Goal: Communication & Community: Answer question/provide support

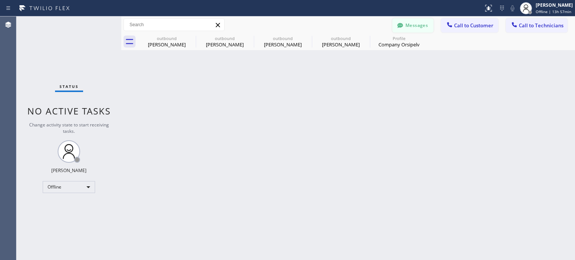
click at [411, 27] on button "Messages" at bounding box center [412, 25] width 41 height 14
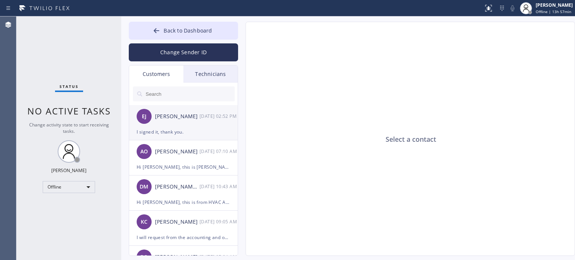
click at [160, 130] on div "I signed it, thank you." at bounding box center [184, 132] width 94 height 9
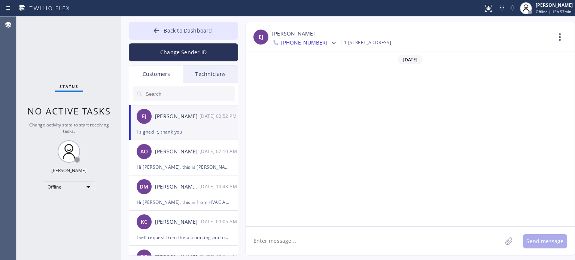
scroll to position [587, 0]
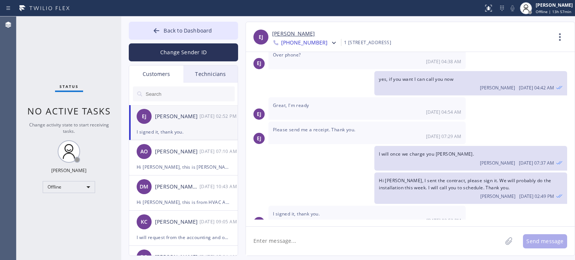
click at [283, 239] on textarea at bounding box center [374, 241] width 256 height 29
type textarea "i"
type textarea "I received it, thank you."
click at [536, 241] on button "Send message" at bounding box center [545, 241] width 44 height 14
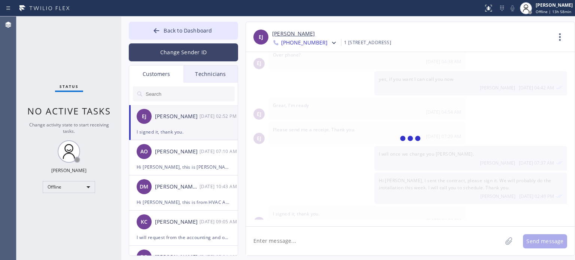
scroll to position [630, 0]
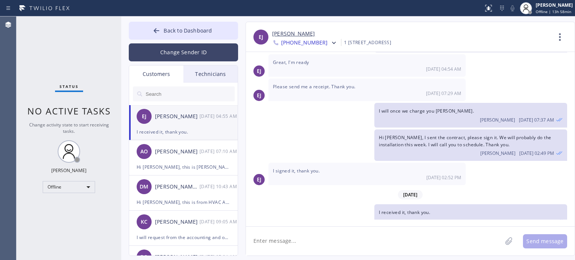
click at [172, 57] on button "Change Sender ID" at bounding box center [183, 52] width 109 height 18
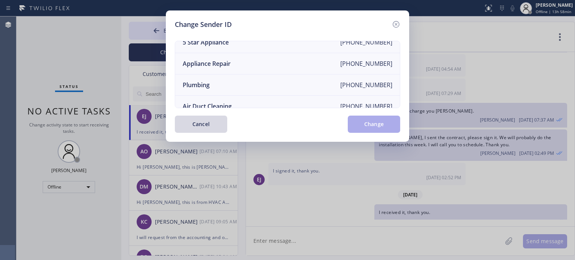
scroll to position [87, 0]
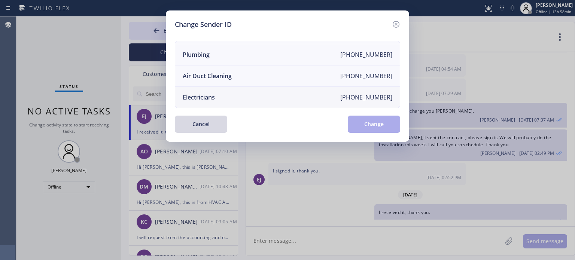
click at [219, 90] on li "Electricians +18005688664" at bounding box center [287, 97] width 225 height 21
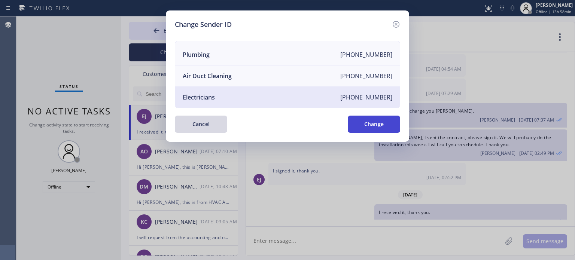
click at [365, 121] on button "Change" at bounding box center [374, 124] width 52 height 17
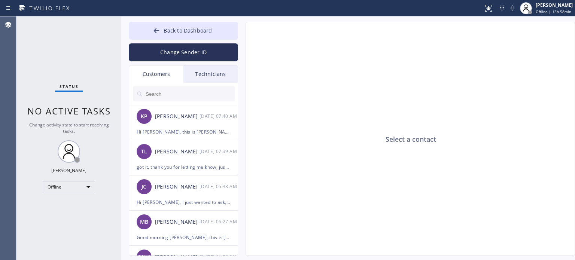
click at [165, 92] on input "text" at bounding box center [190, 93] width 90 height 15
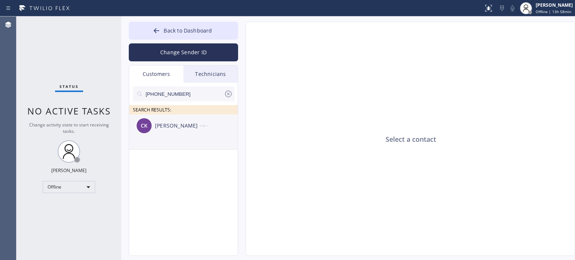
click at [183, 133] on div "CK Christian Kolakowski --:--" at bounding box center [183, 126] width 109 height 22
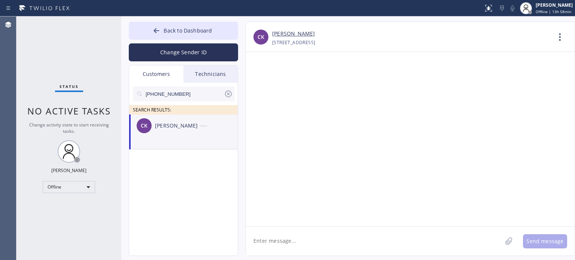
drag, startPoint x: 325, startPoint y: 239, endPoint x: 325, endPoint y: 229, distance: 9.7
click at [325, 239] on textarea at bounding box center [374, 241] width 256 height 29
paste textarea "Hyland Electric"
click at [368, 241] on textarea "Hi Christian, this is Kate from Hyland Electric" at bounding box center [381, 241] width 270 height 29
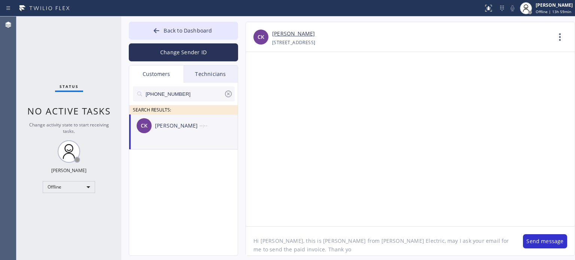
type textarea "Hi [PERSON_NAME], this is [PERSON_NAME] from [PERSON_NAME] Electric, may I ask …"
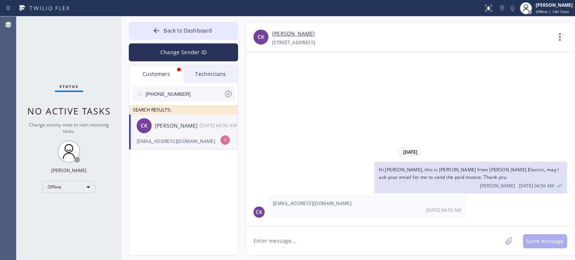
click at [173, 137] on div "[EMAIL_ADDRESS][DOMAIN_NAME]" at bounding box center [184, 141] width 94 height 9
click at [276, 247] on textarea at bounding box center [374, 241] width 256 height 29
type textarea "thank you"
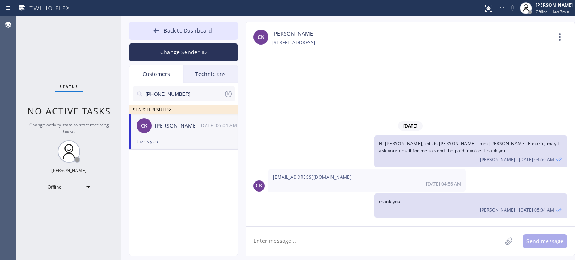
click at [290, 175] on span "[EMAIL_ADDRESS][DOMAIN_NAME]" at bounding box center [312, 177] width 79 height 6
copy span "[EMAIL_ADDRESS][DOMAIN_NAME]"
click at [290, 175] on span "[EMAIL_ADDRESS][DOMAIN_NAME]" at bounding box center [312, 177] width 79 height 6
click at [278, 239] on textarea at bounding box center [374, 241] width 256 height 29
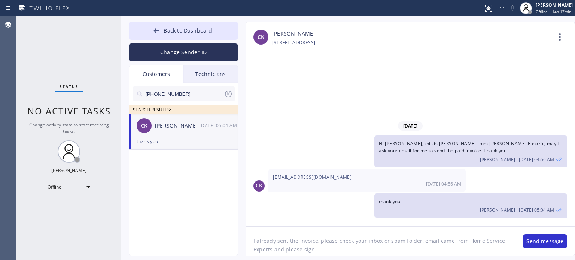
drag, startPoint x: 319, startPoint y: 241, endPoint x: 335, endPoint y: 240, distance: 16.2
click at [335, 240] on textarea "I already sent the invoice, please check your inbox or spam folder, email came …" at bounding box center [381, 241] width 270 height 29
click at [323, 246] on textarea "I already sent the invoice, check your inbox or spam folder, email came from Ho…" at bounding box center [381, 241] width 270 height 29
type textarea "I already sent the invoice, check your inbox or spam folder, email came from Ho…"
click at [560, 241] on button "Send message" at bounding box center [545, 241] width 44 height 14
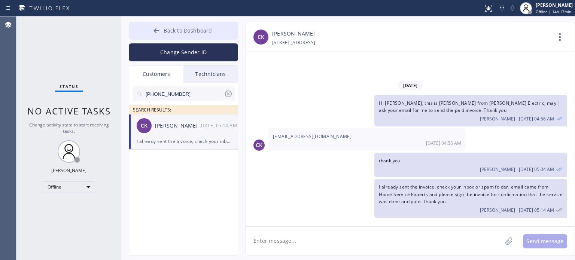
click at [182, 28] on span "Back to Dashboard" at bounding box center [188, 30] width 48 height 7
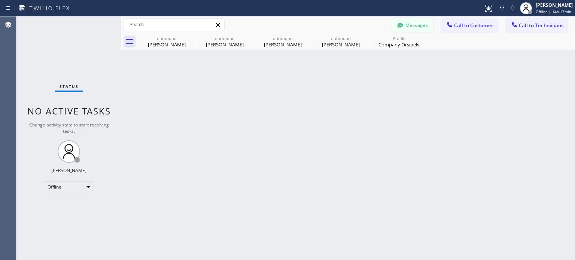
click at [408, 23] on button "Messages" at bounding box center [412, 25] width 41 height 14
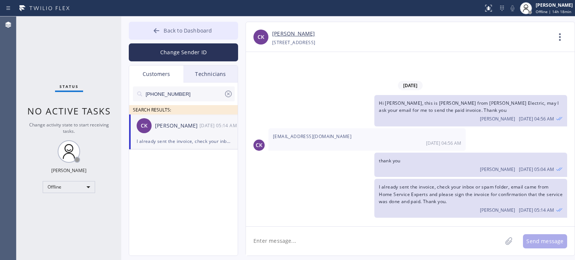
click at [213, 25] on button "Back to Dashboard" at bounding box center [183, 31] width 109 height 18
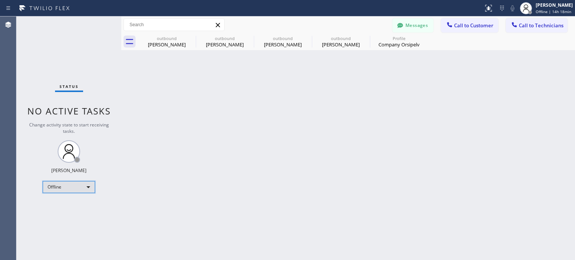
click at [79, 189] on div "Offline" at bounding box center [69, 187] width 52 height 12
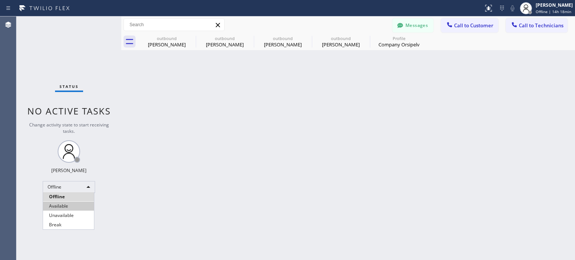
click at [66, 208] on li "Available" at bounding box center [68, 206] width 51 height 9
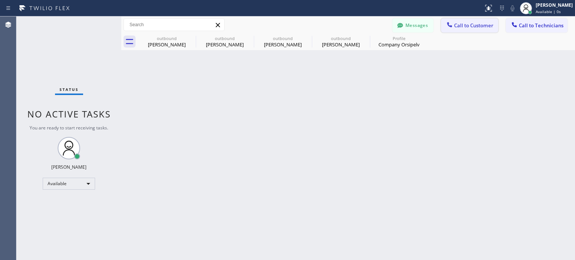
click at [448, 27] on icon at bounding box center [449, 24] width 7 height 7
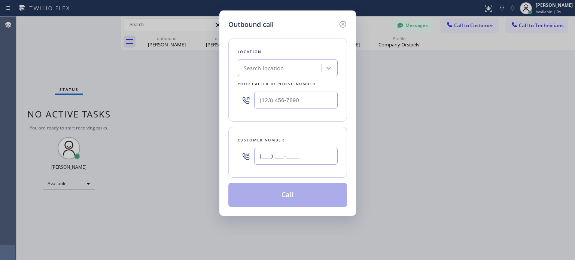
click at [289, 155] on input "(___) ___-____" at bounding box center [295, 156] width 83 height 17
paste input "973) 943-3198"
type input "[PHONE_NUMBER]"
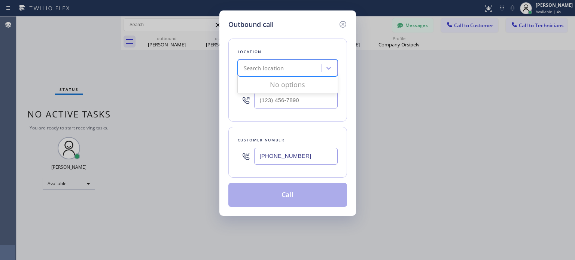
click at [267, 70] on div "Search location" at bounding box center [264, 68] width 40 height 9
paste input "Si Varathan"
type input "Si Varathan"
paste input "5 Star Electric Summit(Forte Electric)"
type input "5 Star Electric Summit(Forte Electric)"
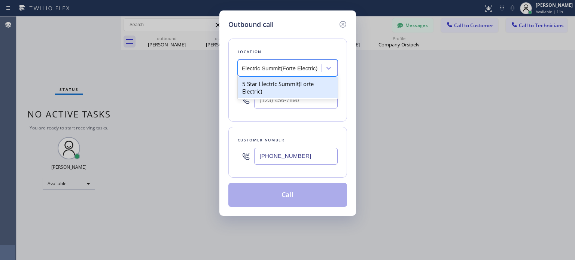
click at [268, 91] on div "5 Star Electric Summit(Forte Electric)" at bounding box center [288, 87] width 100 height 21
type input "[PHONE_NUMBER]"
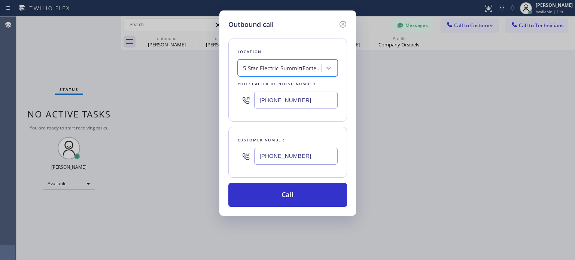
scroll to position [0, 0]
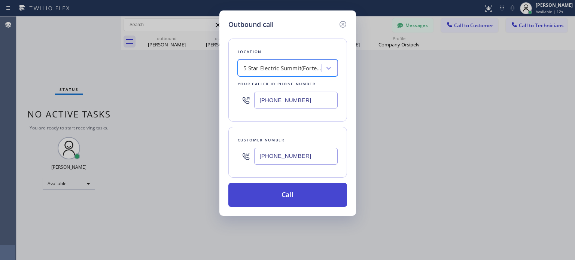
click at [294, 199] on button "Call" at bounding box center [287, 195] width 119 height 24
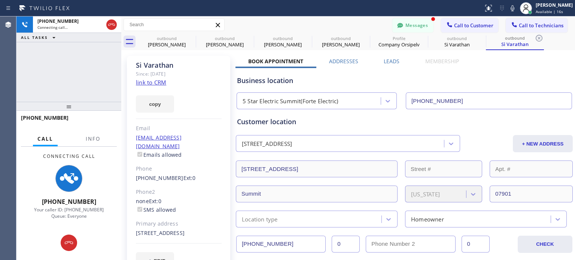
type input "[PHONE_NUMBER]"
click at [412, 25] on button "Messages" at bounding box center [412, 25] width 41 height 14
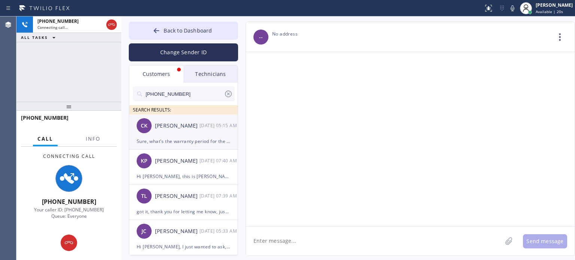
click at [165, 137] on div "Sure, what's the warranty period for the work?" at bounding box center [184, 141] width 94 height 9
click at [213, 144] on div "Sure, what's the warranty period for the work?" at bounding box center [184, 141] width 94 height 9
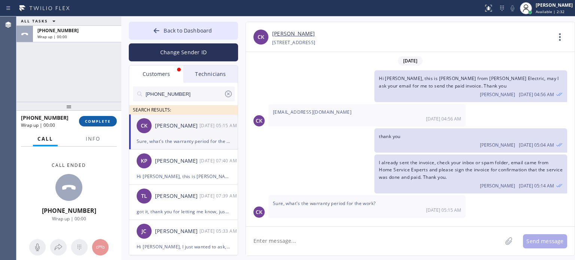
click at [103, 124] on button "COMPLETE" at bounding box center [98, 121] width 38 height 10
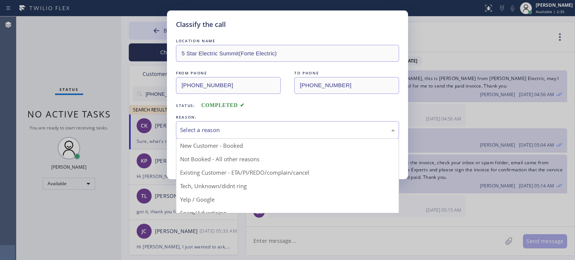
click at [229, 123] on div "Select a reason" at bounding box center [287, 130] width 223 height 18
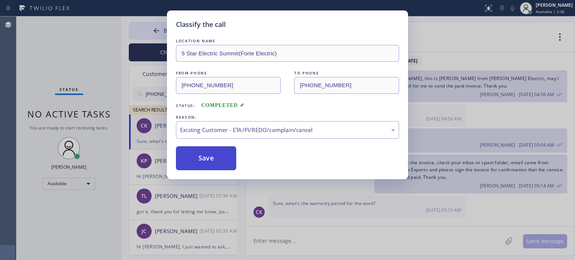
click at [211, 158] on button "Save" at bounding box center [206, 158] width 60 height 24
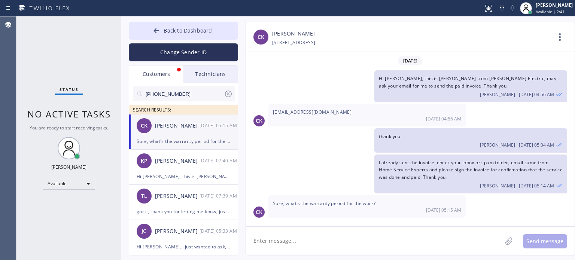
click at [312, 237] on textarea at bounding box center [374, 241] width 256 height 29
click at [311, 237] on textarea at bounding box center [374, 241] width 256 height 29
click at [278, 243] on textarea "We have a one month warranty" at bounding box center [381, 241] width 270 height 29
click at [350, 238] on textarea "We have one month warranty" at bounding box center [381, 241] width 270 height 29
type textarea "We have one month warranty for the work."
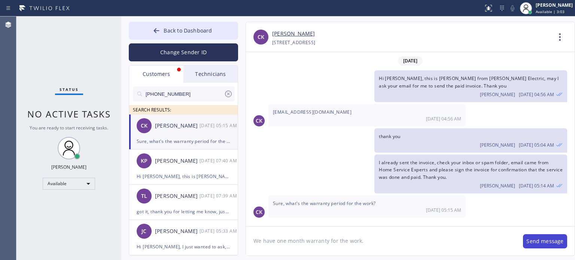
click at [537, 246] on button "Send message" at bounding box center [545, 241] width 44 height 14
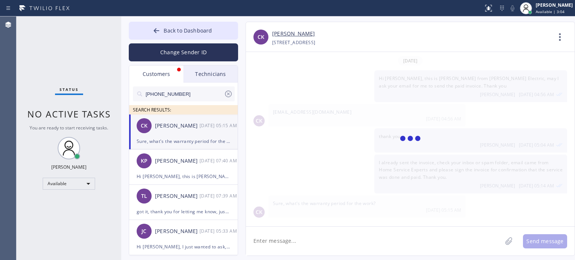
scroll to position [22, 0]
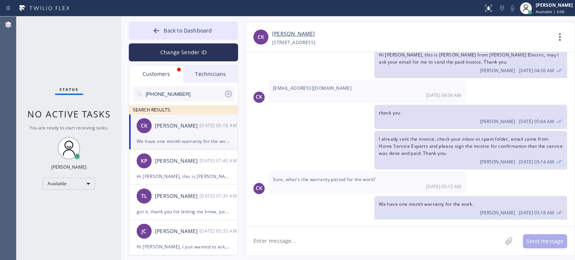
click at [160, 75] on div "Customers" at bounding box center [156, 74] width 54 height 17
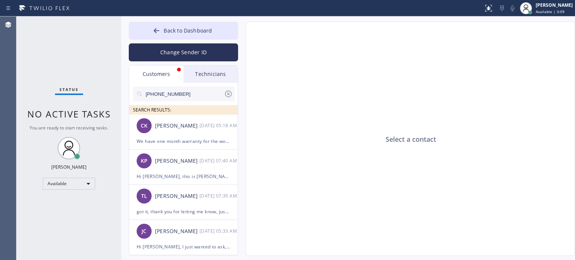
click at [156, 73] on div "Customers" at bounding box center [156, 74] width 54 height 17
click at [229, 93] on icon at bounding box center [228, 94] width 7 height 7
click at [150, 80] on div "Customers" at bounding box center [156, 74] width 54 height 17
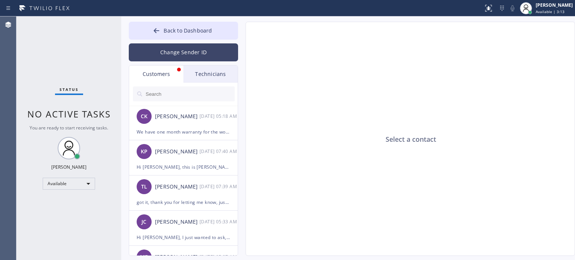
click at [159, 54] on button "Change Sender ID" at bounding box center [183, 52] width 109 height 18
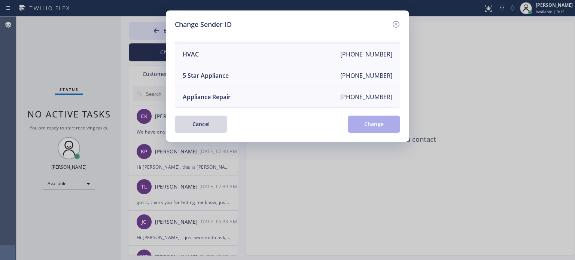
scroll to position [0, 0]
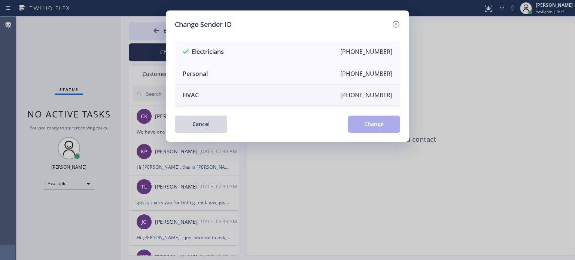
click at [216, 94] on li "HVAC [PHONE_NUMBER]" at bounding box center [287, 95] width 225 height 21
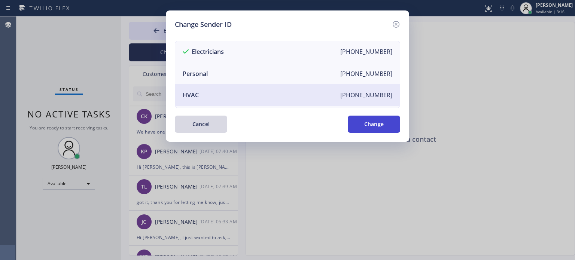
click at [368, 125] on button "Change" at bounding box center [374, 124] width 52 height 17
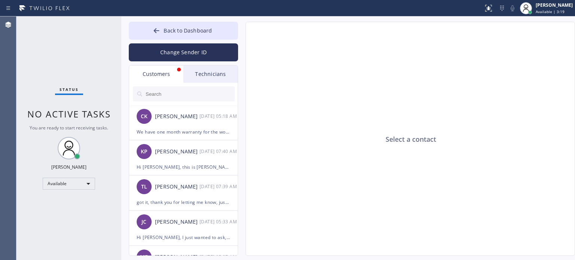
click at [147, 77] on div "Customers" at bounding box center [156, 74] width 54 height 17
click at [195, 74] on div "Technicians" at bounding box center [210, 74] width 54 height 17
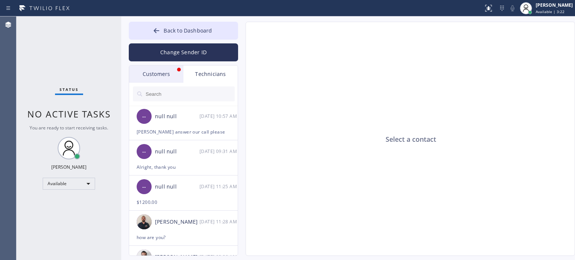
click at [141, 77] on div "Customers" at bounding box center [156, 74] width 54 height 17
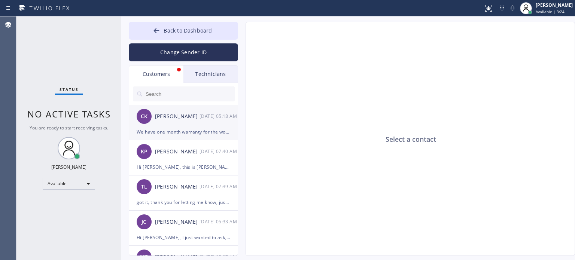
click at [156, 129] on div "We have one month warranty for the work." at bounding box center [184, 132] width 94 height 9
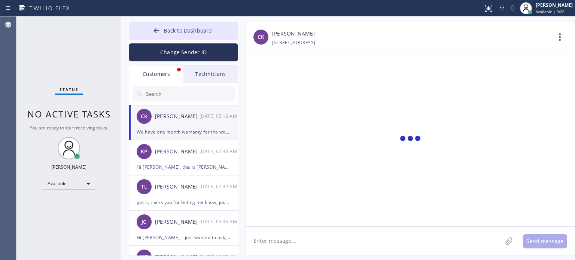
click at [150, 68] on div "Customers" at bounding box center [156, 74] width 54 height 17
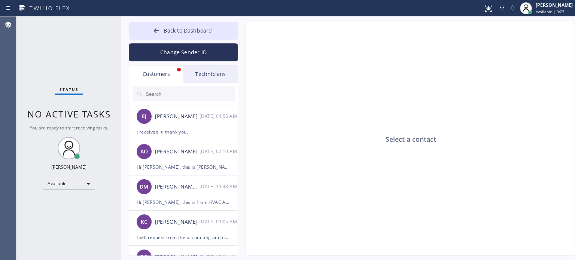
click at [149, 71] on div "Customers" at bounding box center [156, 74] width 54 height 17
click at [163, 136] on div "I received it, thank you." at bounding box center [184, 132] width 94 height 9
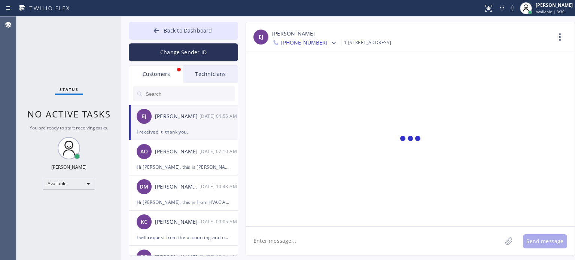
click at [150, 77] on div "Customers" at bounding box center [156, 74] width 54 height 17
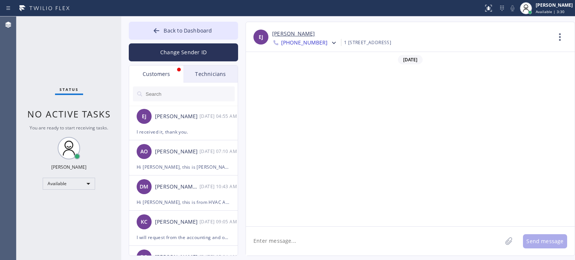
scroll to position [630, 0]
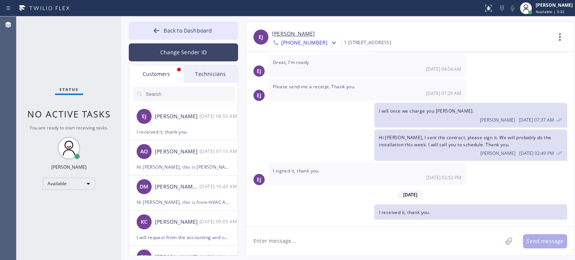
click at [155, 49] on button "Change Sender ID" at bounding box center [183, 52] width 109 height 18
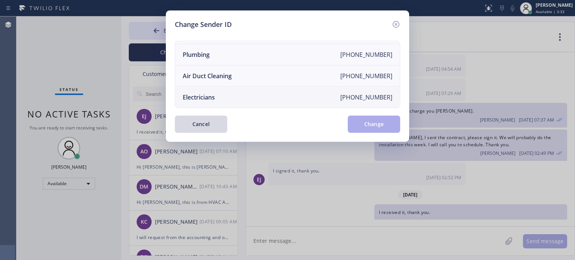
scroll to position [87, 0]
drag, startPoint x: 207, startPoint y: 92, endPoint x: 214, endPoint y: 89, distance: 7.6
click at [208, 93] on div "Electricians" at bounding box center [199, 97] width 32 height 8
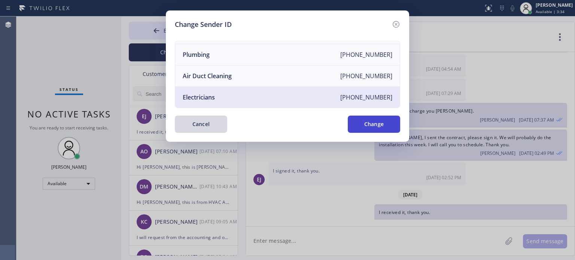
click at [368, 129] on button "Change" at bounding box center [374, 124] width 52 height 17
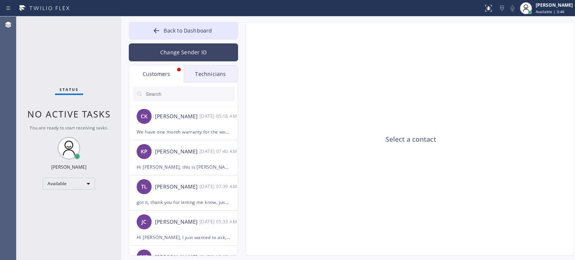
click at [172, 51] on button "Change Sender ID" at bounding box center [183, 52] width 109 height 18
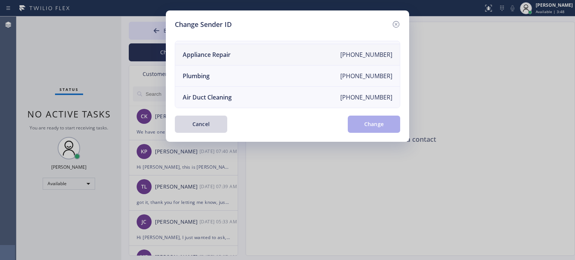
click at [199, 54] on li "Appliance Repair +18554611149" at bounding box center [287, 54] width 225 height 21
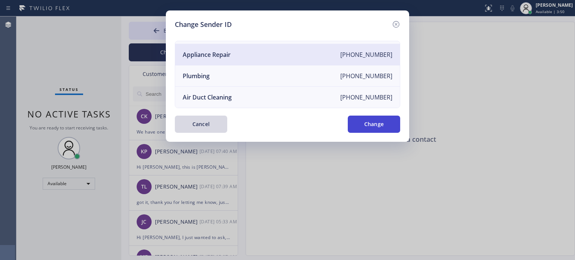
click at [355, 121] on button "Change" at bounding box center [374, 124] width 52 height 17
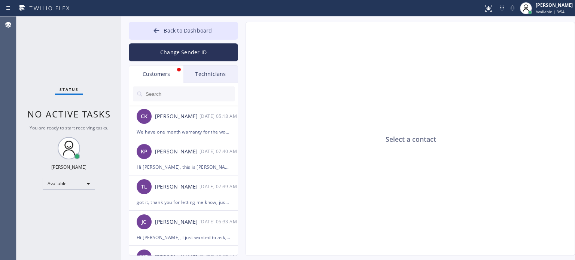
click at [157, 73] on div "Customers" at bounding box center [156, 74] width 54 height 17
click at [203, 73] on div "Technicians" at bounding box center [210, 74] width 54 height 17
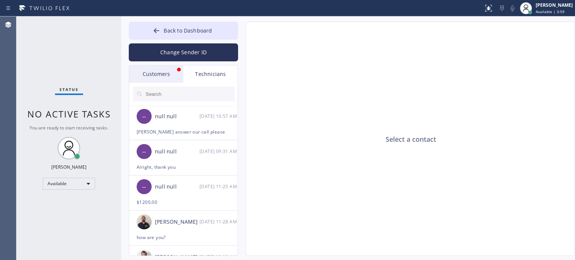
click at [162, 77] on div "Customers" at bounding box center [156, 74] width 54 height 17
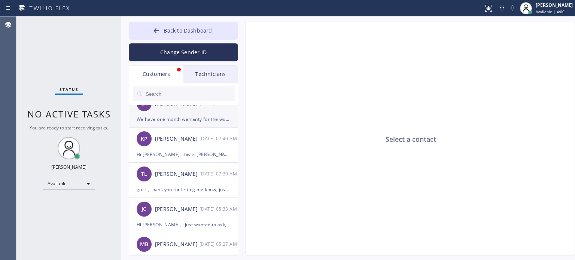
scroll to position [0, 0]
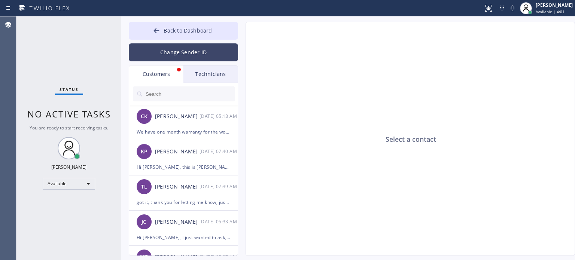
click at [184, 56] on button "Change Sender ID" at bounding box center [183, 52] width 109 height 18
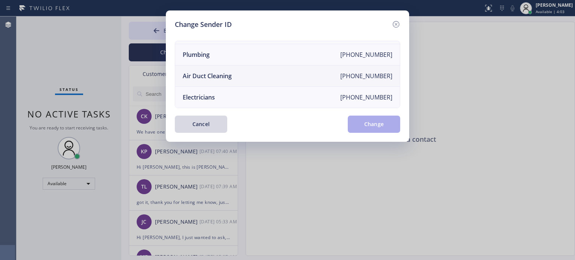
scroll to position [50, 0]
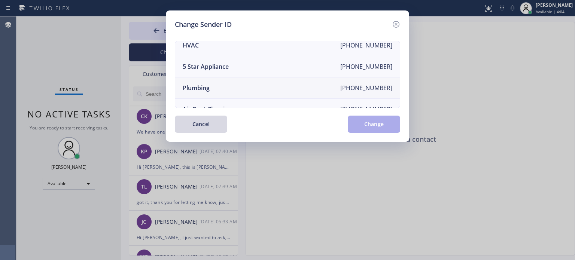
click at [207, 87] on div "Plumbing" at bounding box center [196, 88] width 27 height 8
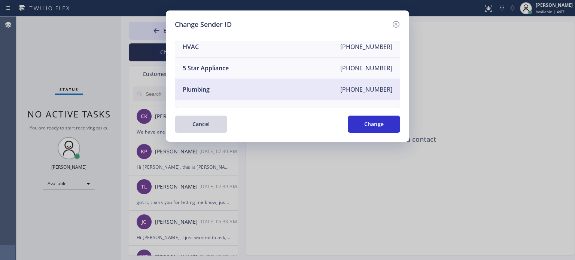
scroll to position [87, 0]
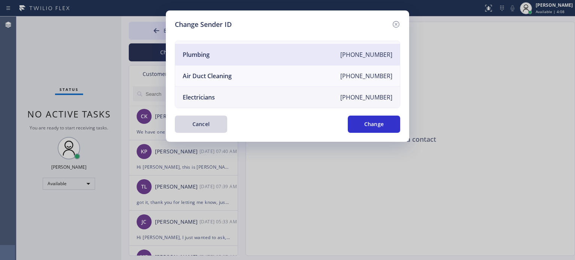
drag, startPoint x: 224, startPoint y: 89, endPoint x: 260, endPoint y: 91, distance: 35.6
click at [224, 90] on li "Electricians +18005688664" at bounding box center [287, 97] width 225 height 21
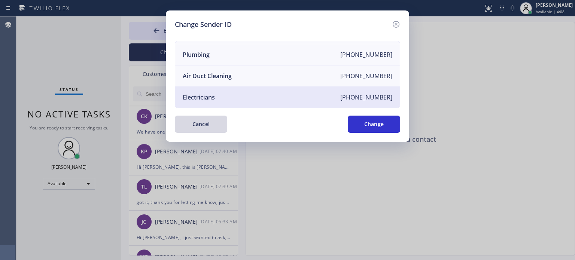
drag, startPoint x: 359, startPoint y: 122, endPoint x: 353, endPoint y: 89, distance: 33.1
click at [359, 121] on button "Change" at bounding box center [374, 124] width 52 height 17
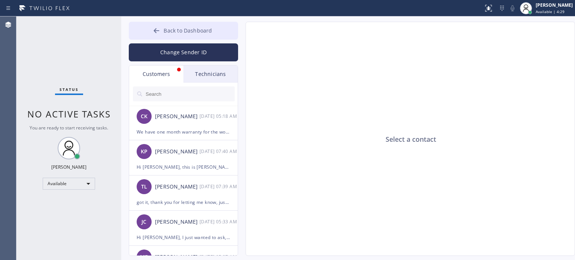
click at [206, 34] on span "Back to Dashboard" at bounding box center [188, 30] width 48 height 7
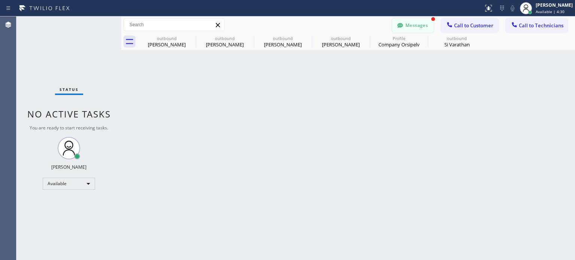
click at [415, 26] on button "Messages" at bounding box center [412, 25] width 41 height 14
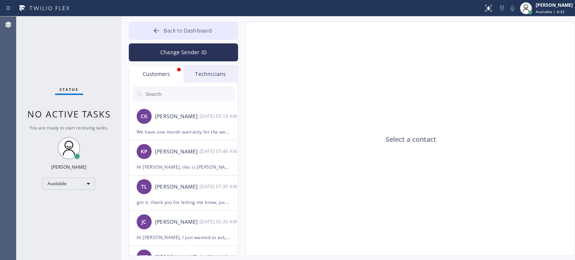
drag, startPoint x: 164, startPoint y: 33, endPoint x: 212, endPoint y: 31, distance: 48.0
click at [164, 33] on span "Back to Dashboard" at bounding box center [188, 30] width 48 height 7
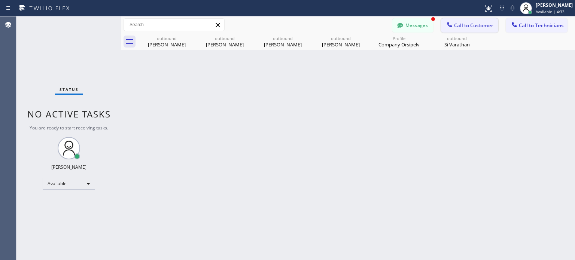
click at [454, 24] on div at bounding box center [449, 25] width 9 height 9
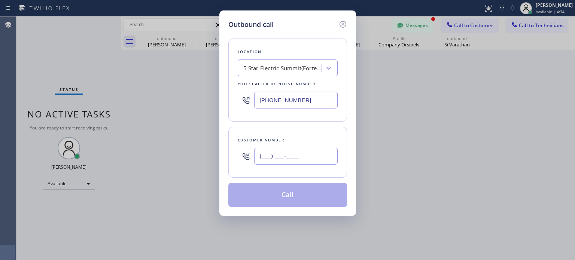
click at [289, 156] on input "(___) ___-____" at bounding box center [295, 156] width 83 height 17
paste input "201) 233-0555"
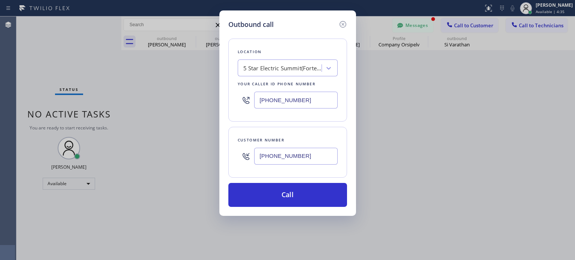
type input "[PHONE_NUMBER]"
click at [302, 102] on input "[PHONE_NUMBER]" at bounding box center [295, 100] width 83 height 17
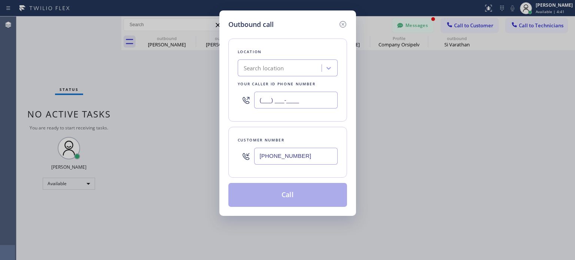
type input "(___) ___-____"
click at [277, 70] on div "Search location" at bounding box center [264, 68] width 40 height 9
paste input "Matrix Matthew Turner"
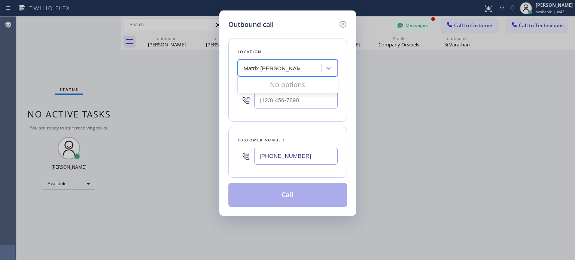
drag, startPoint x: 261, startPoint y: 66, endPoint x: 318, endPoint y: 55, distance: 58.6
click at [322, 67] on div "Matrix Matthew Turner Matrix Matthew Turner" at bounding box center [288, 68] width 100 height 17
type input "Matrix"
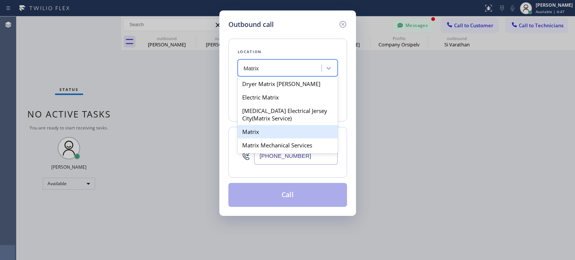
click at [265, 132] on div "Matrix" at bounding box center [288, 131] width 100 height 13
type input "(862) 245-4691"
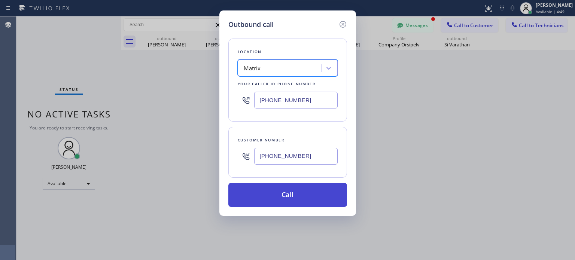
click at [285, 190] on button "Call" at bounding box center [287, 195] width 119 height 24
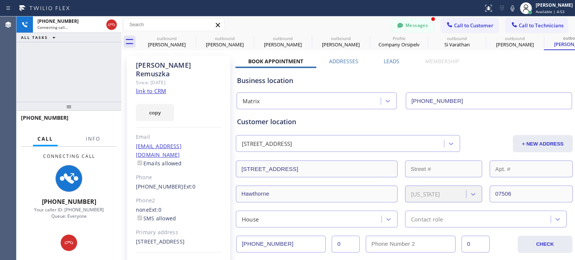
type input "(862) 245-4691"
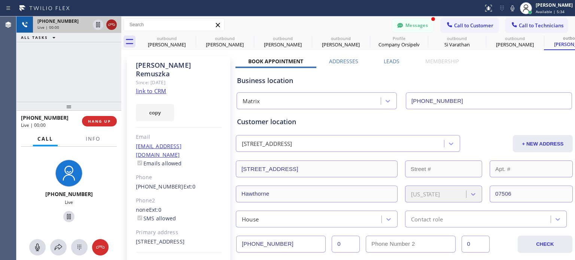
click at [111, 25] on icon at bounding box center [111, 24] width 9 height 9
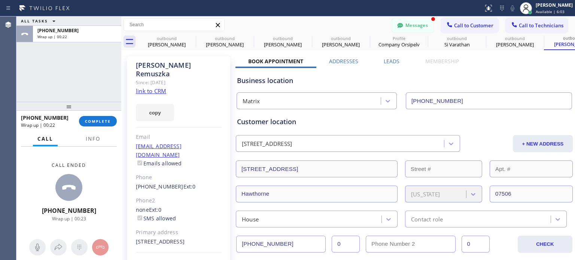
click at [446, 27] on icon at bounding box center [449, 24] width 7 height 7
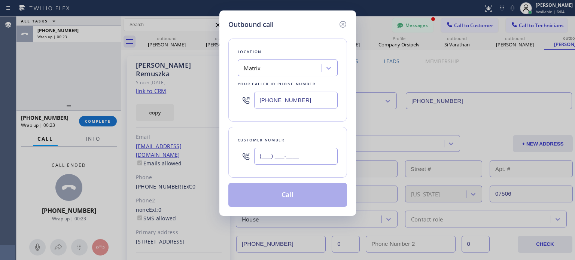
click at [293, 148] on input "(___) ___-____" at bounding box center [295, 156] width 83 height 17
paste input "973) 954-1377"
type input "[PHONE_NUMBER]"
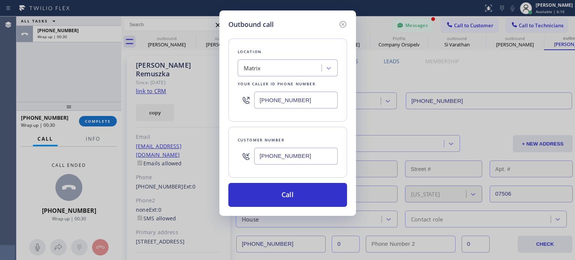
click at [272, 104] on input "(862) 245-4691" at bounding box center [295, 100] width 83 height 17
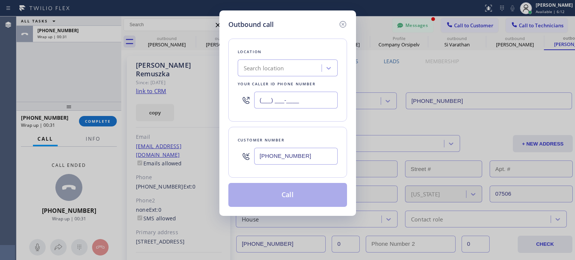
type input "(___) ___-____"
click at [267, 69] on div "Search location" at bounding box center [264, 68] width 40 height 9
paste input "Electrical Land [GEOGRAPHIC_DATA][PERSON_NAME](ABB Electric)"
type input "Electrical Land [GEOGRAPHIC_DATA][PERSON_NAME](ABB Electric)"
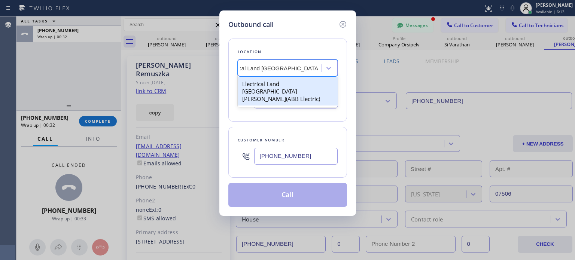
click at [271, 82] on div "Electrical Land [GEOGRAPHIC_DATA][PERSON_NAME](ABB Electric)" at bounding box center [288, 91] width 100 height 28
type input "[PHONE_NUMBER]"
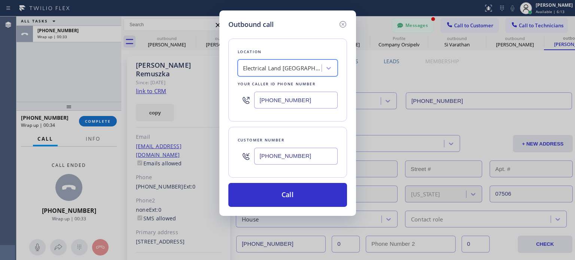
scroll to position [0, 0]
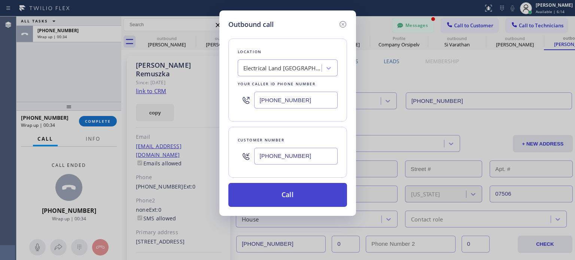
click at [265, 196] on button "Call" at bounding box center [287, 195] width 119 height 24
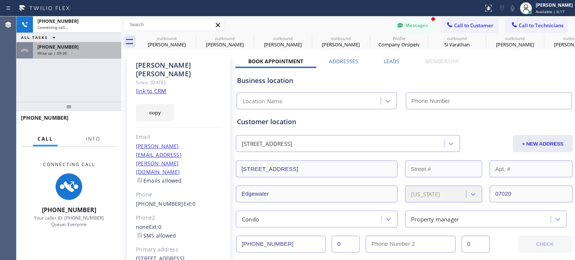
click at [73, 48] on div "[PHONE_NUMBER]" at bounding box center [76, 47] width 79 height 6
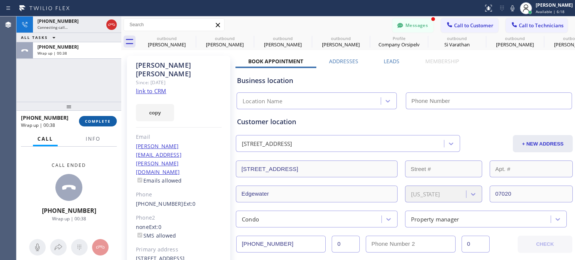
click at [100, 124] on button "COMPLETE" at bounding box center [98, 121] width 38 height 10
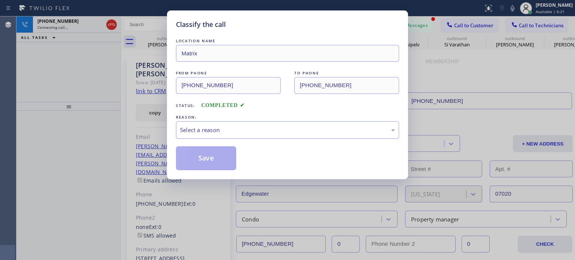
click at [223, 130] on div "Select a reason" at bounding box center [287, 130] width 215 height 9
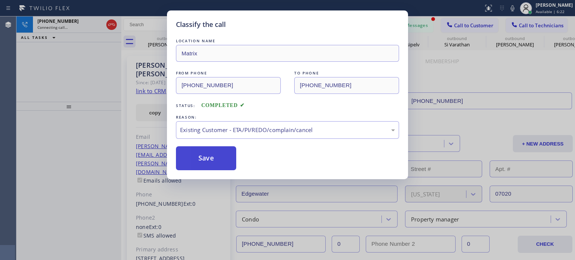
click at [220, 153] on button "Save" at bounding box center [206, 158] width 60 height 24
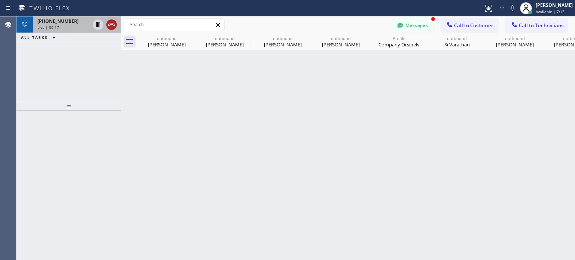
click at [114, 23] on icon at bounding box center [111, 24] width 9 height 9
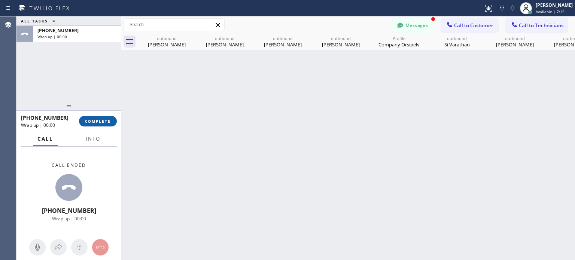
click at [99, 122] on span "COMPLETE" at bounding box center [98, 121] width 26 height 5
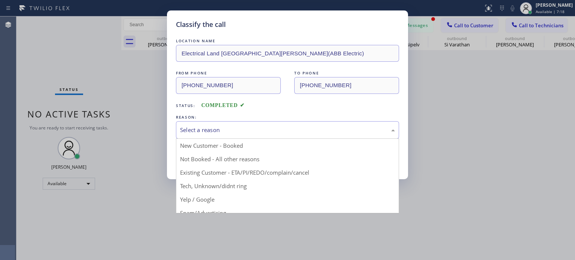
click at [244, 130] on div "Select a reason" at bounding box center [287, 130] width 215 height 9
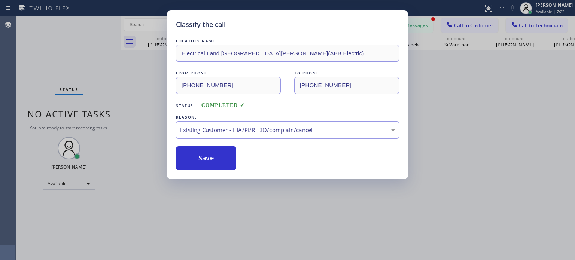
click at [226, 155] on button "Save" at bounding box center [206, 158] width 60 height 24
type input "[PHONE_NUMBER]"
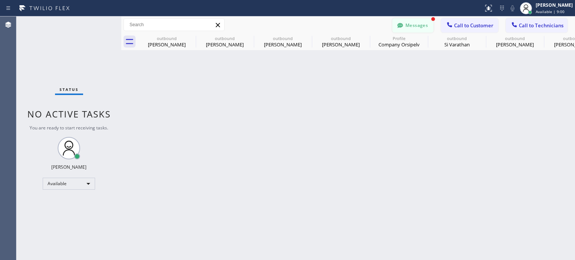
click at [413, 27] on button "Messages" at bounding box center [412, 25] width 41 height 14
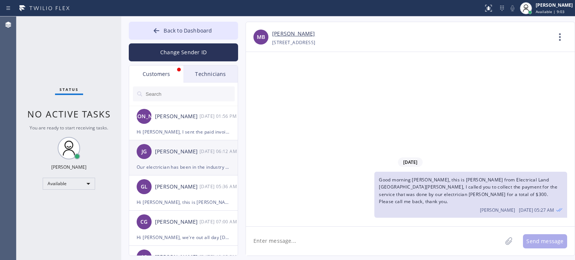
scroll to position [225, 0]
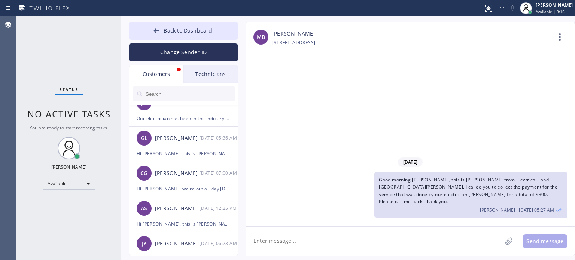
click at [161, 94] on input "text" at bounding box center [190, 93] width 90 height 15
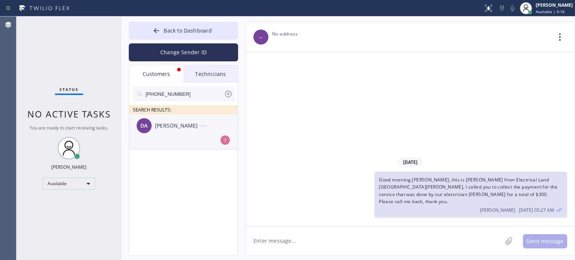
scroll to position [0, 0]
click at [178, 131] on div "DA Dave Ahmad --:--" at bounding box center [183, 126] width 109 height 22
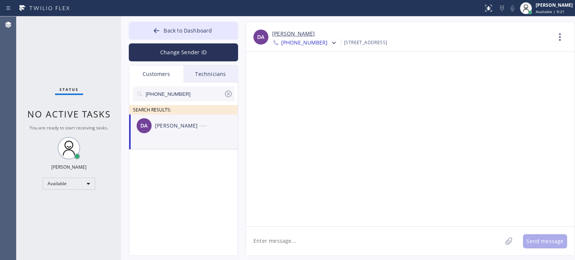
click at [297, 239] on textarea at bounding box center [374, 241] width 256 height 29
click at [289, 239] on textarea at bounding box center [374, 241] width 256 height 29
paste textarea "Dr. Pro Electric"
drag, startPoint x: 476, startPoint y: 133, endPoint x: 451, endPoint y: 140, distance: 25.8
click at [476, 133] on div at bounding box center [410, 139] width 329 height 174
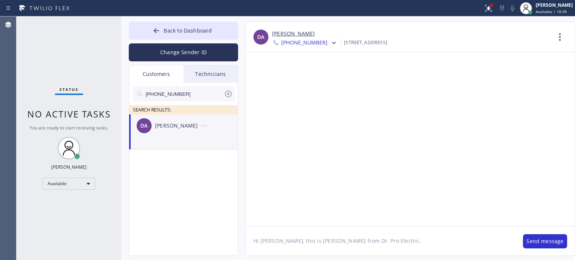
click at [187, 129] on div "[PERSON_NAME]" at bounding box center [177, 126] width 45 height 9
click at [369, 247] on textarea "Hi Dave, this is Kate from Dr. Pro Electric," at bounding box center [381, 241] width 270 height 29
click at [420, 240] on textarea "Hi Dave, this is Kate from Dr. Pro Electric," at bounding box center [381, 241] width 270 height 29
paste textarea "as per tech it needed a New box because the old one is too old it's over heatin…"
click at [374, 241] on textarea "Hi Dave, this is Kate from Dr. Pro Electric, as per tech it needed a New box be…" at bounding box center [381, 241] width 270 height 29
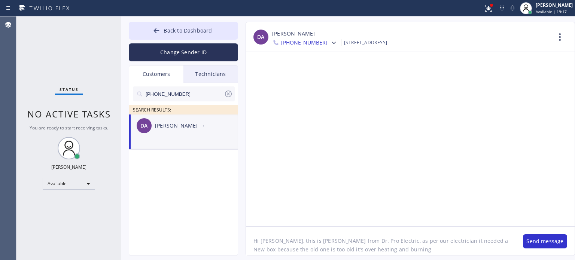
click at [443, 241] on textarea "Hi Dave, this is Kate from Dr. Pro Electric, as per our electrician it needed a…" at bounding box center [381, 241] width 270 height 29
click at [276, 249] on textarea "Hi Dave, this is Kate from Dr. Pro Electric, as per our electrician it needed a…" at bounding box center [381, 241] width 270 height 29
click at [356, 248] on textarea "Hi Dave, this is Kate from Dr. Pro Electric, as per our electrician it needed a…" at bounding box center [381, 241] width 270 height 29
type textarea "Hi [PERSON_NAME], this is [PERSON_NAME] from Dr. Pro Electric, as per our elect…"
click at [547, 243] on button "Send message" at bounding box center [545, 241] width 44 height 14
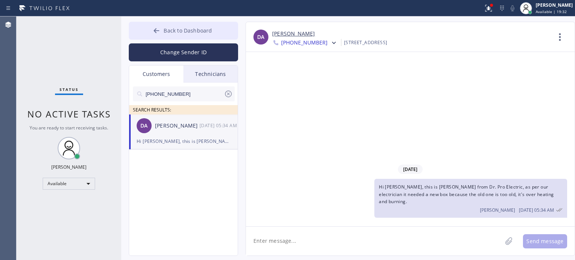
click at [169, 28] on span "Back to Dashboard" at bounding box center [188, 30] width 48 height 7
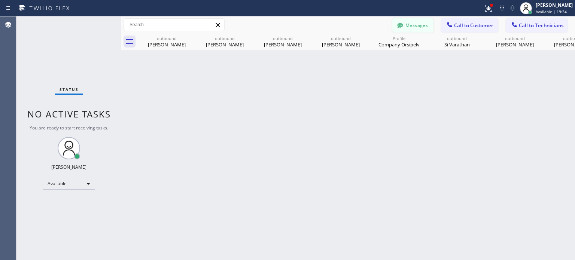
click at [413, 22] on button "Messages" at bounding box center [412, 25] width 41 height 14
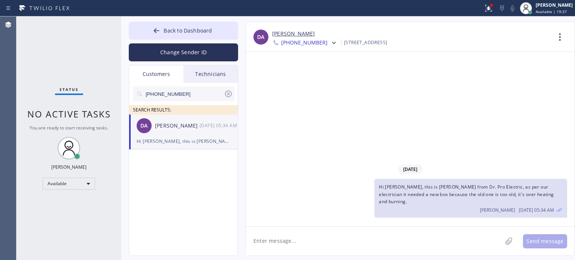
click at [226, 92] on icon at bounding box center [228, 93] width 9 height 9
click at [156, 73] on div "Customers" at bounding box center [156, 74] width 54 height 17
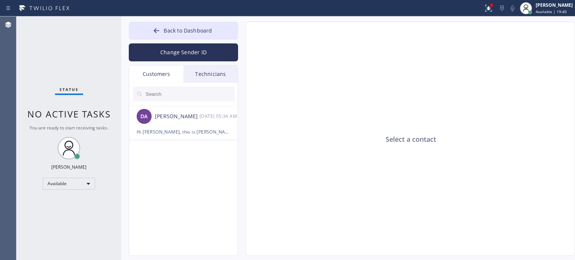
click at [157, 76] on div "Customers" at bounding box center [156, 74] width 54 height 17
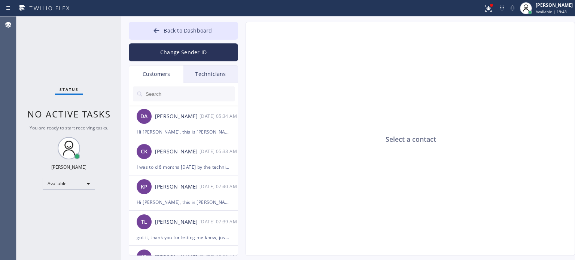
click at [199, 76] on div "Technicians" at bounding box center [210, 74] width 54 height 17
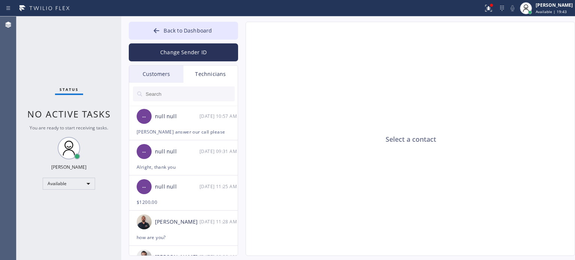
click at [156, 79] on div "Customers" at bounding box center [156, 74] width 54 height 17
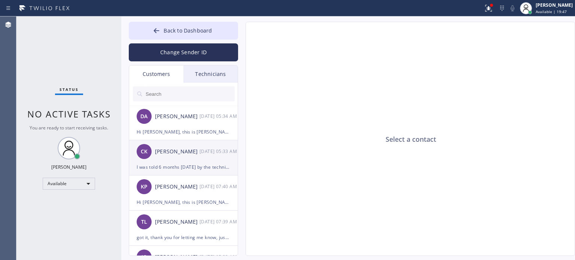
click at [173, 165] on div "I was told 6 months [DATE] by the technician" at bounding box center [184, 167] width 94 height 9
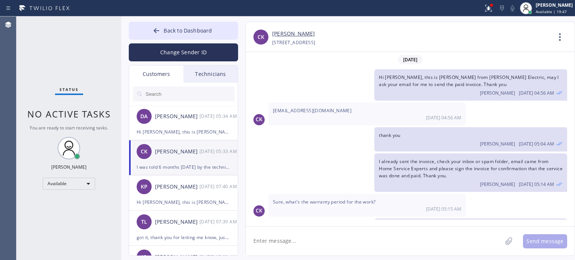
scroll to position [46, 0]
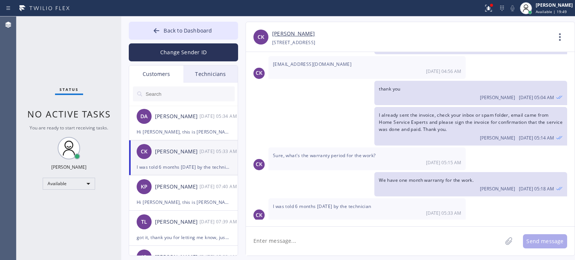
click at [325, 238] on textarea at bounding box center [374, 241] width 256 height 29
type textarea "oh well that's good to hear then cause usually we only have 1 month warranty"
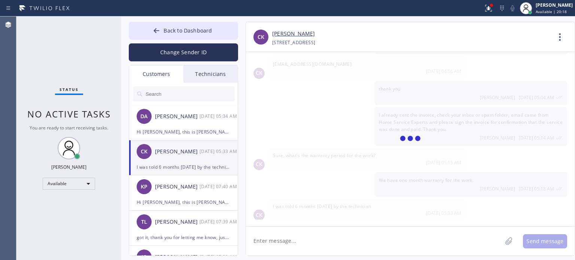
scroll to position [72, 0]
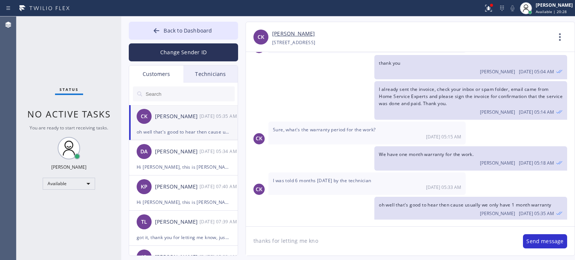
type textarea "thanks for letting me know"
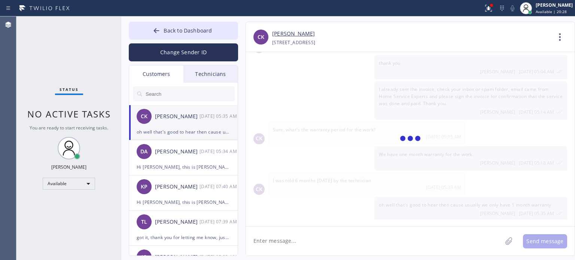
scroll to position [98, 0]
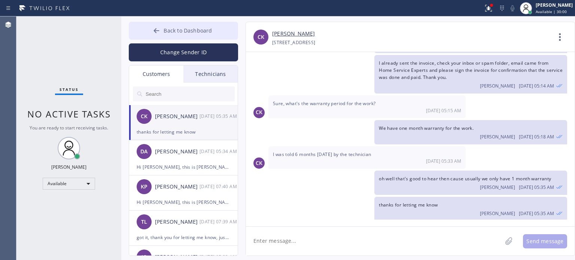
click at [190, 24] on button "Back to Dashboard" at bounding box center [183, 31] width 109 height 18
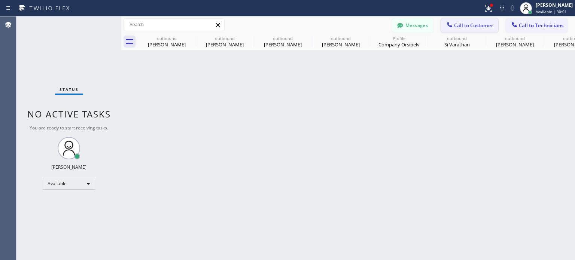
click at [481, 26] on span "Call to Customer" at bounding box center [473, 25] width 39 height 7
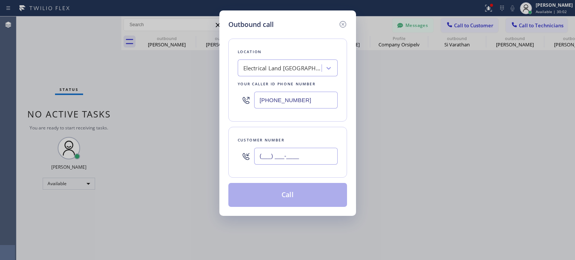
click at [296, 151] on input "(___) ___-____" at bounding box center [295, 156] width 83 height 17
paste input "973) 943-3198"
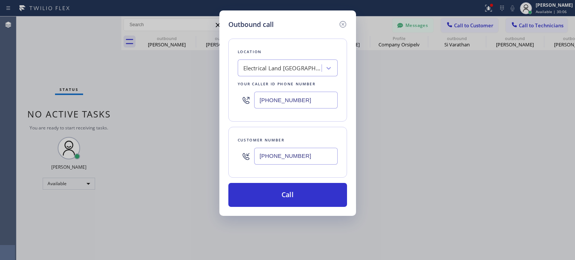
type input "[PHONE_NUMBER]"
click at [301, 97] on input "[PHONE_NUMBER]" at bounding box center [295, 100] width 83 height 17
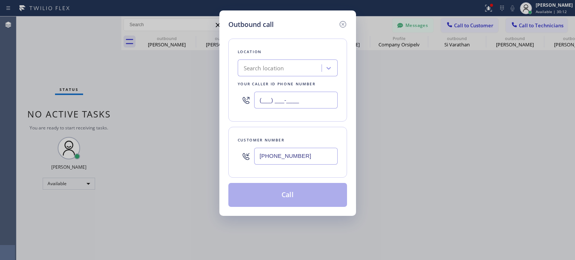
type input "(___) ___-____"
click at [280, 67] on div "Search location" at bounding box center [264, 68] width 40 height 9
paste input "5 Star Electric Summit(Forte Electric)"
type input "5 Star Electric Summit(Forte Electric)"
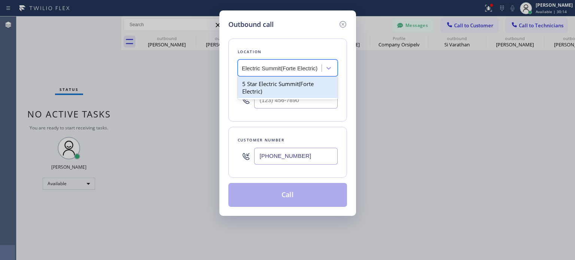
click at [279, 84] on div "5 Star Electric Summit(Forte Electric)" at bounding box center [288, 87] width 100 height 21
type input "[PHONE_NUMBER]"
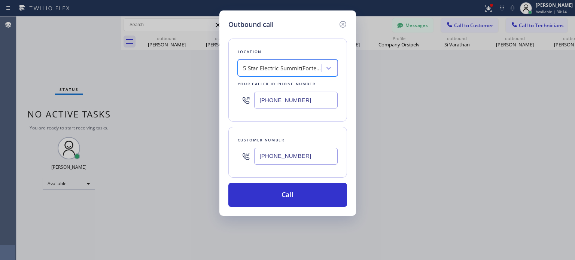
scroll to position [0, 0]
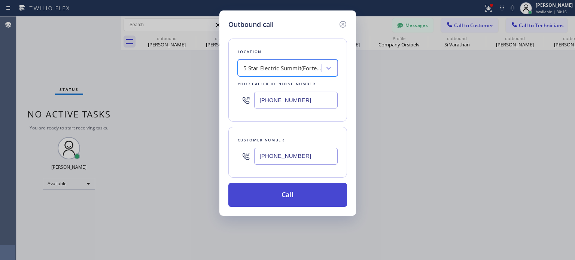
click at [282, 197] on button "Call" at bounding box center [287, 195] width 119 height 24
click at [291, 197] on button "Call" at bounding box center [287, 195] width 119 height 24
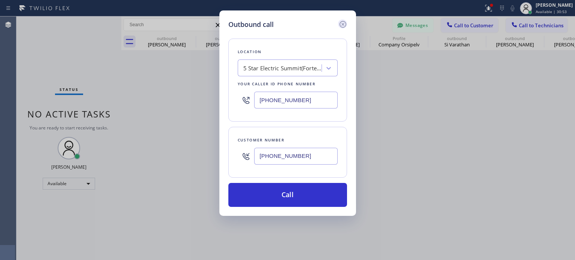
click at [343, 24] on icon at bounding box center [342, 24] width 9 height 9
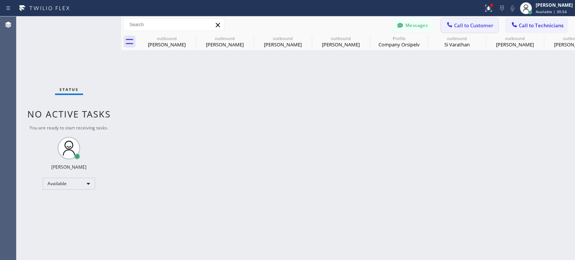
type input "[PHONE_NUMBER]"
click at [458, 27] on span "Call to Customer" at bounding box center [473, 25] width 39 height 7
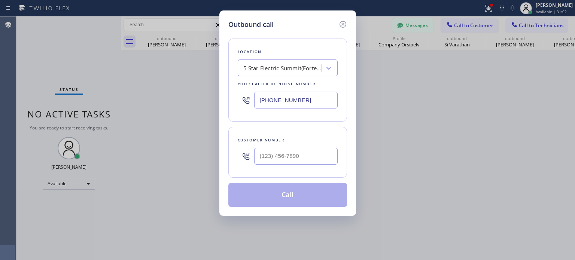
click at [283, 165] on div at bounding box center [295, 156] width 83 height 24
paste input "973) 943-3198"
click at [278, 158] on input "[PHONE_NUMBER]" at bounding box center [295, 156] width 83 height 17
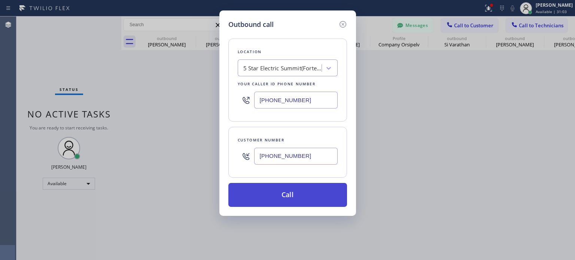
type input "[PHONE_NUMBER]"
click at [277, 193] on button "Call" at bounding box center [287, 195] width 119 height 24
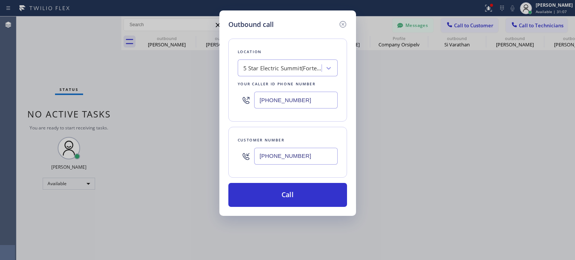
drag, startPoint x: 344, startPoint y: 24, endPoint x: 134, endPoint y: 58, distance: 213.1
click at [343, 24] on icon at bounding box center [342, 24] width 9 height 9
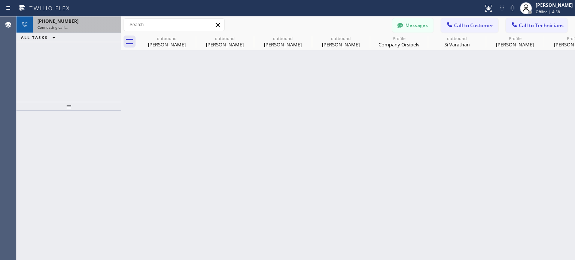
click at [68, 24] on span "[PHONE_NUMBER]" at bounding box center [57, 21] width 41 height 6
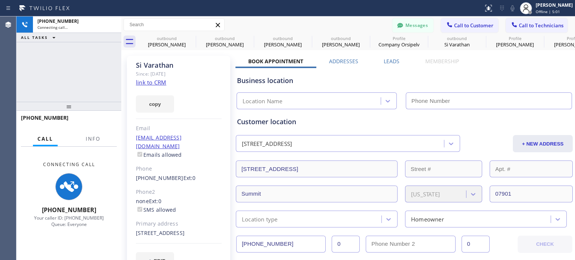
type input "(908) 201-8274"
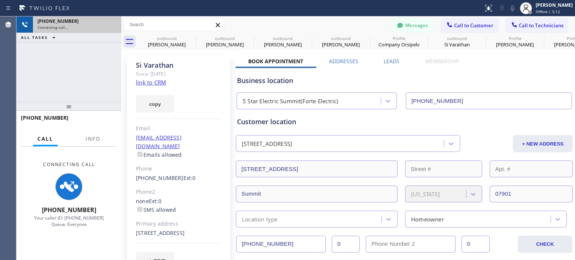
click at [65, 25] on span "Connecting call…" at bounding box center [52, 27] width 30 height 5
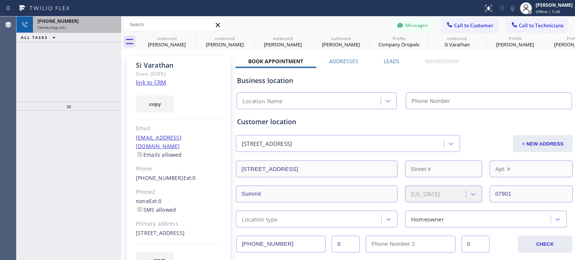
click at [64, 22] on span "[PHONE_NUMBER]" at bounding box center [57, 21] width 41 height 6
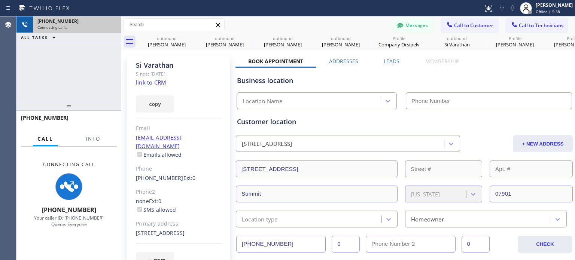
type input "[PHONE_NUMBER]"
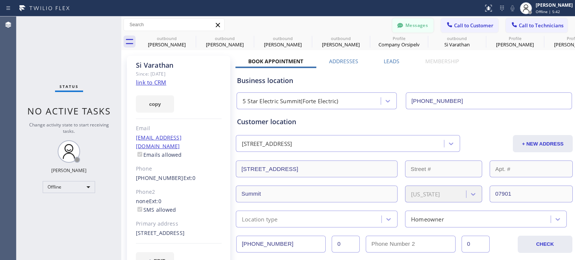
click at [406, 29] on button "Messages" at bounding box center [412, 25] width 41 height 14
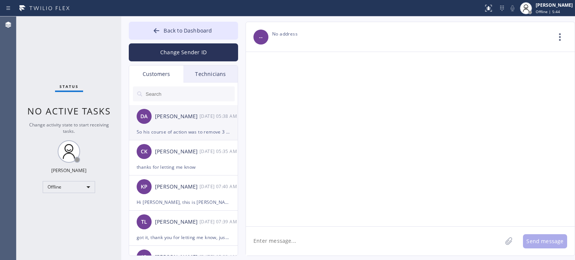
click at [149, 134] on div "So his course of action was to remove 3 circuit breakers and add those circuits…" at bounding box center [184, 132] width 94 height 9
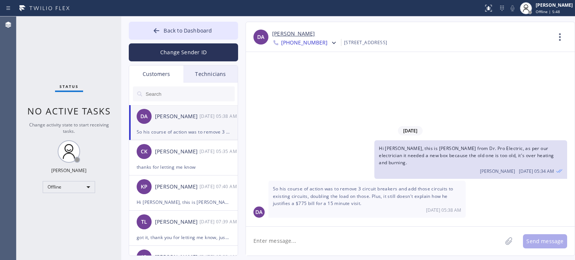
click at [316, 242] on textarea at bounding box center [374, 241] width 256 height 29
click at [315, 242] on textarea at bounding box center [374, 241] width 256 height 29
click at [311, 241] on textarea at bounding box center [374, 241] width 256 height 29
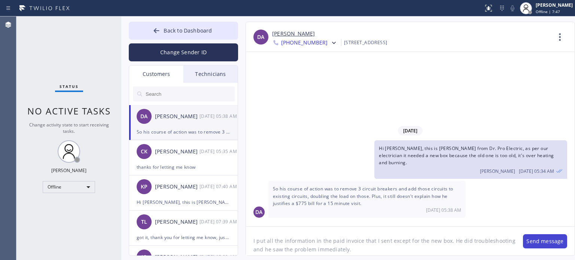
type textarea "I put all the information in the paid invoice that I sent except for the new bo…"
click at [533, 244] on button "Send message" at bounding box center [545, 241] width 44 height 14
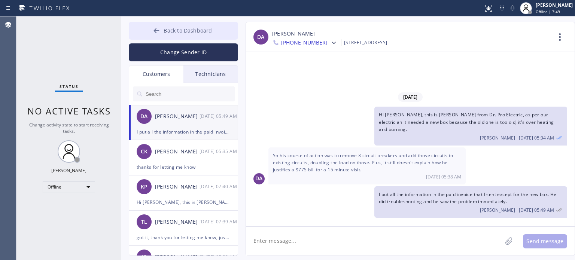
click at [168, 29] on span "Back to Dashboard" at bounding box center [188, 30] width 48 height 7
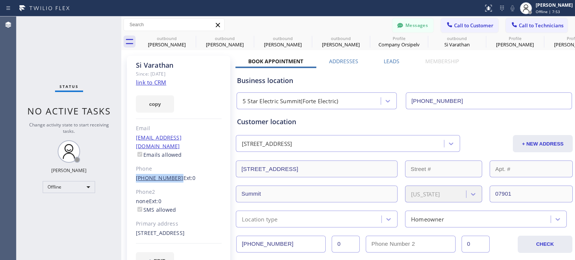
drag, startPoint x: 132, startPoint y: 167, endPoint x: 172, endPoint y: 170, distance: 40.5
click at [172, 170] on div "[PERSON_NAME] Since: [DATE] link to CRM copy Email [EMAIL_ADDRESS][DOMAIN_NAME]…" at bounding box center [178, 167] width 103 height 223
copy link "[PHONE_NUMBER]"
click at [83, 185] on div "Offline" at bounding box center [69, 187] width 52 height 12
click at [58, 207] on li "Available" at bounding box center [68, 206] width 51 height 9
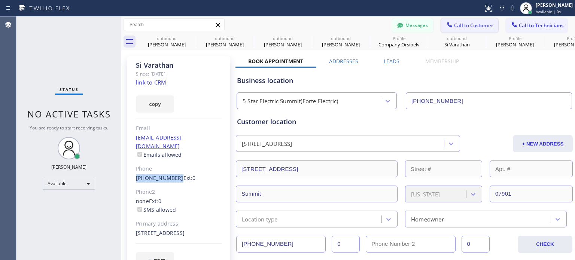
click at [459, 22] on span "Call to Customer" at bounding box center [473, 25] width 39 height 7
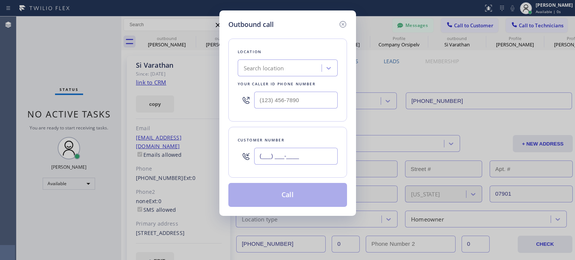
click at [286, 154] on input "(___) ___-____" at bounding box center [295, 156] width 83 height 17
paste input "973) 943-3198"
type input "[PHONE_NUMBER]"
click at [341, 26] on icon at bounding box center [342, 24] width 9 height 9
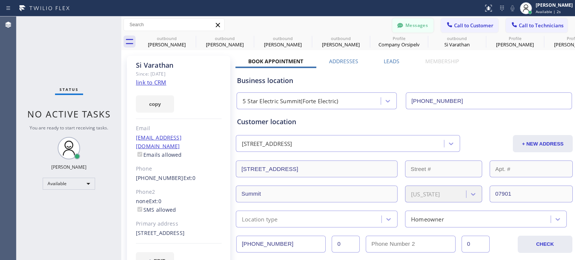
click at [404, 25] on button "Messages" at bounding box center [412, 25] width 41 height 14
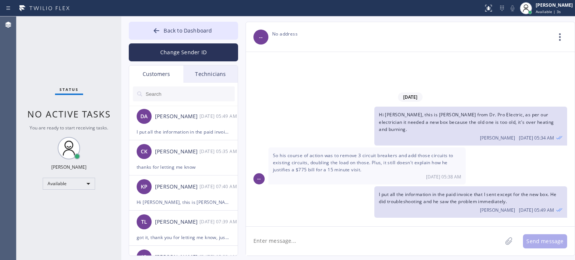
click at [160, 91] on input "text" at bounding box center [190, 93] width 90 height 15
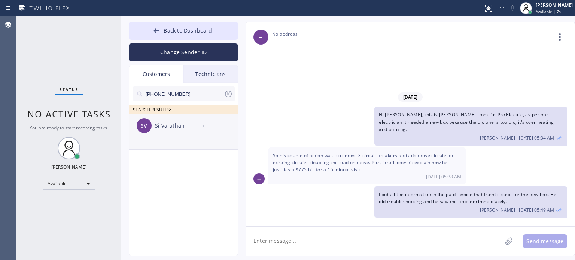
click at [162, 126] on div "Si Varathan" at bounding box center [177, 126] width 45 height 9
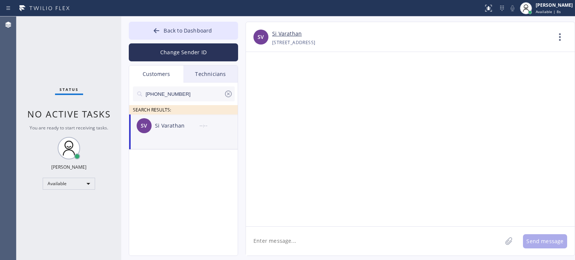
click at [302, 245] on textarea at bounding box center [374, 241] width 256 height 29
click at [459, 241] on textarea "Hi [PERSON_NAME], this is [PERSON_NAME] from Electrical Service, I just spoke w…" at bounding box center [381, 241] width 270 height 29
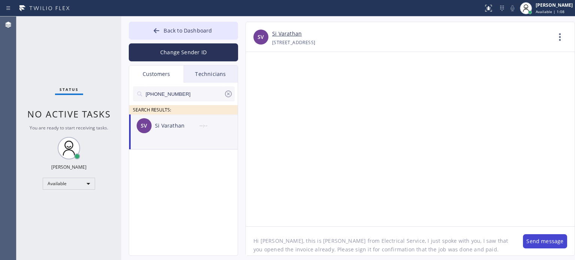
type textarea "Hi [PERSON_NAME], this is [PERSON_NAME] from Electrical Service, I just spoke w…"
click at [533, 241] on button "Send message" at bounding box center [545, 241] width 44 height 14
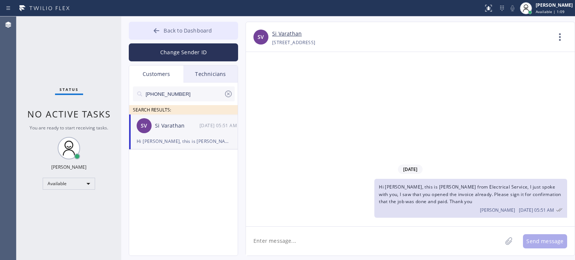
click at [158, 27] on icon at bounding box center [156, 30] width 7 height 7
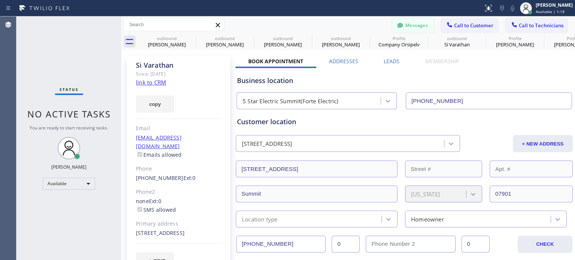
click at [410, 24] on button "Messages" at bounding box center [412, 25] width 41 height 14
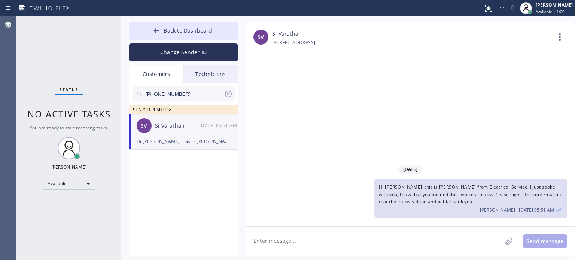
click at [170, 96] on input "[PHONE_NUMBER]" at bounding box center [184, 93] width 79 height 15
paste input "201) 233-0555"
type input "[PHONE_NUMBER]"
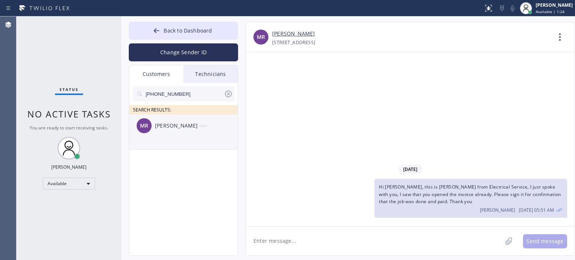
click at [176, 130] on div "[PERSON_NAME] --:--" at bounding box center [183, 126] width 109 height 22
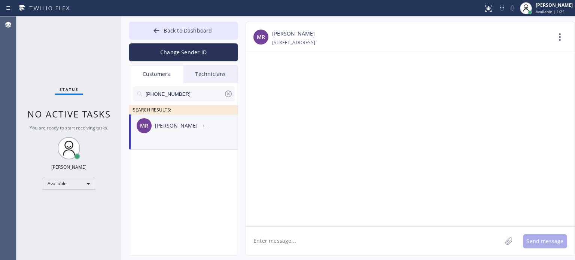
click at [304, 234] on textarea at bounding box center [374, 241] width 256 height 29
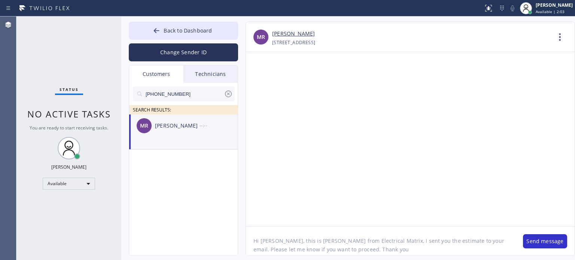
click at [306, 250] on textarea "Hi [PERSON_NAME], this is [PERSON_NAME] from Electrical Matrix, I sent you the …" at bounding box center [381, 241] width 270 height 29
type textarea "Hi [PERSON_NAME], this is [PERSON_NAME] from Electrical Matrix, I sent you the …"
click at [549, 238] on button "Send message" at bounding box center [545, 241] width 44 height 14
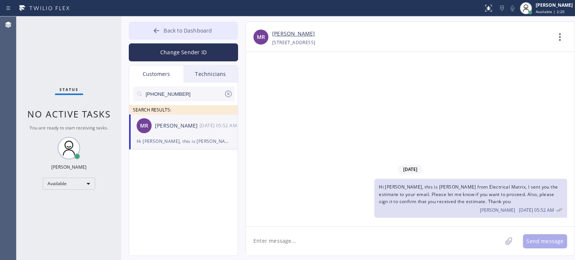
click at [176, 27] on span "Back to Dashboard" at bounding box center [188, 30] width 48 height 7
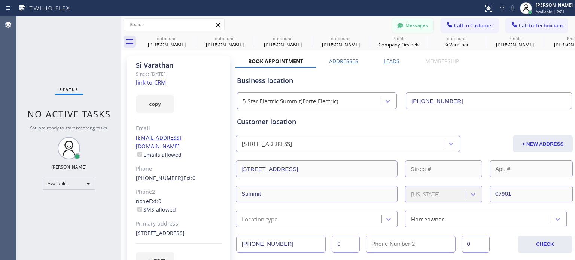
click at [409, 24] on button "Messages" at bounding box center [412, 25] width 41 height 14
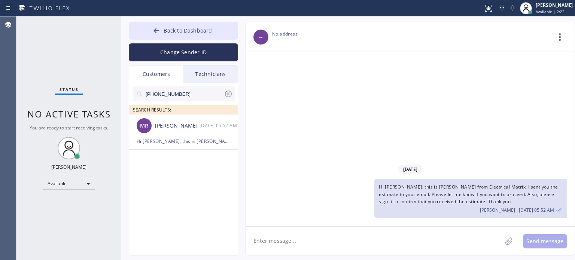
click at [228, 92] on icon at bounding box center [228, 93] width 9 height 9
click at [153, 76] on div "Customers" at bounding box center [156, 74] width 54 height 17
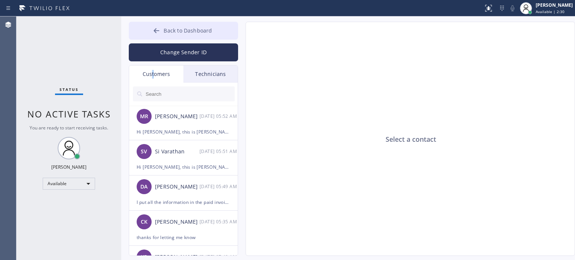
click at [217, 33] on button "Back to Dashboard" at bounding box center [183, 31] width 109 height 18
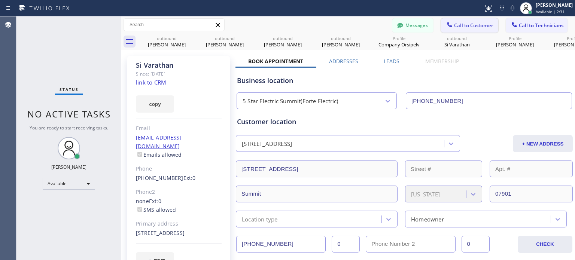
click at [472, 22] on span "Call to Customer" at bounding box center [473, 25] width 39 height 7
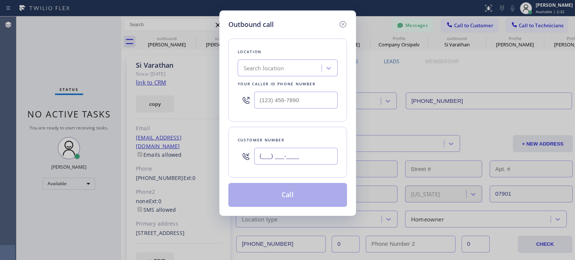
click at [261, 157] on input "(___) ___-____" at bounding box center [295, 156] width 83 height 17
paste input "646) 463-0614"
type input "[PHONE_NUMBER]"
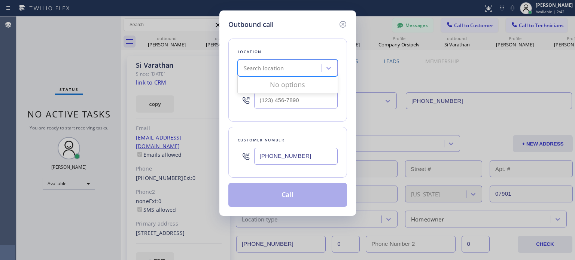
click at [264, 62] on div "Search location" at bounding box center [281, 68] width 82 height 13
paste input "Best Brooklyn Heating and AC Repair"
type input "Best Brooklyn Heating and AC Repair"
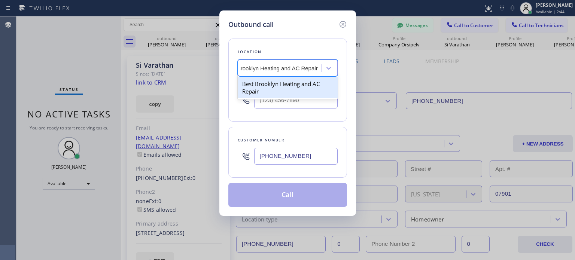
click at [269, 85] on div "Best Brooklyn Heating and AC Repair" at bounding box center [288, 87] width 100 height 21
type input "[PHONE_NUMBER]"
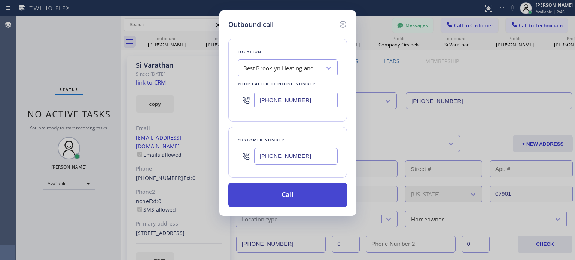
click at [290, 197] on button "Call" at bounding box center [287, 195] width 119 height 24
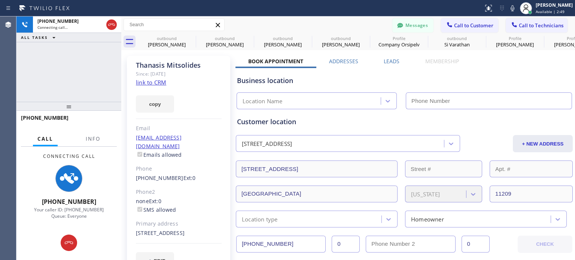
type input "[PHONE_NUMBER]"
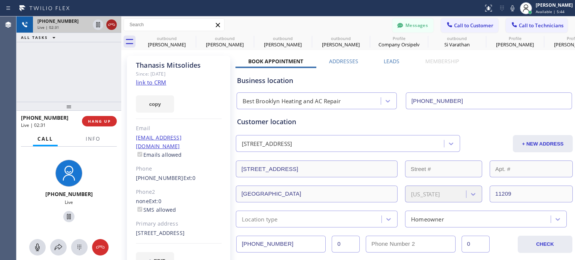
click at [111, 24] on icon at bounding box center [111, 25] width 7 height 2
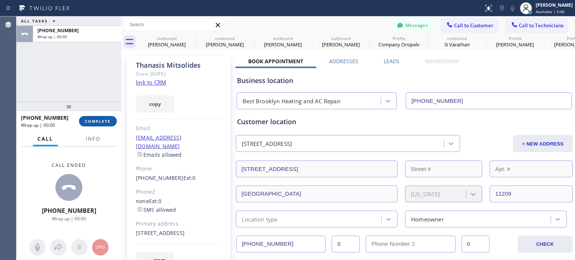
click at [94, 124] on span "COMPLETE" at bounding box center [98, 121] width 26 height 5
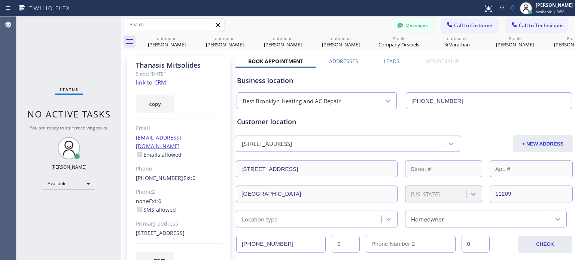
click at [408, 26] on button "Messages" at bounding box center [412, 25] width 41 height 14
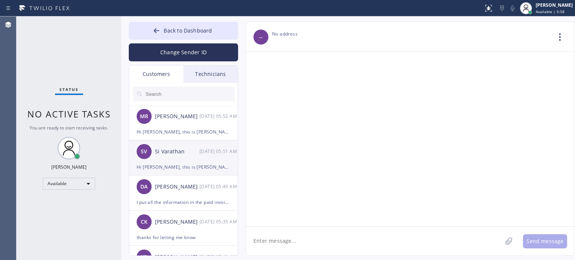
click at [167, 167] on div "Hi [PERSON_NAME], this is [PERSON_NAME] from Electrical Service, I just spoke w…" at bounding box center [184, 167] width 94 height 9
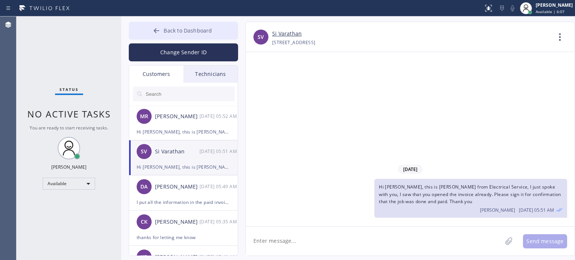
click at [177, 33] on span "Back to Dashboard" at bounding box center [188, 30] width 48 height 7
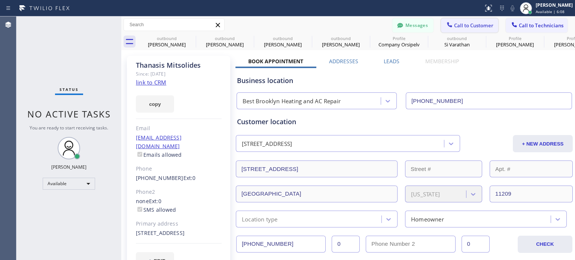
click at [460, 26] on span "Call to Customer" at bounding box center [473, 25] width 39 height 7
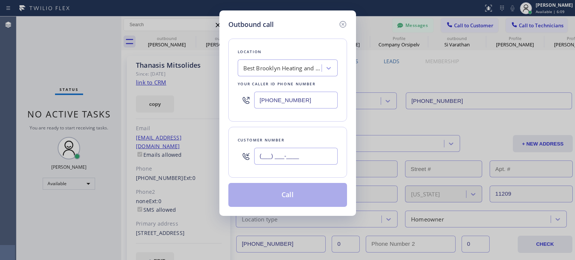
click at [266, 161] on input "(___) ___-____" at bounding box center [295, 156] width 83 height 17
paste input "973) 943-3198"
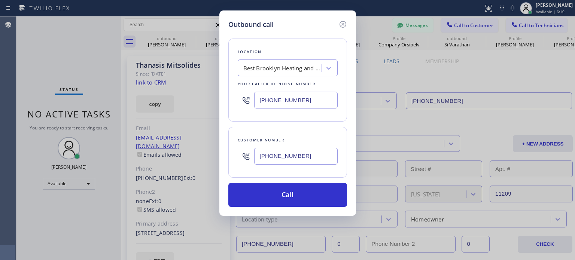
type input "[PHONE_NUMBER]"
click at [277, 104] on input "[PHONE_NUMBER]" at bounding box center [295, 100] width 83 height 17
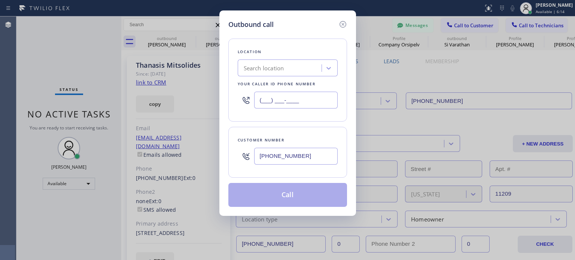
type input "(___) ___-____"
click at [264, 68] on div "Search location" at bounding box center [264, 68] width 40 height 9
paste input "5 Star Electric Summit(Forte Electric)"
type input "5 Star Electric Summit(Forte Electric)"
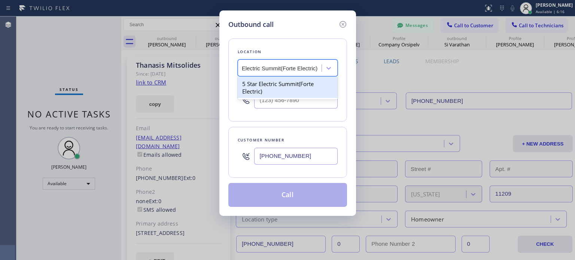
click at [262, 87] on div "5 Star Electric Summit(Forte Electric)" at bounding box center [288, 87] width 100 height 21
type input "[PHONE_NUMBER]"
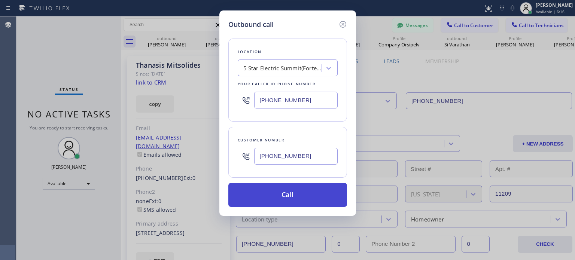
click at [267, 191] on button "Call" at bounding box center [287, 195] width 119 height 24
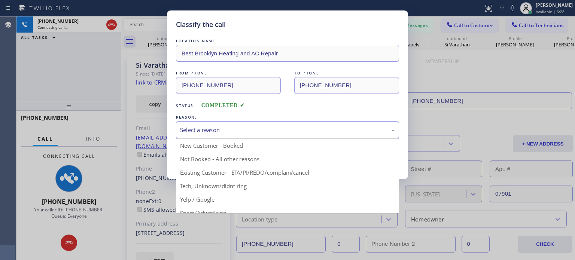
click at [216, 130] on div "Select a reason" at bounding box center [287, 130] width 215 height 9
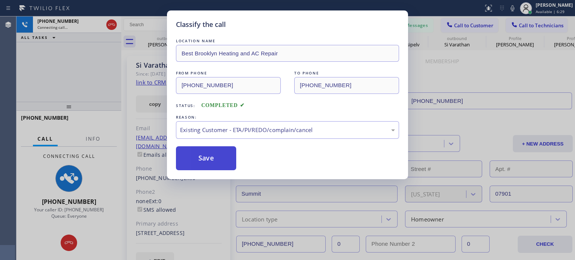
click at [214, 164] on button "Save" at bounding box center [206, 158] width 60 height 24
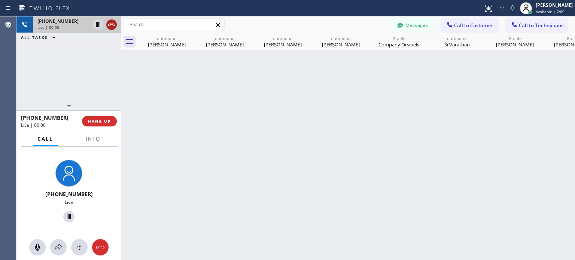
click at [109, 28] on icon at bounding box center [111, 24] width 9 height 9
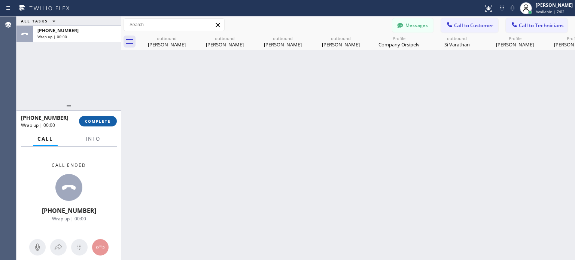
click at [98, 121] on span "COMPLETE" at bounding box center [98, 121] width 26 height 5
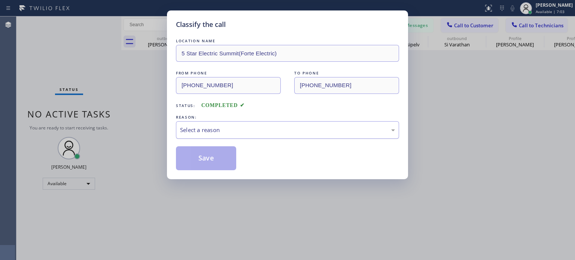
click at [339, 130] on div "Select a reason" at bounding box center [287, 130] width 215 height 9
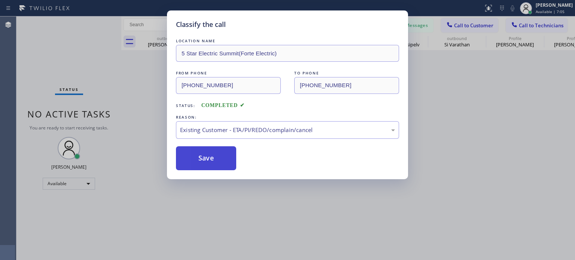
click at [214, 153] on button "Save" at bounding box center [206, 158] width 60 height 24
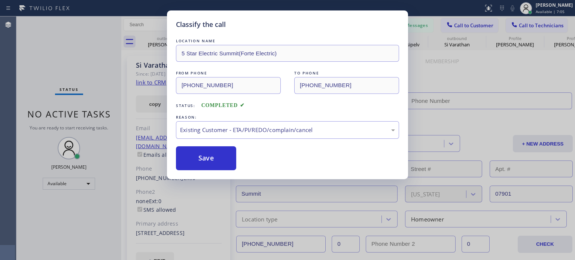
type input "[PHONE_NUMBER]"
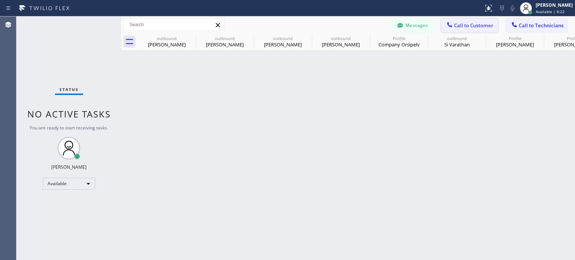
click at [466, 25] on span "Call to Customer" at bounding box center [473, 25] width 39 height 7
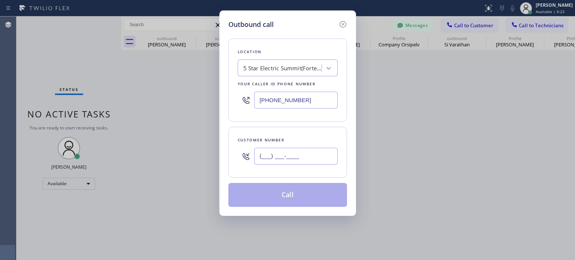
click at [303, 152] on input "(___) ___-____" at bounding box center [295, 156] width 83 height 17
paste input "773) 851-8295"
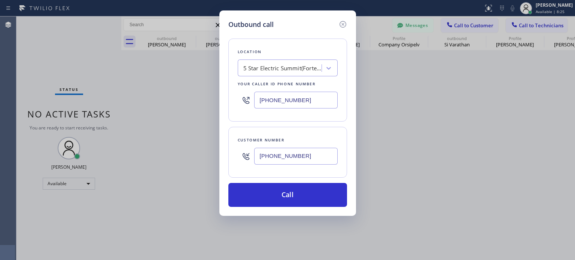
type input "[PHONE_NUMBER]"
click at [290, 98] on input "[PHONE_NUMBER]" at bounding box center [295, 100] width 83 height 17
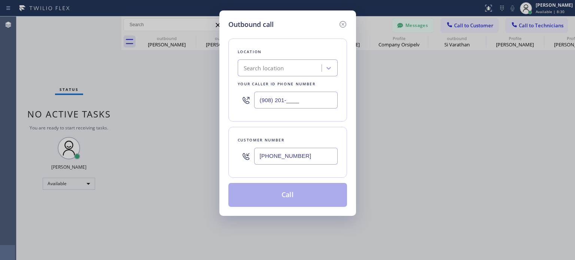
type input "(908) 201-____"
click at [277, 67] on div "Search location" at bounding box center [264, 68] width 40 height 9
paste input "Best Heating and AC Brooklyn Service"
type input "Best Heating and AC Brooklyn Service"
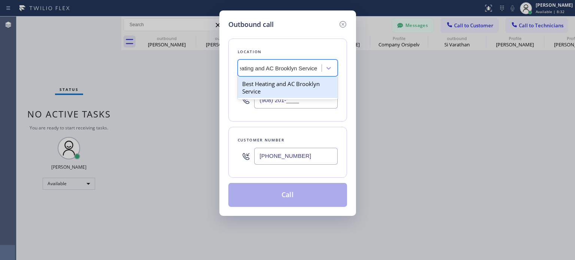
click at [277, 82] on div "Best Heating and AC Brooklyn Service" at bounding box center [288, 87] width 100 height 21
type input "[PHONE_NUMBER]"
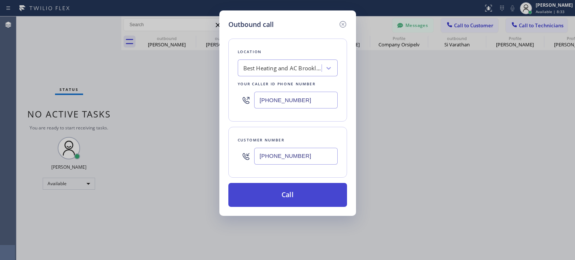
click at [282, 190] on button "Call" at bounding box center [287, 195] width 119 height 24
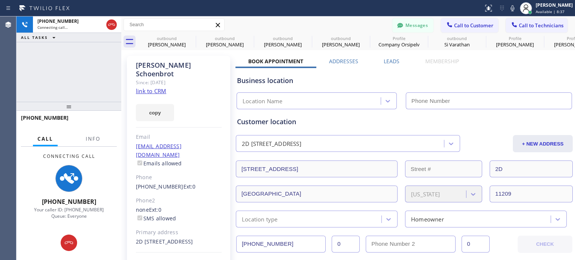
type input "[PHONE_NUMBER]"
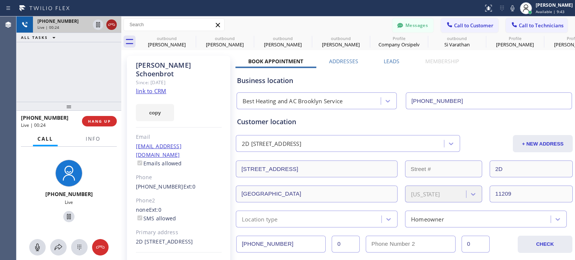
click at [113, 24] on icon at bounding box center [111, 25] width 7 height 2
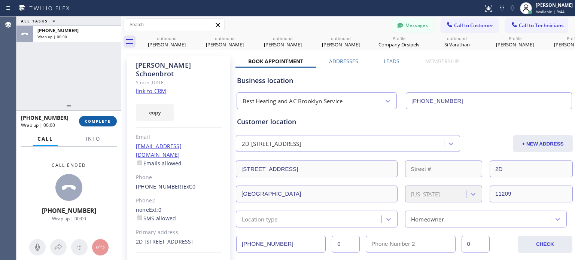
click at [97, 121] on span "COMPLETE" at bounding box center [98, 121] width 26 height 5
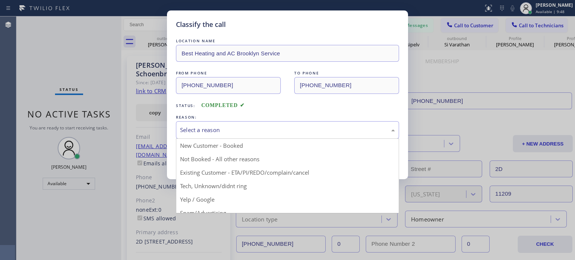
drag, startPoint x: 255, startPoint y: 128, endPoint x: 258, endPoint y: 152, distance: 24.1
click at [255, 129] on div "Select a reason" at bounding box center [287, 130] width 215 height 9
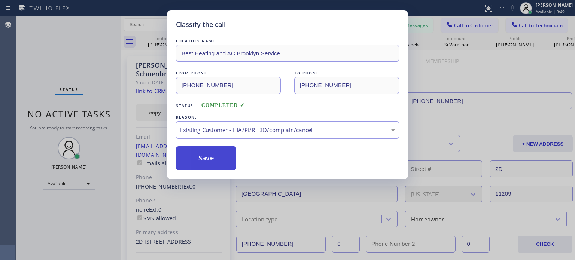
click at [208, 157] on button "Save" at bounding box center [206, 158] width 60 height 24
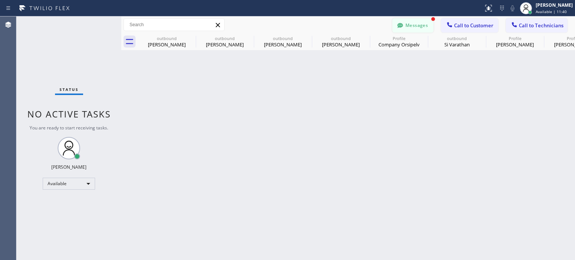
click at [405, 22] on button "Messages" at bounding box center [412, 25] width 41 height 14
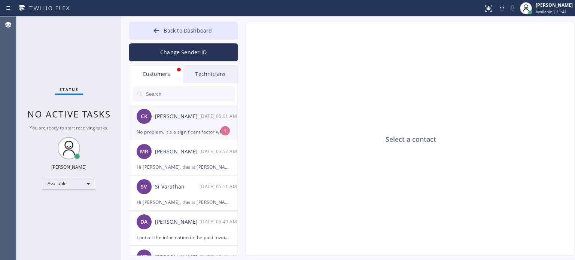
click at [156, 133] on div "No problem, it's a significant factor when deciding to move forward with the wo…" at bounding box center [184, 132] width 94 height 9
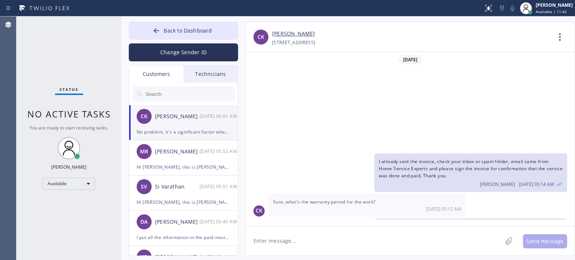
scroll to position [122, 0]
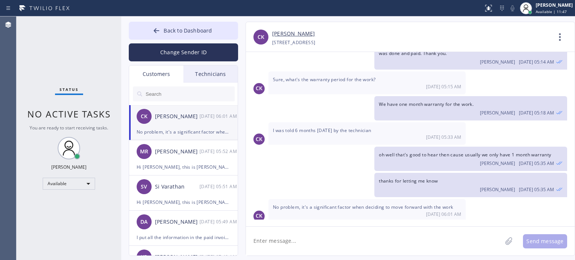
click at [328, 247] on textarea at bounding box center [374, 241] width 256 height 29
click at [328, 248] on textarea at bounding box center [374, 241] width 256 height 29
click at [318, 247] on textarea at bounding box center [374, 241] width 256 height 29
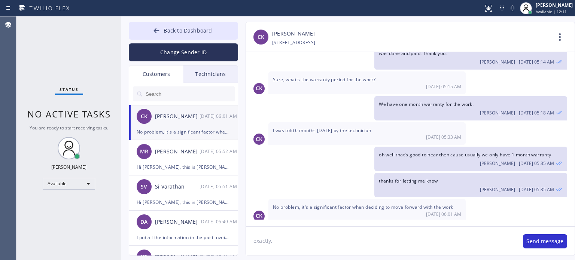
click at [316, 240] on textarea "exactly," at bounding box center [381, 241] width 270 height 29
type textarea "exactly"
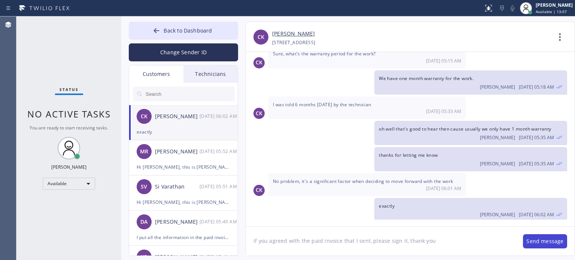
type textarea "if you agreed with the paid invoice that I sent, please sign it, thank you"
click at [530, 246] on button "Send message" at bounding box center [545, 241] width 44 height 14
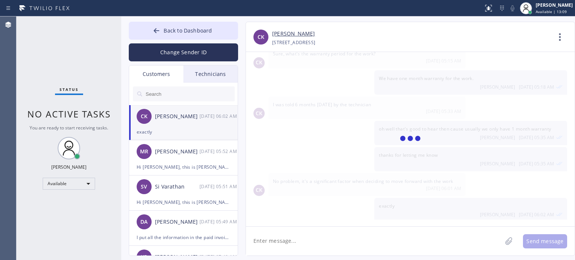
scroll to position [174, 0]
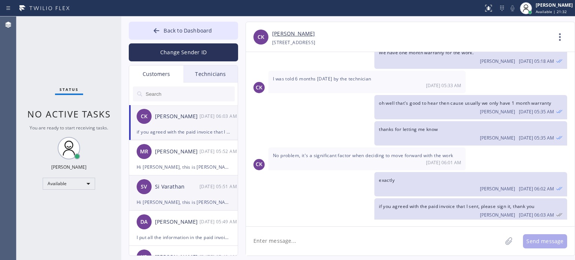
click at [181, 204] on div "Hi [PERSON_NAME], this is [PERSON_NAME] from Electrical Service, I just spoke w…" at bounding box center [184, 202] width 94 height 9
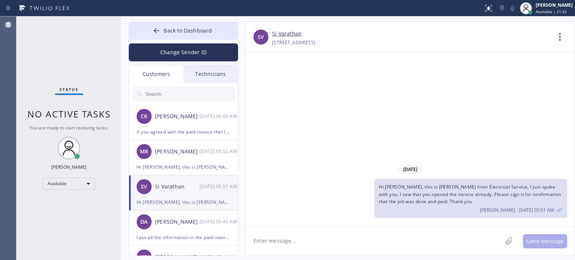
scroll to position [0, 0]
click at [180, 136] on div "if you agreed with the paid invoice that I sent, please sign it, thank you" at bounding box center [184, 132] width 94 height 9
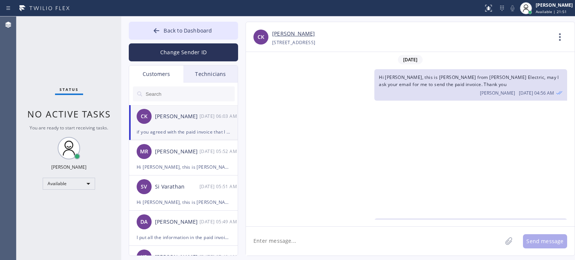
scroll to position [174, 0]
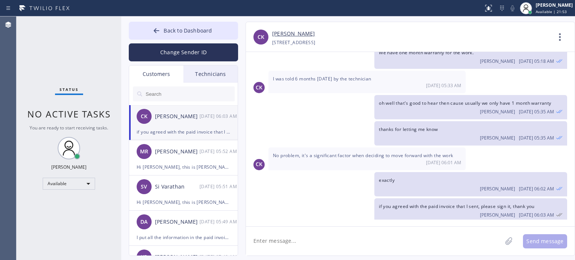
click at [176, 50] on button "Change Sender ID" at bounding box center [183, 52] width 109 height 18
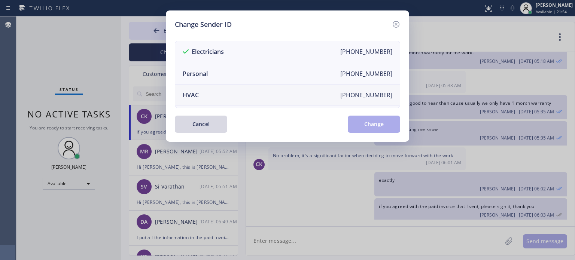
click at [211, 101] on li "HVAC [PHONE_NUMBER]" at bounding box center [287, 95] width 225 height 21
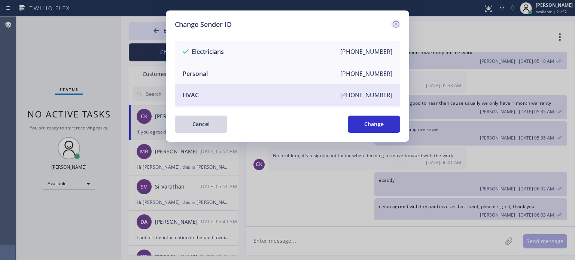
click at [397, 25] on icon at bounding box center [396, 24] width 9 height 9
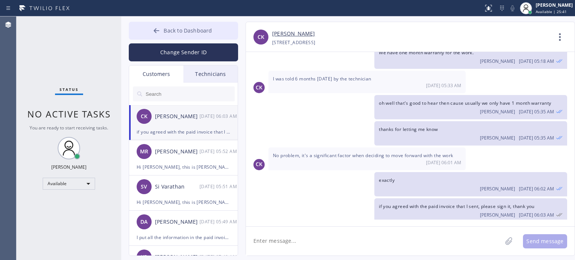
click at [213, 27] on button "Back to Dashboard" at bounding box center [183, 31] width 109 height 18
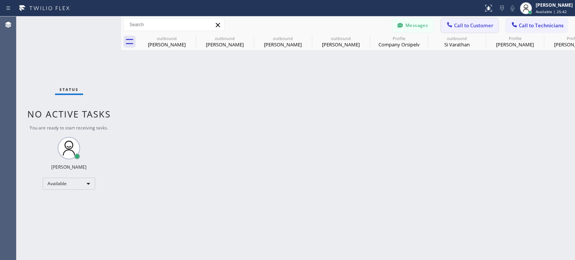
click at [457, 27] on span "Call to Customer" at bounding box center [473, 25] width 39 height 7
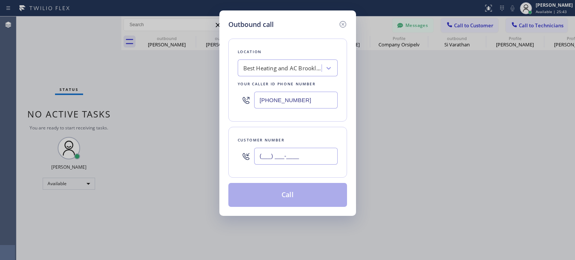
click at [292, 160] on input "(___) ___-____" at bounding box center [295, 156] width 83 height 17
paste input "973) 887-2683"
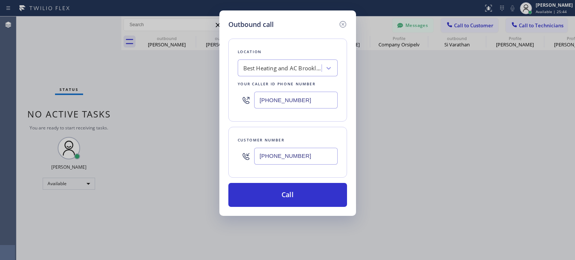
type input "[PHONE_NUMBER]"
click at [275, 95] on input "[PHONE_NUMBER]" at bounding box center [295, 100] width 83 height 17
click at [275, 95] on input "(___) ___-____" at bounding box center [295, 100] width 83 height 17
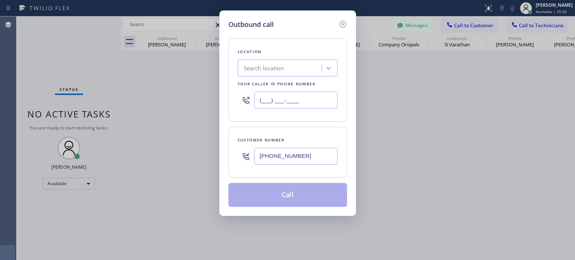
type input "(___) ___-____"
click at [255, 66] on div "Search location" at bounding box center [264, 68] width 40 height 9
paste input "SINE Electrical"
type input "SINE Electrical"
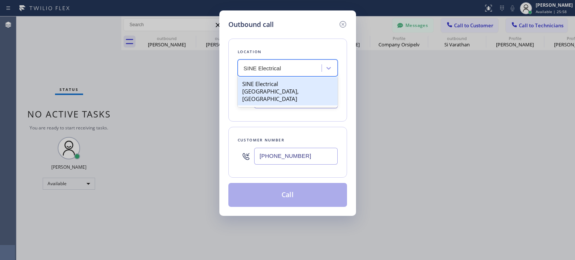
click at [263, 84] on div "SINE Electrical [GEOGRAPHIC_DATA], [GEOGRAPHIC_DATA]" at bounding box center [288, 91] width 100 height 28
type input "[PHONE_NUMBER]"
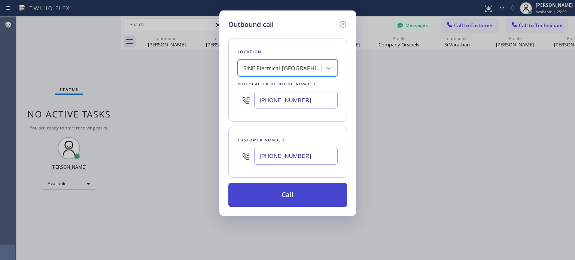
click at [288, 183] on button "Call" at bounding box center [287, 195] width 119 height 24
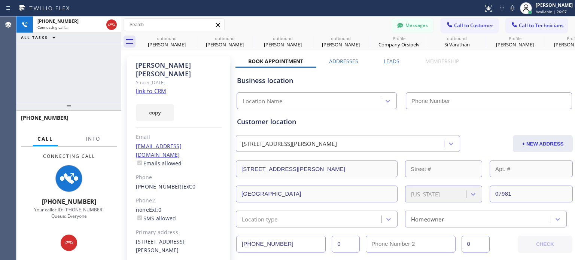
type input "[PHONE_NUMBER]"
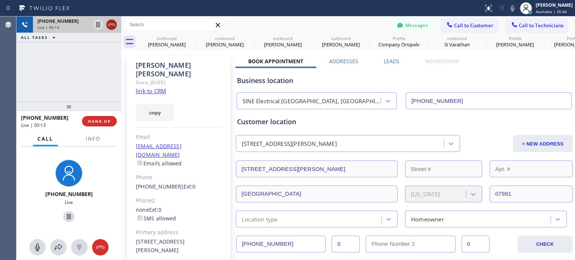
click at [114, 27] on icon at bounding box center [111, 24] width 9 height 9
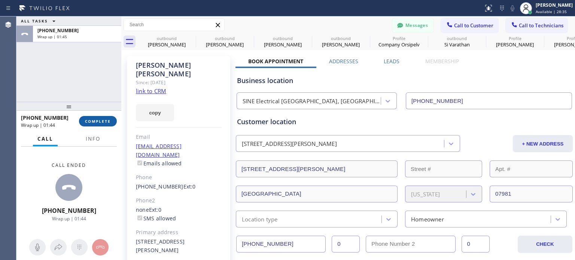
click at [100, 120] on span "COMPLETE" at bounding box center [98, 121] width 26 height 5
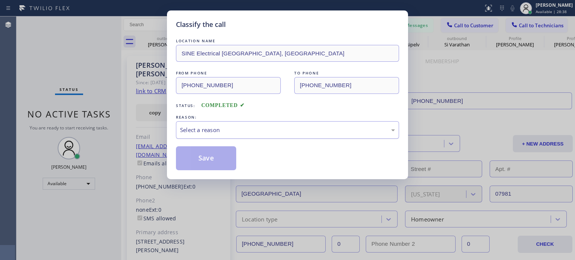
click at [207, 127] on div "Select a reason" at bounding box center [287, 130] width 215 height 9
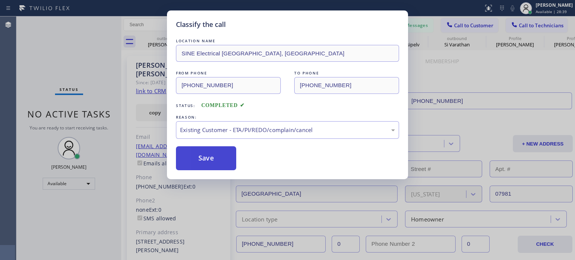
click at [217, 163] on button "Save" at bounding box center [206, 158] width 60 height 24
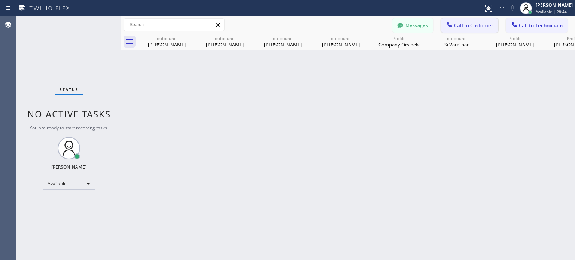
click at [448, 28] on icon at bounding box center [449, 24] width 7 height 7
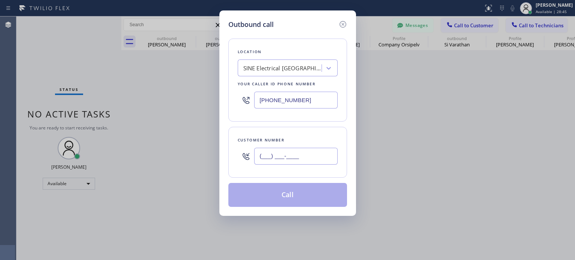
click at [305, 161] on input "(___) ___-____" at bounding box center [295, 156] width 83 height 17
paste input "973) 954-1377"
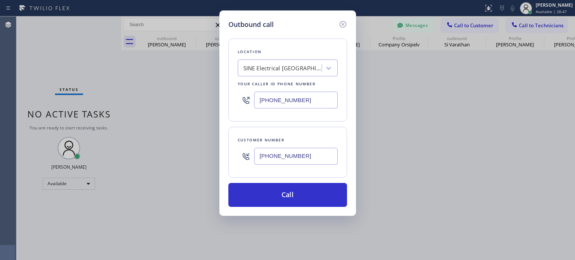
type input "[PHONE_NUMBER]"
click at [270, 103] on input "[PHONE_NUMBER]" at bounding box center [295, 100] width 83 height 17
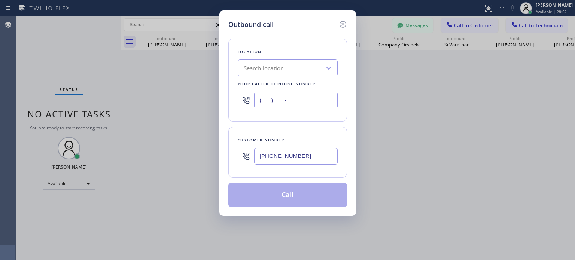
type input "(___) ___-____"
click at [259, 61] on div "Search location" at bounding box center [288, 68] width 100 height 17
paste input "Electrical Land [GEOGRAPHIC_DATA][PERSON_NAME](ABB Electric)"
type input "Electrical Land [GEOGRAPHIC_DATA][PERSON_NAME](ABB Electric)"
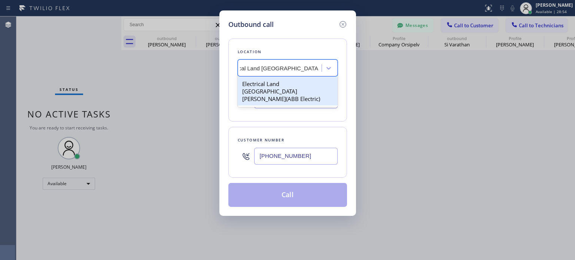
click at [266, 88] on div "Electrical Land [GEOGRAPHIC_DATA][PERSON_NAME](ABB Electric)" at bounding box center [288, 91] width 100 height 28
type input "[PHONE_NUMBER]"
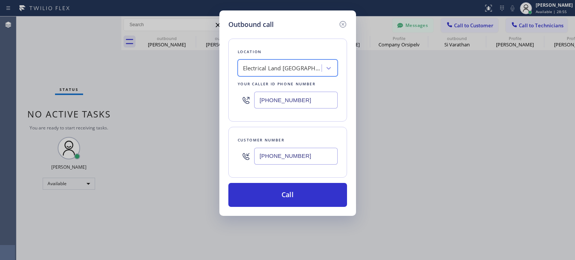
scroll to position [0, 0]
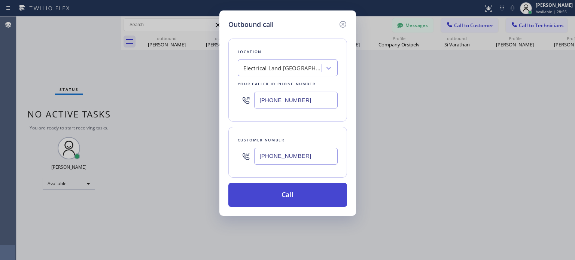
click at [267, 199] on button "Call" at bounding box center [287, 195] width 119 height 24
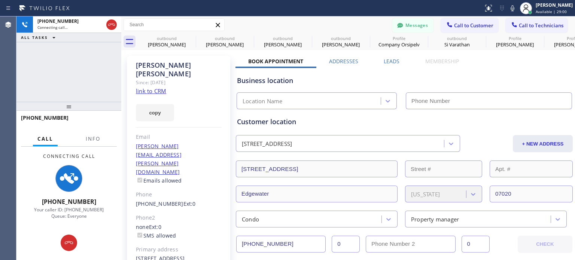
type input "[PHONE_NUMBER]"
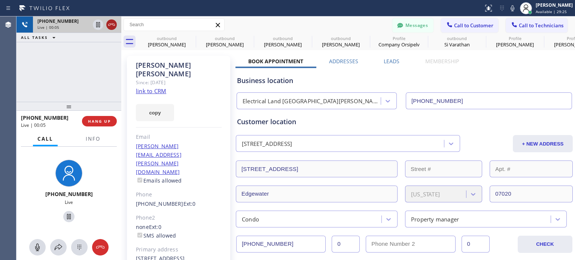
click at [113, 23] on icon at bounding box center [111, 24] width 9 height 9
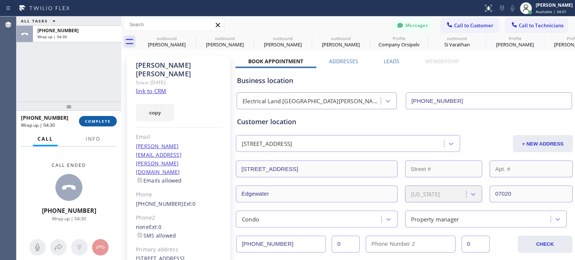
click at [101, 124] on span "COMPLETE" at bounding box center [98, 121] width 26 height 5
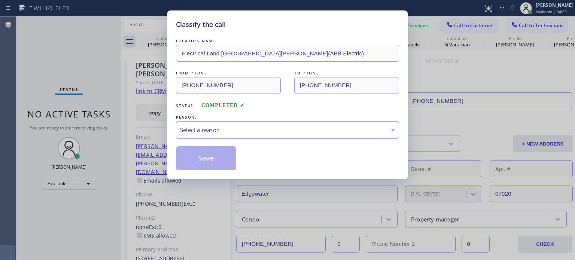
click at [224, 131] on div "Select a reason" at bounding box center [287, 130] width 215 height 9
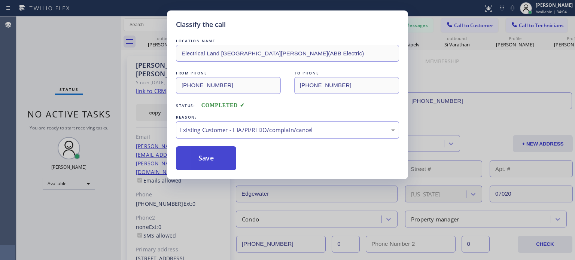
click at [218, 160] on button "Save" at bounding box center [206, 158] width 60 height 24
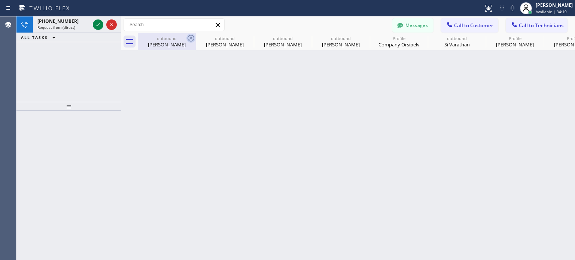
click at [188, 38] on icon at bounding box center [190, 38] width 9 height 9
click at [0, 0] on icon at bounding box center [0, 0] width 0 height 0
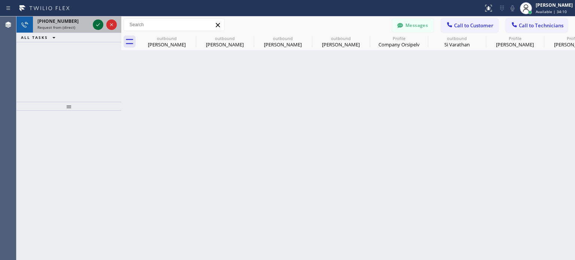
type input "[PHONE_NUMBER]"
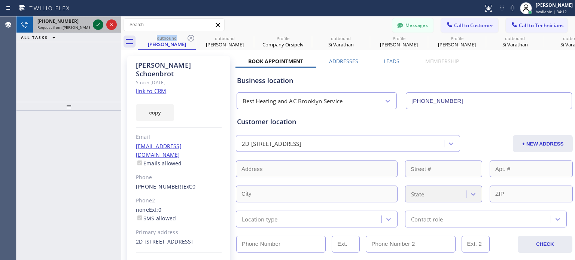
click at [97, 23] on icon at bounding box center [98, 24] width 9 height 9
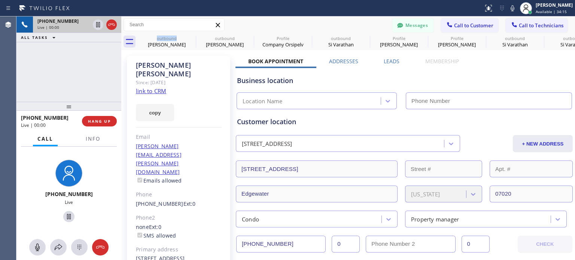
type input "[PHONE_NUMBER]"
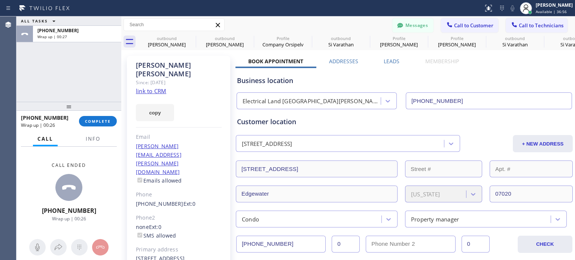
click at [104, 130] on div "[PHONE_NUMBER] Wrap up | 00:26 COMPLETE" at bounding box center [69, 121] width 96 height 19
click at [101, 122] on span "COMPLETE" at bounding box center [98, 121] width 26 height 5
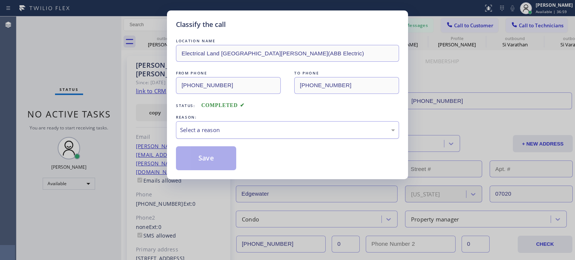
click at [226, 128] on div "Select a reason" at bounding box center [287, 130] width 215 height 9
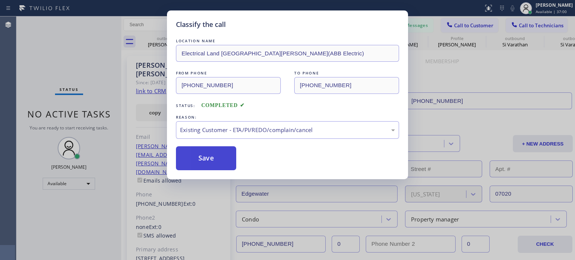
click at [225, 160] on button "Save" at bounding box center [206, 158] width 60 height 24
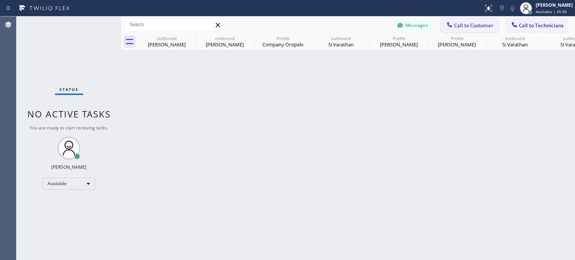
click at [473, 21] on button "Call to Customer" at bounding box center [469, 25] width 57 height 14
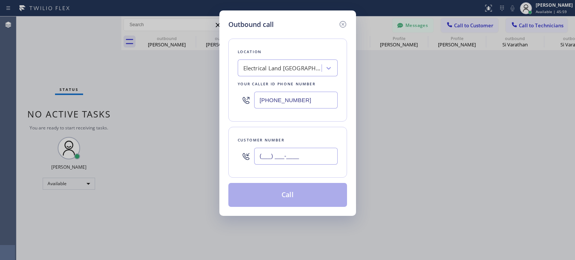
click at [305, 152] on input "(___) ___-____" at bounding box center [295, 156] width 83 height 17
paste input "973) 954-1377"
type input "[PHONE_NUMBER]"
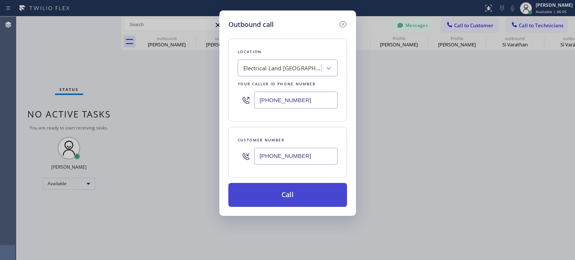
click at [275, 198] on button "Call" at bounding box center [287, 195] width 119 height 24
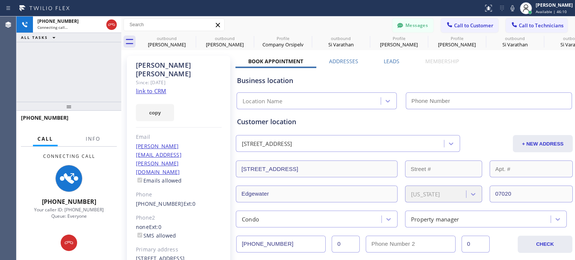
type input "[PHONE_NUMBER]"
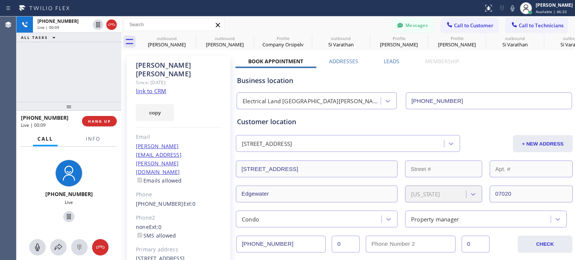
click at [0, 0] on div "[PERSON_NAME][EMAIL_ADDRESS][PERSON_NAME][DOMAIN_NAME] Emails allowed" at bounding box center [0, 0] width 0 height 0
copy link "[PERSON_NAME][EMAIL_ADDRESS][PERSON_NAME][DOMAIN_NAME]"
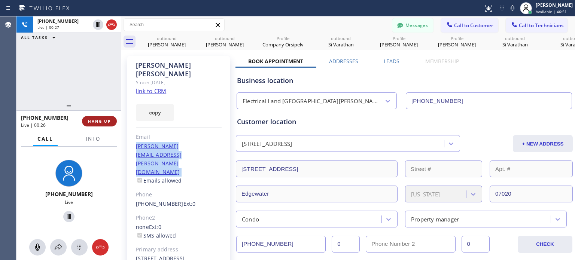
click at [96, 122] on span "HANG UP" at bounding box center [99, 121] width 23 height 5
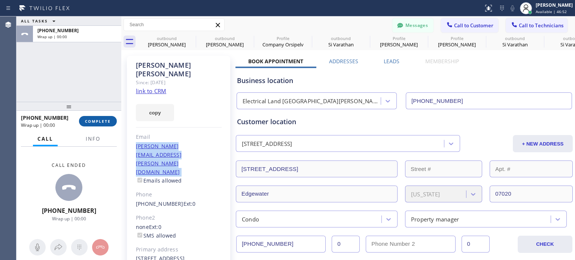
click at [96, 122] on span "COMPLETE" at bounding box center [98, 121] width 26 height 5
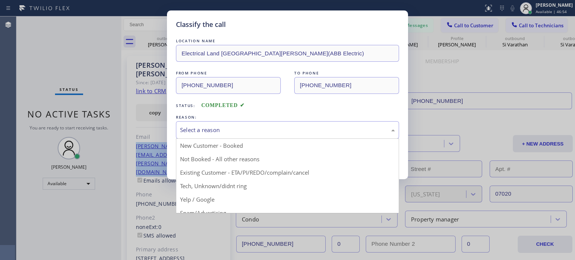
click at [262, 131] on div "Select a reason" at bounding box center [287, 130] width 215 height 9
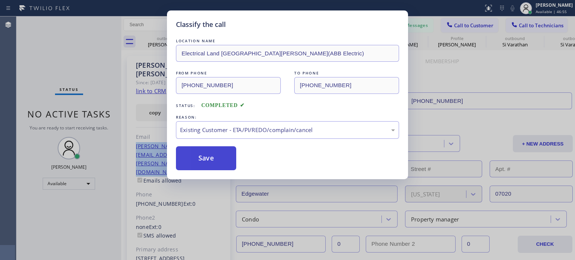
click at [223, 157] on button "Save" at bounding box center [206, 158] width 60 height 24
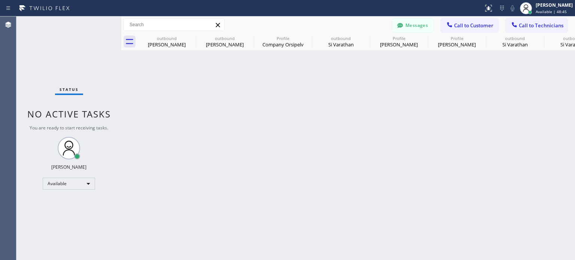
click at [99, 25] on div "Status No active tasks You are ready to start receiving tasks. [PERSON_NAME] Av…" at bounding box center [68, 138] width 105 height 244
click at [446, 21] on icon at bounding box center [449, 24] width 7 height 7
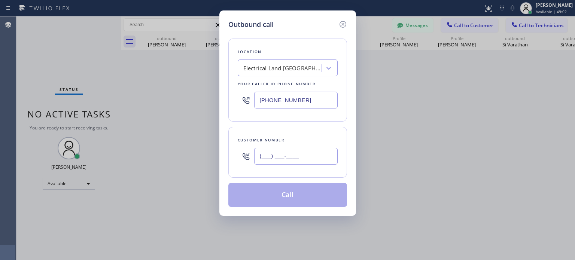
click at [302, 157] on input "(___) ___-____" at bounding box center [295, 156] width 83 height 17
paste input "646) 463-0614"
type input "[PHONE_NUMBER]"
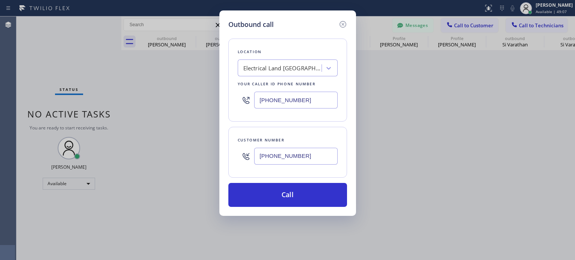
click at [275, 92] on input "[PHONE_NUMBER]" at bounding box center [295, 100] width 83 height 17
click at [275, 92] on input "(___) ___-____" at bounding box center [295, 100] width 83 height 17
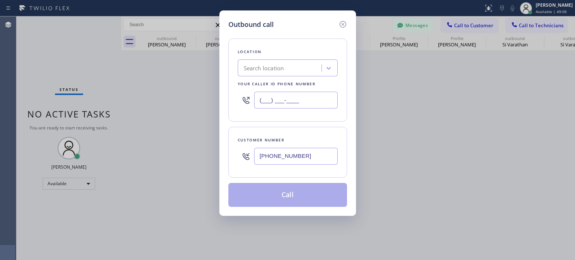
type input "(___) ___-____"
click at [278, 70] on div "Search location" at bounding box center [264, 68] width 40 height 9
paste input "Best Brooklyn Heating and AC Repair"
type input "Best Brooklyn Heating and AC Repair"
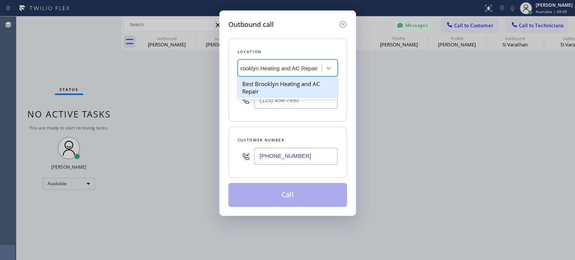
click at [281, 83] on div "Best Brooklyn Heating and AC Repair" at bounding box center [288, 87] width 100 height 21
type input "[PHONE_NUMBER]"
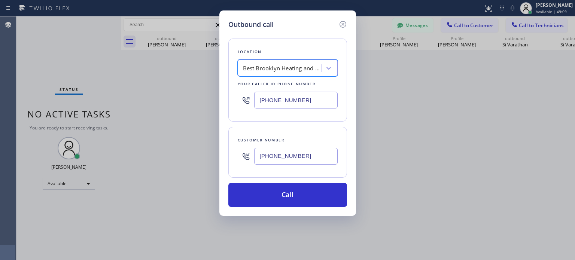
scroll to position [0, 0]
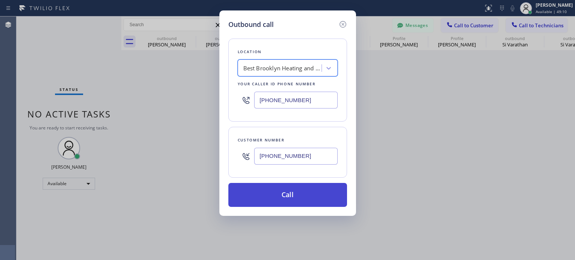
click at [283, 193] on button "Call" at bounding box center [287, 195] width 119 height 24
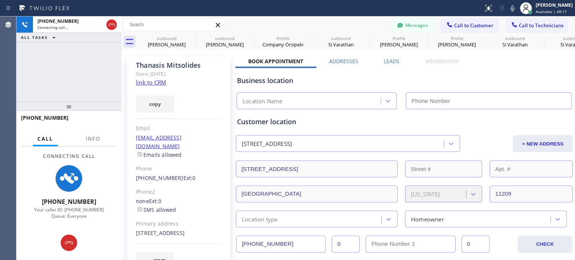
type input "[PHONE_NUMBER]"
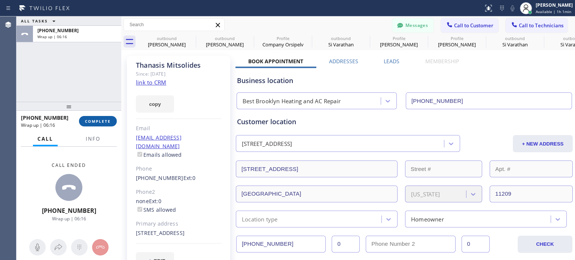
click at [92, 119] on span "COMPLETE" at bounding box center [98, 121] width 26 height 5
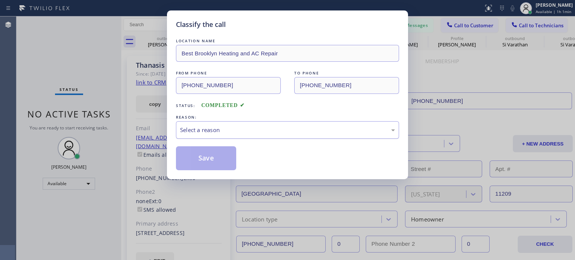
click at [202, 130] on div "Select a reason" at bounding box center [287, 130] width 215 height 9
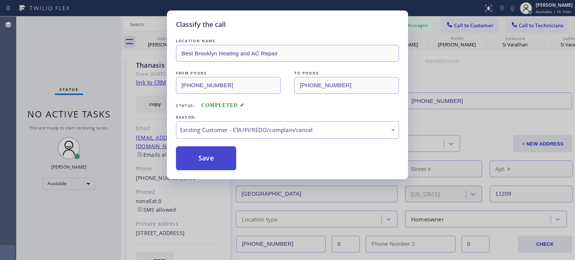
click at [220, 157] on button "Save" at bounding box center [206, 158] width 60 height 24
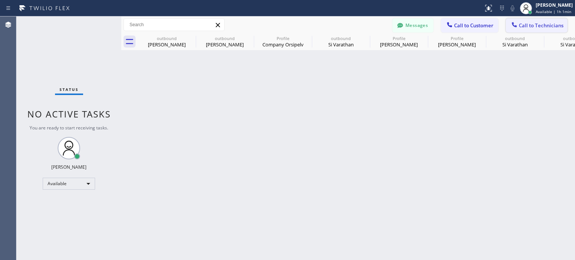
click at [525, 25] on span "Call to Technicians" at bounding box center [541, 25] width 45 height 7
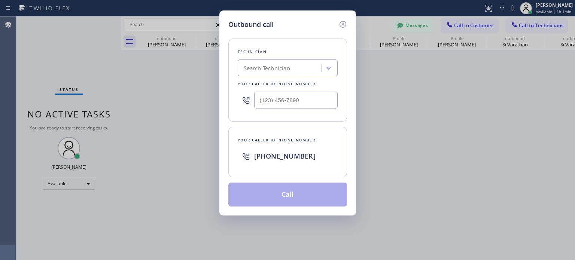
click at [259, 71] on div "Search Technician" at bounding box center [267, 68] width 46 height 9
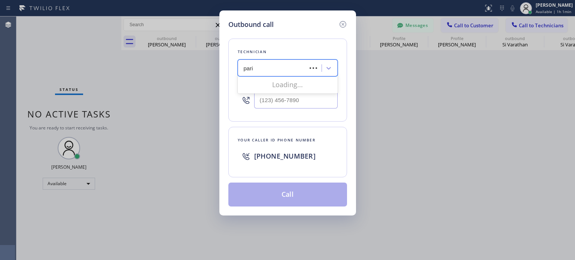
type input "[GEOGRAPHIC_DATA]"
click at [277, 83] on div "Paris [PERSON_NAME]" at bounding box center [288, 83] width 100 height 13
type input "[PHONE_NUMBER]"
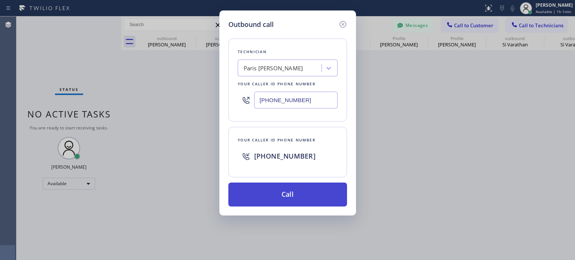
click at [294, 194] on button "Call" at bounding box center [287, 195] width 119 height 24
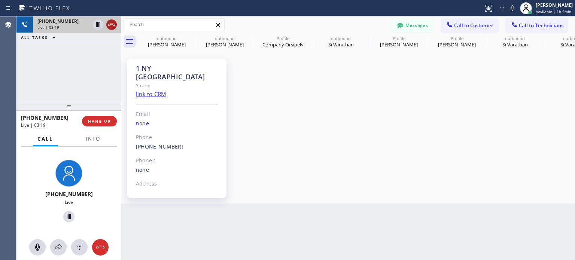
click at [110, 23] on icon at bounding box center [111, 24] width 9 height 9
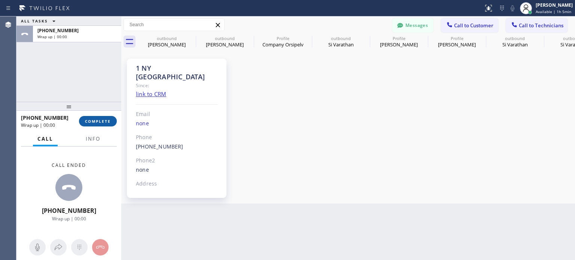
click at [104, 122] on span "COMPLETE" at bounding box center [98, 121] width 26 height 5
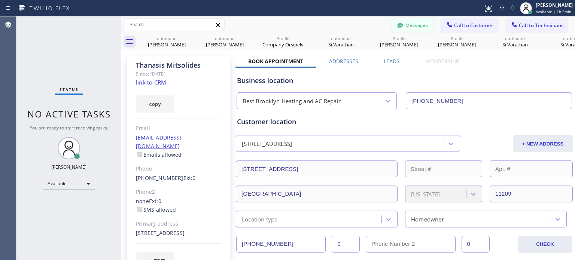
click at [401, 30] on button "Messages" at bounding box center [412, 25] width 41 height 14
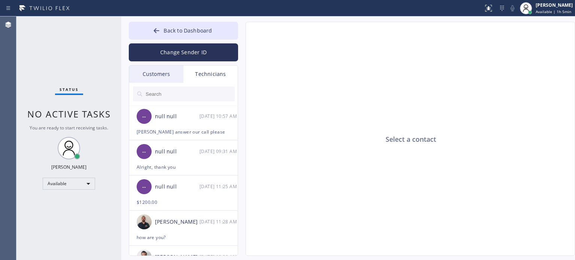
click at [174, 70] on div "Customers" at bounding box center [156, 74] width 54 height 17
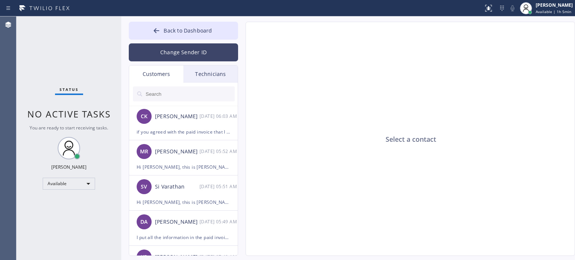
click at [175, 55] on button "Change Sender ID" at bounding box center [183, 52] width 109 height 18
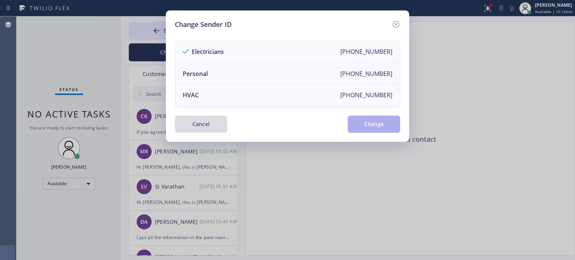
click at [204, 124] on button "Cancel" at bounding box center [201, 124] width 52 height 17
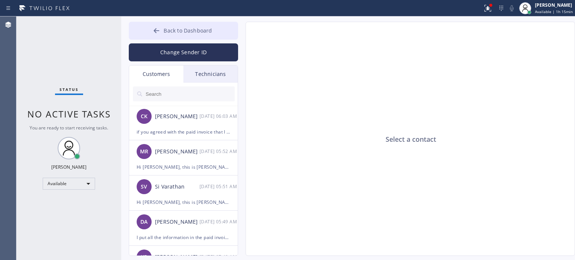
click at [216, 32] on button "Back to Dashboard" at bounding box center [183, 31] width 109 height 18
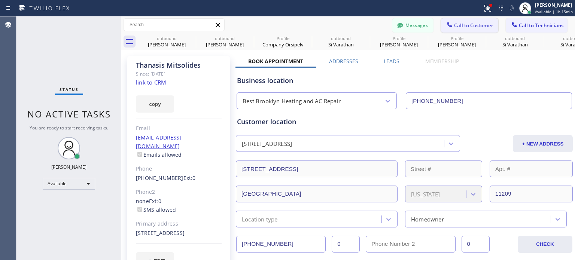
click at [447, 25] on icon at bounding box center [449, 24] width 5 height 5
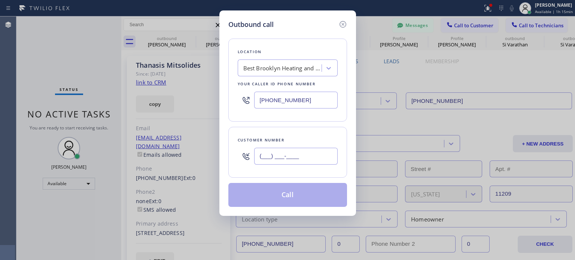
click at [306, 152] on input "(___) ___-____" at bounding box center [295, 156] width 83 height 17
paste input "732) 318-0990"
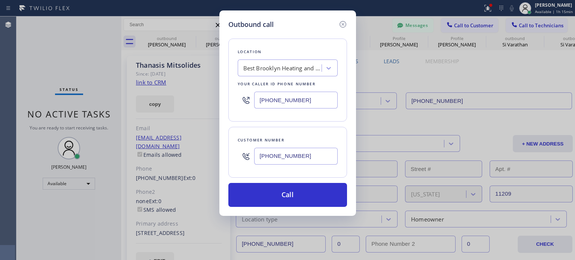
type input "[PHONE_NUMBER]"
click at [293, 92] on input "[PHONE_NUMBER]" at bounding box center [295, 100] width 83 height 17
click at [296, 100] on input "[PHONE_NUMBER]" at bounding box center [295, 100] width 83 height 17
click at [296, 100] on input "(___) ___-____" at bounding box center [295, 100] width 83 height 17
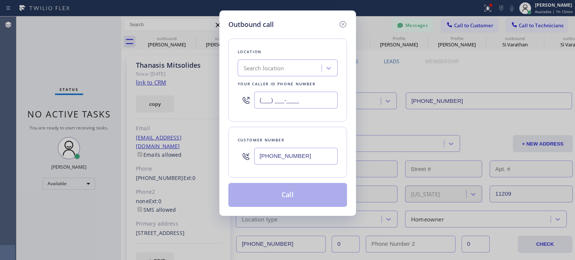
type input "(___) ___-____"
click at [279, 71] on div "Search location" at bounding box center [264, 68] width 40 height 9
paste input "Blue Moon Electrical Edison([PERSON_NAME] Electric LLC)"
type input "Blue Moon Electrical Edison([PERSON_NAME] Electric LLC)"
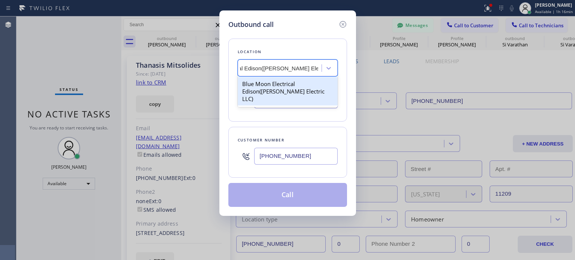
click at [275, 86] on div "Blue Moon Electrical Edison([PERSON_NAME] Electric LLC)" at bounding box center [288, 91] width 100 height 28
type input "[PHONE_NUMBER]"
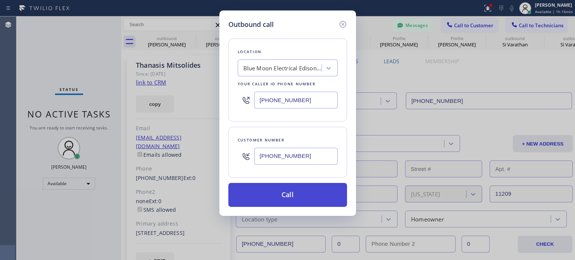
click at [274, 189] on button "Call" at bounding box center [287, 195] width 119 height 24
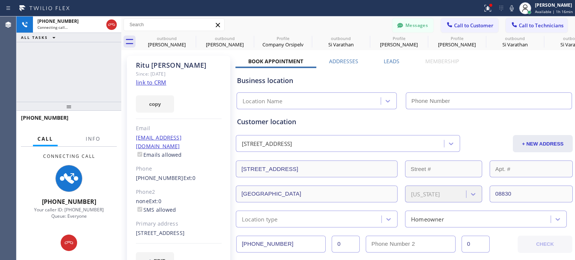
type input "[PHONE_NUMBER]"
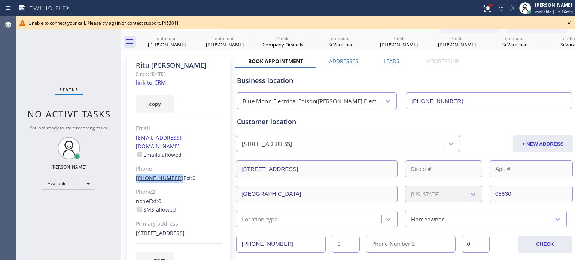
drag, startPoint x: 133, startPoint y: 170, endPoint x: 172, endPoint y: 170, distance: 38.6
click at [172, 170] on div "[PERSON_NAME] Since: [DATE] link to CRM copy Email [EMAIL_ADDRESS][DOMAIN_NAME]…" at bounding box center [178, 167] width 103 height 223
copy link "[PHONE_NUMBER]"
drag, startPoint x: 569, startPoint y: 22, endPoint x: 550, endPoint y: 25, distance: 19.6
click at [569, 22] on icon at bounding box center [568, 22] width 9 height 9
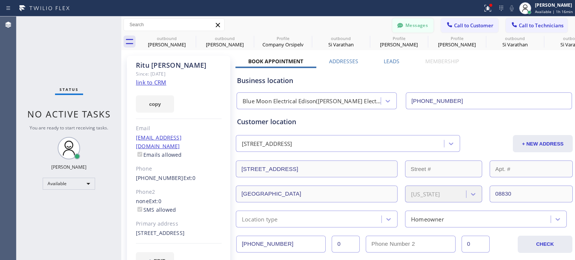
click at [422, 27] on button "Messages" at bounding box center [412, 25] width 41 height 14
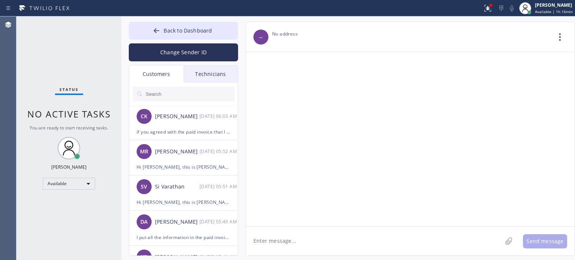
click at [176, 94] on input "text" at bounding box center [190, 93] width 90 height 15
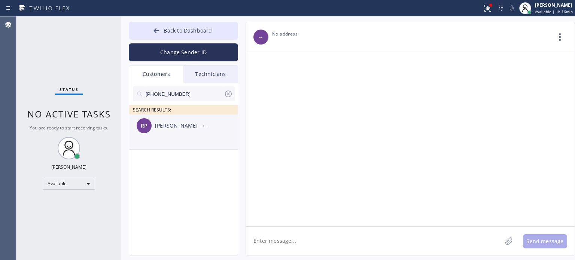
click at [178, 124] on div "[PERSON_NAME]" at bounding box center [177, 126] width 45 height 9
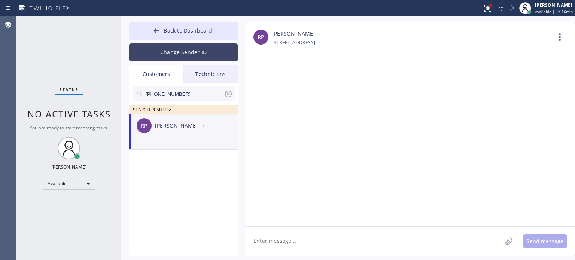
click at [174, 58] on button "Change Sender ID" at bounding box center [183, 52] width 109 height 18
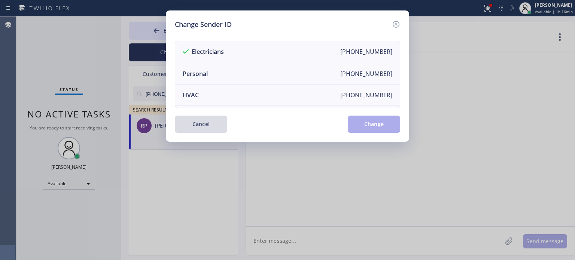
click at [209, 119] on button "Cancel" at bounding box center [201, 124] width 52 height 17
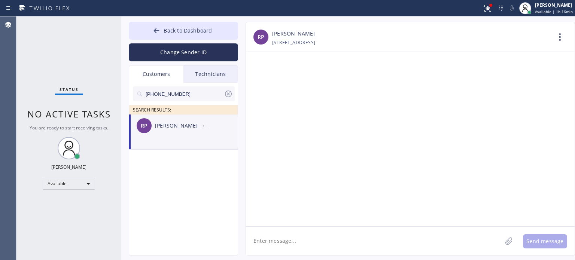
click at [264, 235] on textarea at bounding box center [374, 241] width 256 height 29
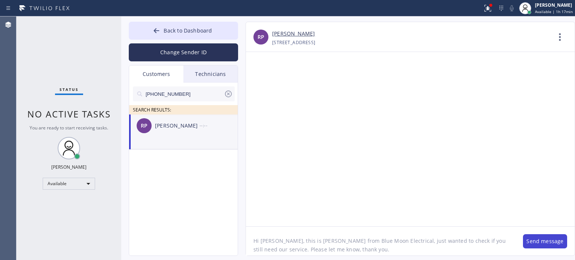
type textarea "Hi [PERSON_NAME], this is [PERSON_NAME] from Blue Moon Electrical, just wanted …"
click at [541, 246] on button "Send message" at bounding box center [545, 241] width 44 height 14
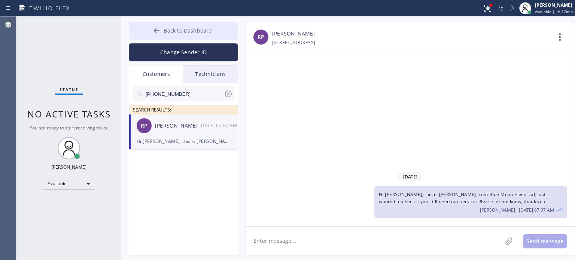
click at [208, 37] on button "Back to Dashboard" at bounding box center [183, 31] width 109 height 18
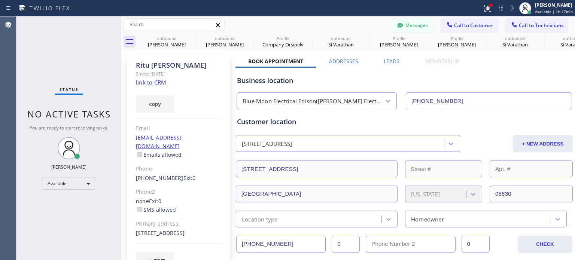
drag, startPoint x: 469, startPoint y: 22, endPoint x: 451, endPoint y: 32, distance: 20.3
click at [469, 21] on button "Call to Customer" at bounding box center [469, 25] width 57 height 14
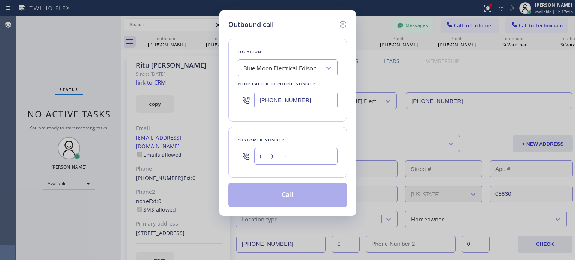
click at [293, 157] on input "(___) ___-____" at bounding box center [295, 156] width 83 height 17
paste input "551) 775-3714"
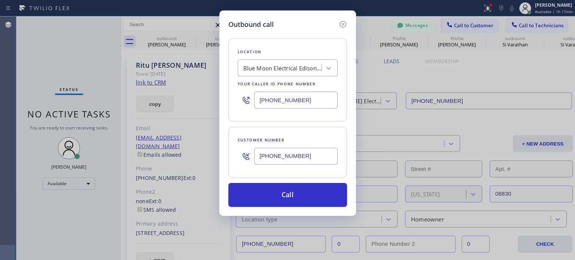
type input "[PHONE_NUMBER]"
click at [280, 105] on input "[PHONE_NUMBER]" at bounding box center [295, 100] width 83 height 17
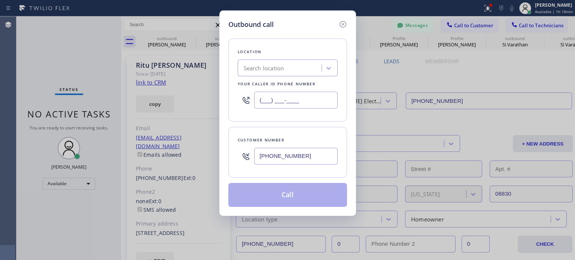
type input "(___) ___-____"
click at [268, 73] on div "Search location" at bounding box center [281, 68] width 82 height 13
paste input "[PERSON_NAME] Electrical Contractor"
type input "[PERSON_NAME] Electrical Contractor"
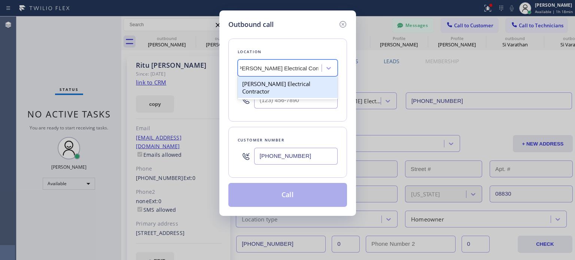
click at [276, 86] on div "[PERSON_NAME] Electrical Contractor" at bounding box center [288, 87] width 100 height 21
type input "[PHONE_NUMBER]"
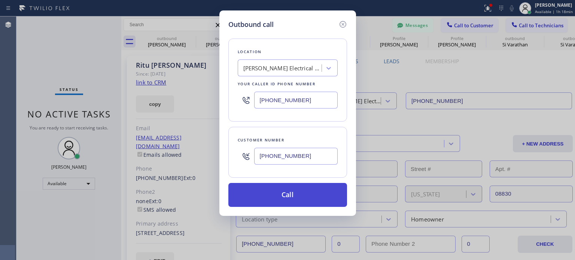
click at [289, 190] on button "Call" at bounding box center [287, 195] width 119 height 24
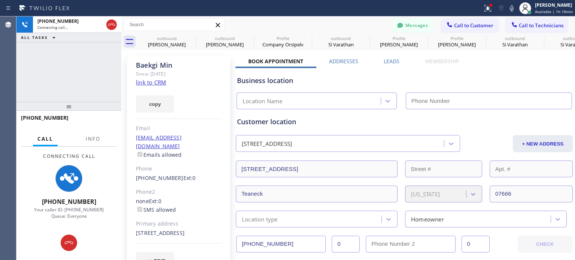
type input "[PHONE_NUMBER]"
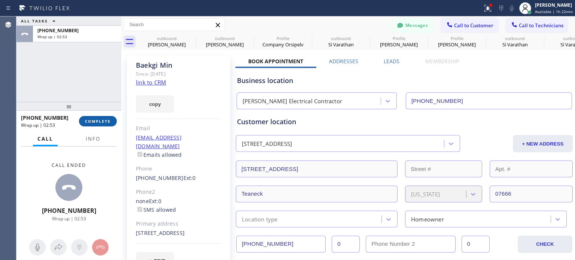
click at [103, 122] on span "COMPLETE" at bounding box center [98, 121] width 26 height 5
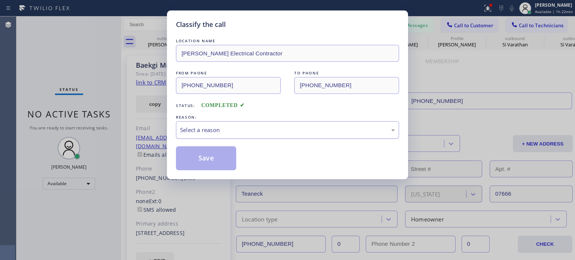
click at [193, 131] on div "Select a reason" at bounding box center [287, 130] width 215 height 9
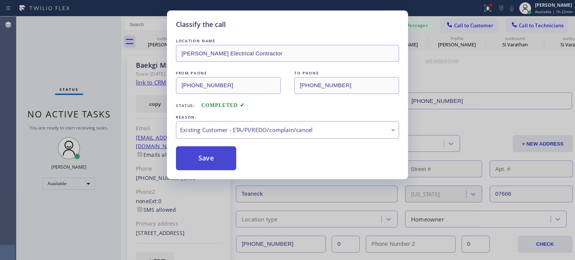
click at [213, 158] on button "Save" at bounding box center [206, 158] width 60 height 24
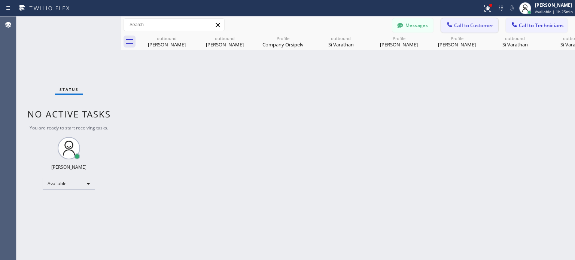
click at [449, 26] on icon at bounding box center [449, 24] width 7 height 7
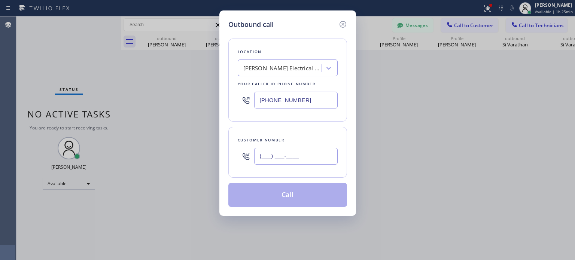
click at [294, 157] on input "(___) ___-____" at bounding box center [295, 156] width 83 height 17
paste input "347) 951-5615"
type input "[PHONE_NUMBER]"
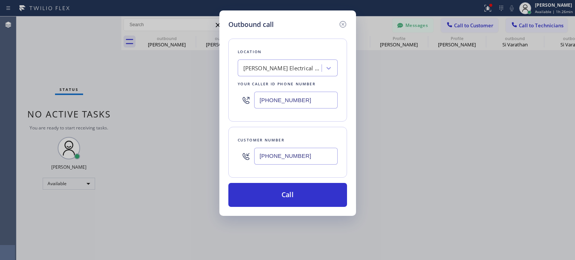
click at [264, 99] on input "[PHONE_NUMBER]" at bounding box center [295, 100] width 83 height 17
click at [264, 100] on input "[PHONE_NUMBER]" at bounding box center [295, 100] width 83 height 17
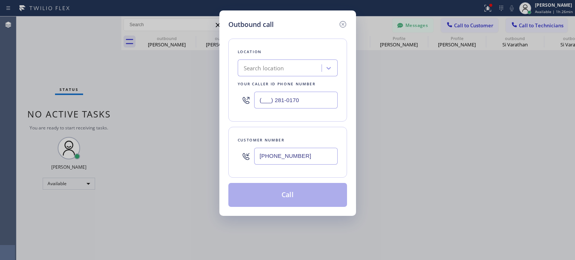
type input "(___) 281-0170"
click at [268, 69] on div "Search location" at bounding box center [264, 68] width 40 height 9
paste input "Local Trusted Electricians Wood-Ridge(Cross [PERSON_NAME] Electrical)"
type input "Local Trusted Electricians Wood-Ridge(Cross [PERSON_NAME] Electrical)"
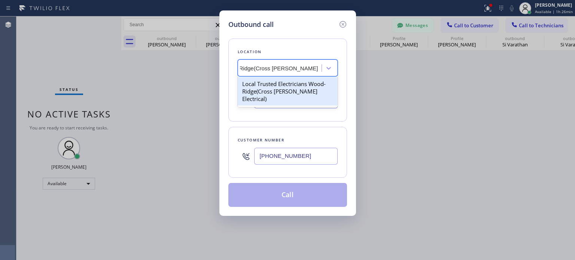
click at [276, 82] on div "Local Trusted Electricians Wood-Ridge(Cross [PERSON_NAME] Electrical)" at bounding box center [288, 91] width 100 height 28
type input "[PHONE_NUMBER]"
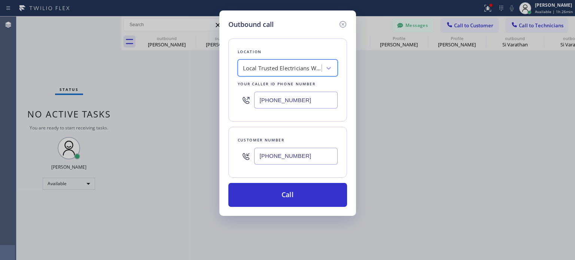
scroll to position [0, 0]
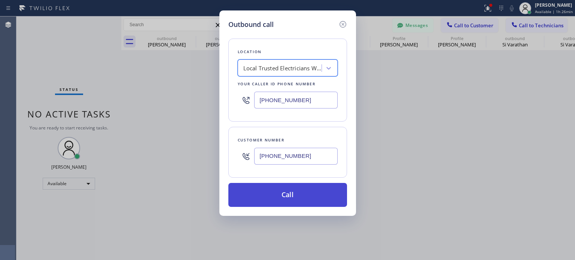
click at [293, 187] on button "Call" at bounding box center [287, 195] width 119 height 24
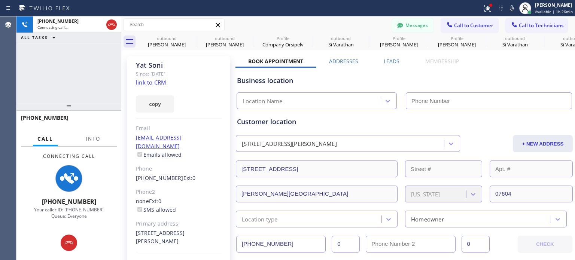
type input "[PHONE_NUMBER]"
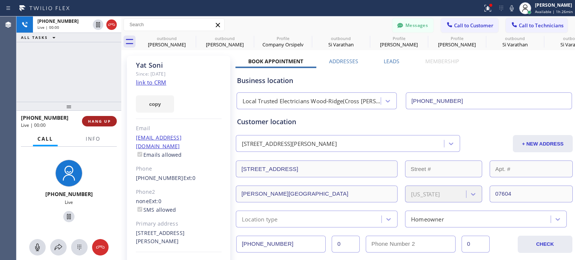
click at [104, 120] on span "HANG UP" at bounding box center [99, 121] width 23 height 5
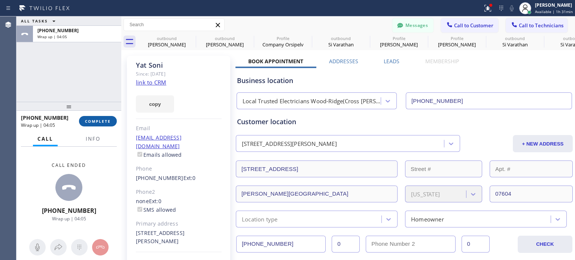
click at [91, 121] on span "COMPLETE" at bounding box center [98, 121] width 26 height 5
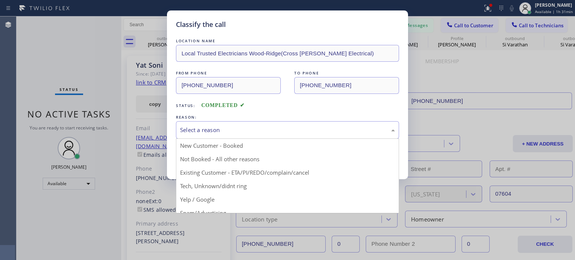
click at [263, 131] on div "Select a reason" at bounding box center [287, 130] width 215 height 9
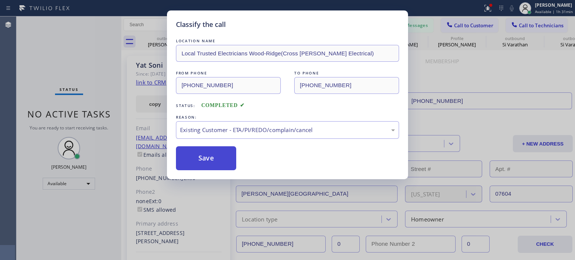
click at [206, 158] on button "Save" at bounding box center [206, 158] width 60 height 24
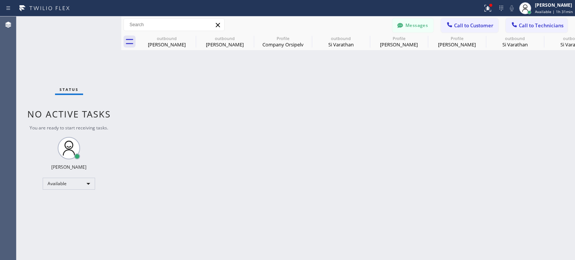
click at [410, 27] on button "Messages" at bounding box center [412, 25] width 41 height 14
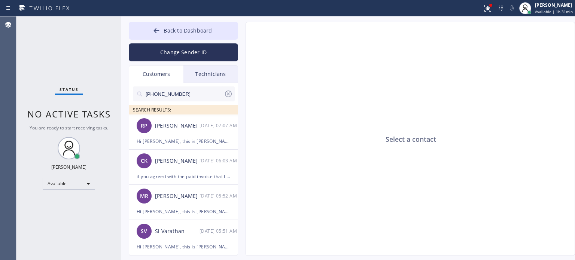
click at [160, 91] on input "[PHONE_NUMBER]" at bounding box center [184, 93] width 79 height 15
paste input "347) 951-5615"
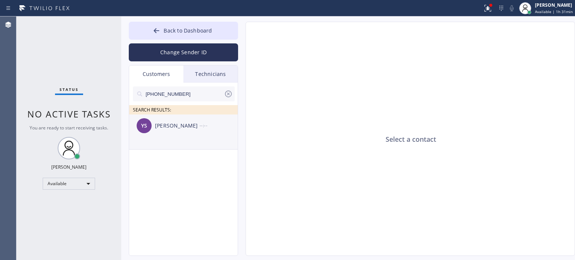
type input "[PHONE_NUMBER]"
click at [171, 130] on div "[PERSON_NAME]" at bounding box center [177, 126] width 45 height 9
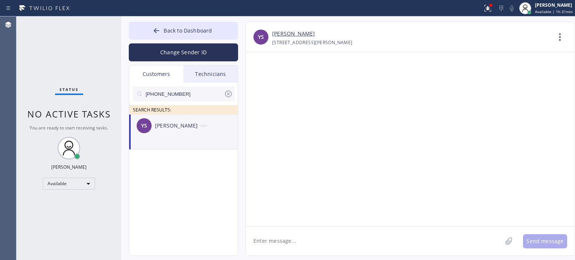
click at [319, 239] on textarea at bounding box center [374, 241] width 256 height 29
paste textarea "Local Trusted Electricians"
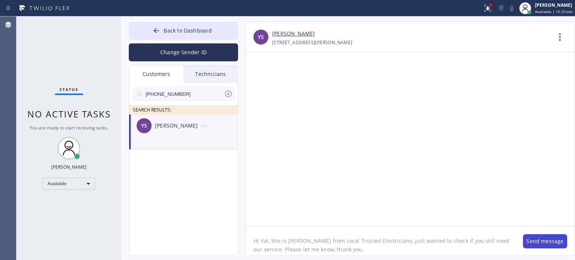
type textarea "Hi Yat, this is [PERSON_NAME] from Local Trusted Electricians, just wanted to c…"
click at [537, 237] on button "Send message" at bounding box center [545, 241] width 44 height 14
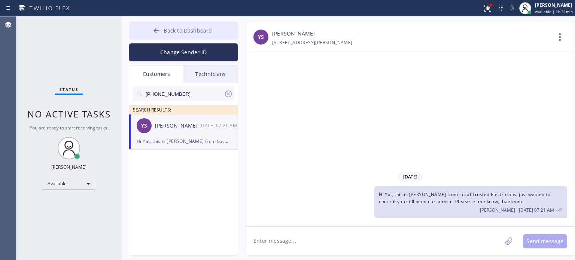
click at [176, 30] on span "Back to Dashboard" at bounding box center [188, 30] width 48 height 7
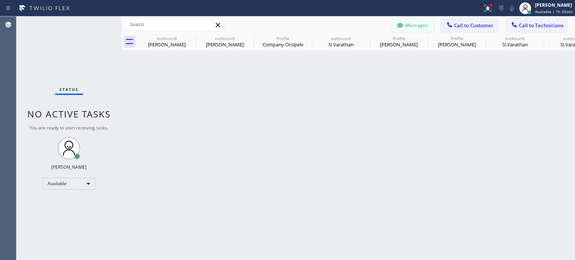
click at [421, 18] on button "Messages" at bounding box center [412, 25] width 41 height 14
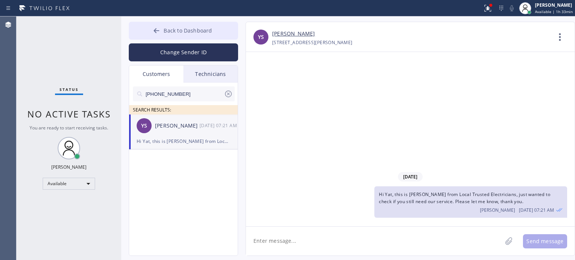
click at [207, 31] on span "Back to Dashboard" at bounding box center [188, 30] width 48 height 7
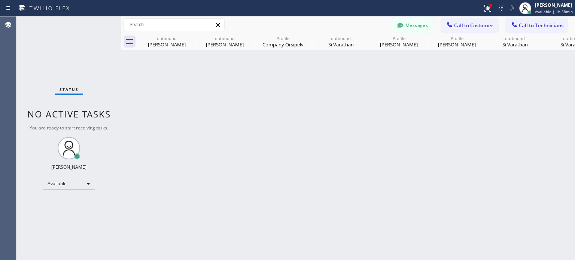
click at [436, 24] on div "Messages" at bounding box center [416, 24] width 49 height 13
click at [453, 26] on icon at bounding box center [449, 24] width 7 height 7
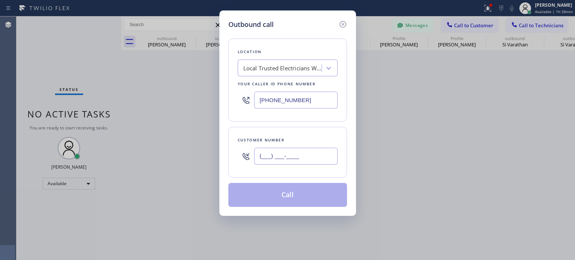
click at [329, 151] on input "(___) ___-____" at bounding box center [295, 156] width 83 height 17
paste input "608) 556-4550"
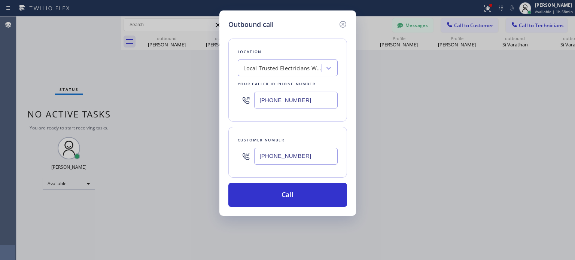
type input "[PHONE_NUMBER]"
click at [281, 101] on input "[PHONE_NUMBER]" at bounding box center [295, 100] width 83 height 17
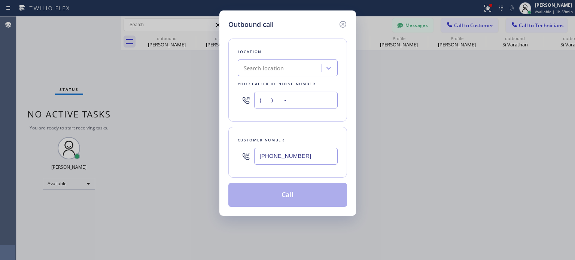
type input "(___) ___-____"
click at [275, 65] on div "Search location" at bounding box center [264, 68] width 40 height 9
paste input "Star Heating and Cooling Company"
type input "Star Heating and Cooling Company"
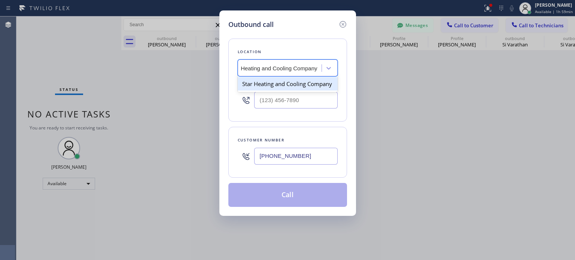
click at [274, 84] on div "Star Heating and Cooling Company" at bounding box center [288, 83] width 100 height 13
type input "[PHONE_NUMBER]"
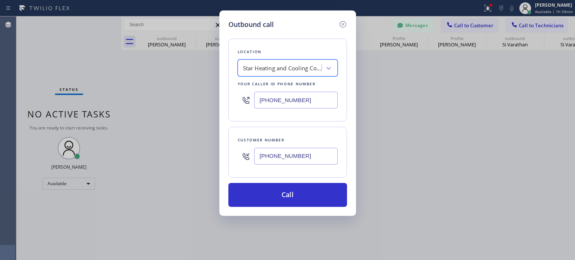
scroll to position [0, 0]
click at [264, 208] on div "Outbound call Location Star Heating and Cooling Company Your caller id phone nu…" at bounding box center [287, 113] width 137 height 206
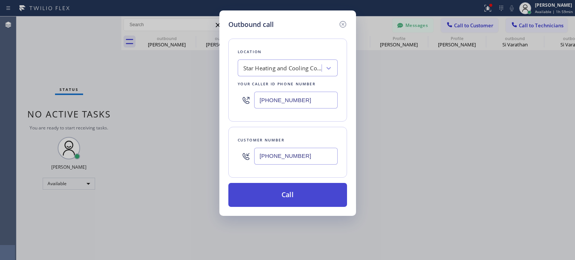
click at [262, 200] on button "Call" at bounding box center [287, 195] width 119 height 24
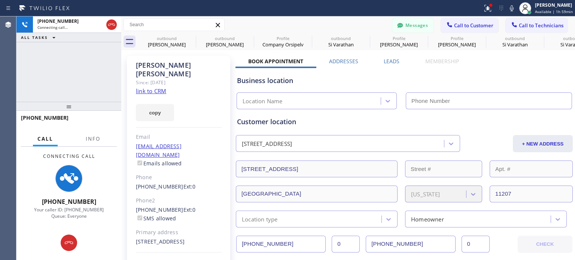
type input "[PHONE_NUMBER]"
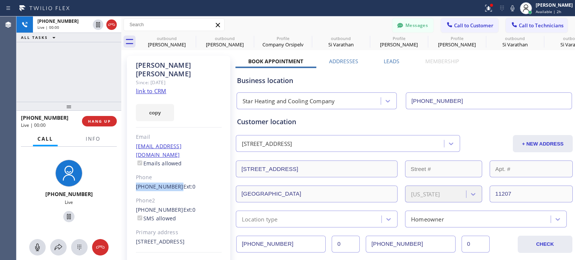
drag, startPoint x: 132, startPoint y: 171, endPoint x: 173, endPoint y: 171, distance: 40.8
click at [173, 171] on div "[PERSON_NAME] Since: [DATE] link to CRM copy Email [EMAIL_ADDRESS][DOMAIN_NAME]…" at bounding box center [178, 172] width 103 height 232
copy link "[PHONE_NUMBER]"
click at [95, 119] on span "HANG UP" at bounding box center [99, 121] width 23 height 5
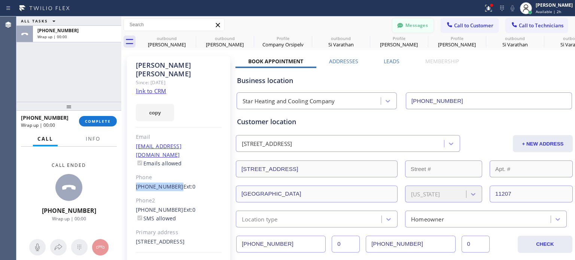
click at [402, 28] on button "Messages" at bounding box center [412, 25] width 41 height 14
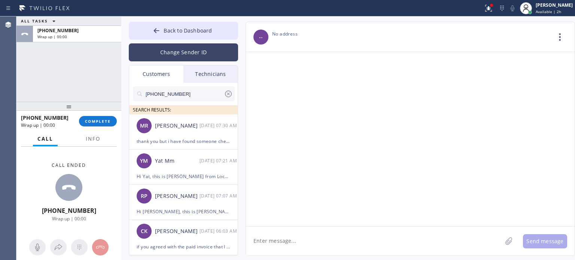
click at [192, 49] on button "Change Sender ID" at bounding box center [183, 52] width 109 height 18
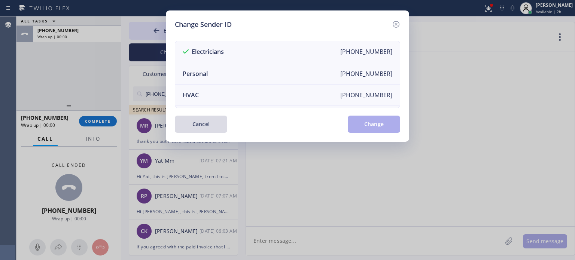
click at [216, 127] on button "Cancel" at bounding box center [201, 124] width 52 height 17
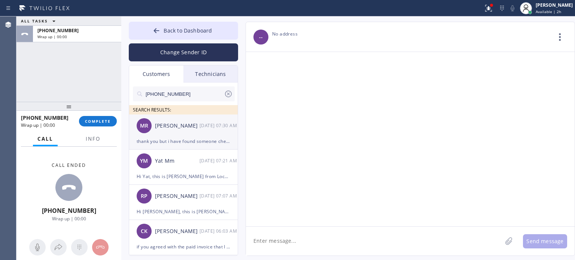
click at [173, 144] on div "thank you but i have found someone cheaper" at bounding box center [184, 141] width 94 height 9
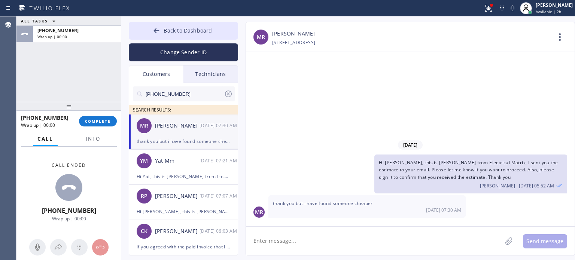
click at [314, 240] on textarea at bounding box center [374, 241] width 256 height 29
type textarea "G"
type textarea "got it, thanks"
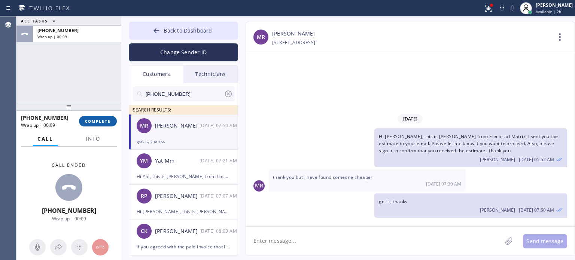
click at [99, 122] on span "COMPLETE" at bounding box center [98, 121] width 26 height 5
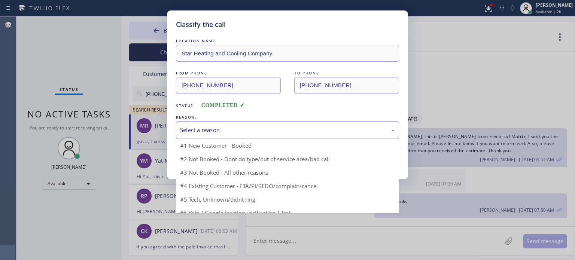
click at [225, 134] on div "Select a reason" at bounding box center [287, 130] width 223 height 18
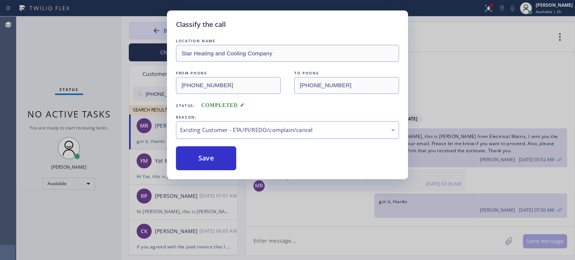
drag, startPoint x: 205, startPoint y: 153, endPoint x: 203, endPoint y: 127, distance: 26.3
click at [205, 152] on button "Save" at bounding box center [206, 158] width 60 height 24
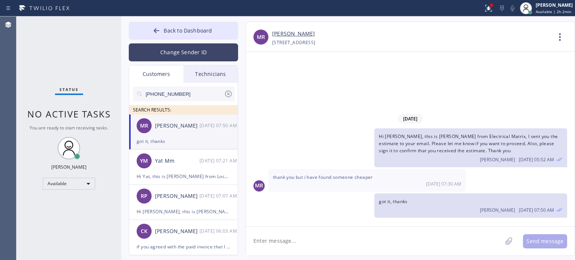
click at [176, 48] on button "Change Sender ID" at bounding box center [183, 52] width 109 height 18
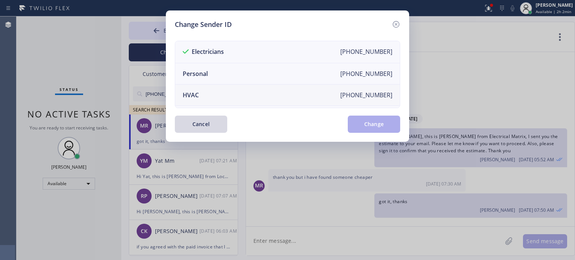
click at [216, 99] on li "HVAC [PHONE_NUMBER]" at bounding box center [287, 95] width 225 height 21
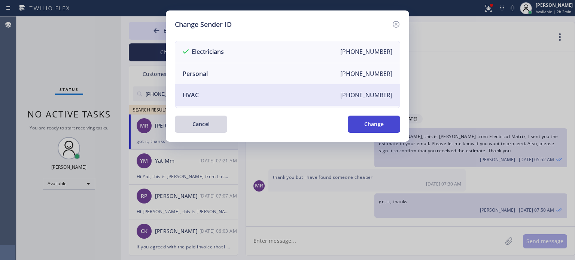
click at [354, 131] on button "Change" at bounding box center [374, 124] width 52 height 17
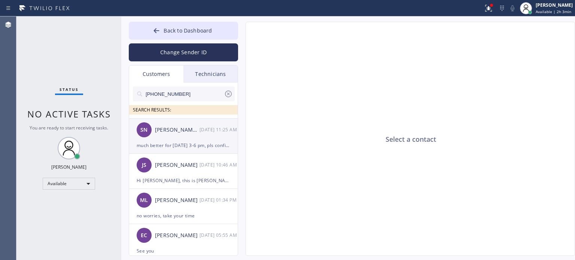
scroll to position [749, 0]
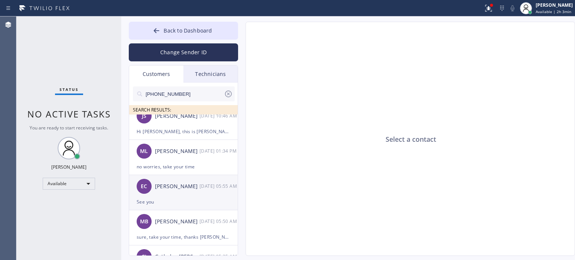
click at [183, 192] on div "EC [PERSON_NAME] [DATE] 05:55 AM" at bounding box center [183, 186] width 109 height 22
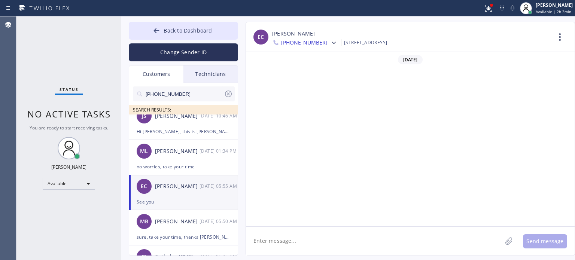
scroll to position [465, 0]
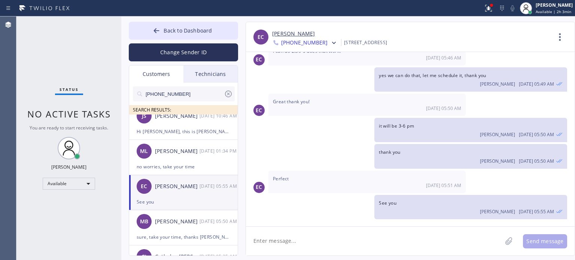
click at [301, 245] on textarea at bounding box center [374, 241] width 256 height 29
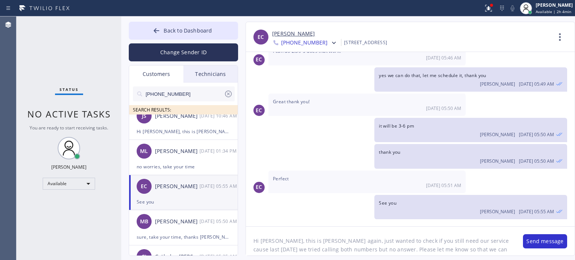
type textarea "Hi [PERSON_NAME], this is [PERSON_NAME] again, just wanted to check if you stil…"
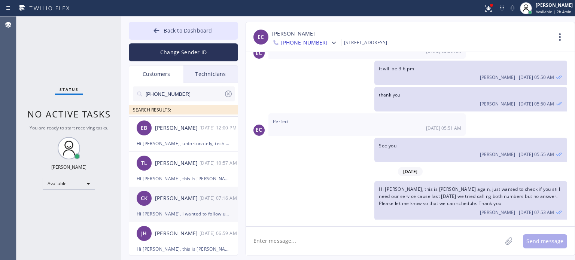
scroll to position [487, 0]
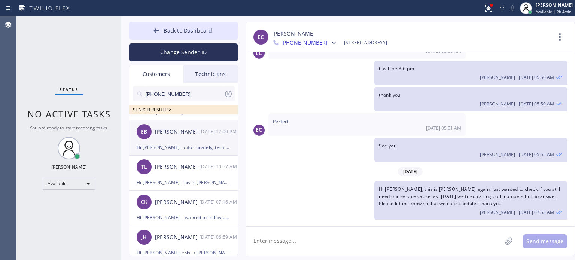
click at [186, 144] on div "Hi [PERSON_NAME], unfortunately, tech needs to visit before he can give you est…" at bounding box center [184, 147] width 94 height 9
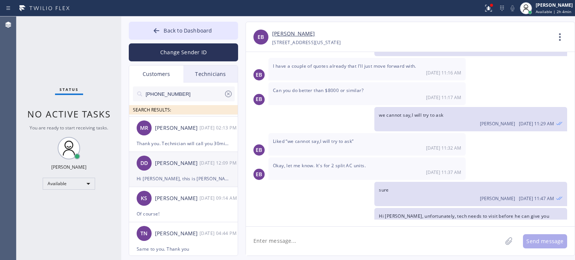
scroll to position [337, 0]
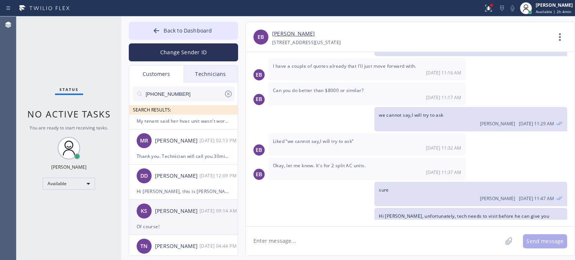
click at [190, 211] on div "[PERSON_NAME]" at bounding box center [177, 211] width 45 height 9
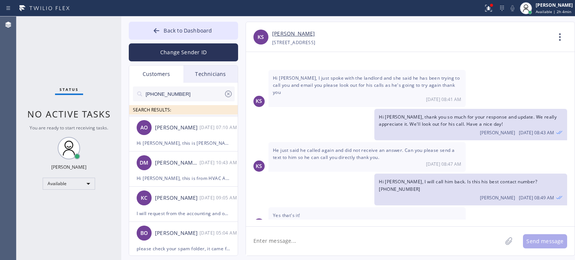
scroll to position [0, 0]
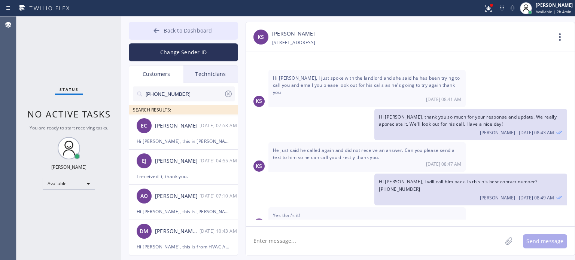
click at [220, 30] on button "Back to Dashboard" at bounding box center [183, 31] width 109 height 18
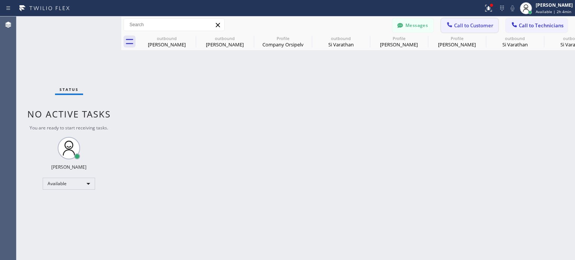
click at [454, 25] on span "Call to Customer" at bounding box center [473, 25] width 39 height 7
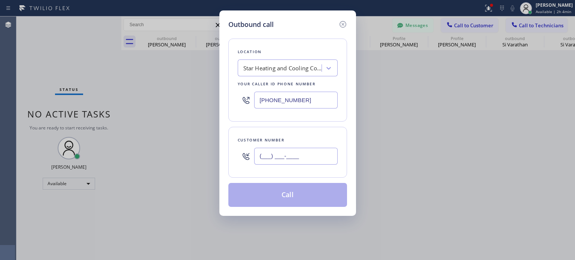
click at [274, 157] on input "(___) ___-____" at bounding box center [295, 156] width 83 height 17
paste input "253) 632-8386"
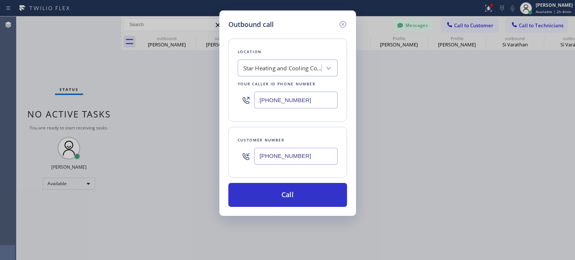
type input "[PHONE_NUMBER]"
click at [274, 107] on input "[PHONE_NUMBER]" at bounding box center [295, 100] width 83 height 17
click at [275, 107] on input "[PHONE_NUMBER]" at bounding box center [295, 100] width 83 height 17
click at [355, 140] on div "Outbound call Location Star Heating and Cooling Company Your caller id phone nu…" at bounding box center [287, 113] width 137 height 206
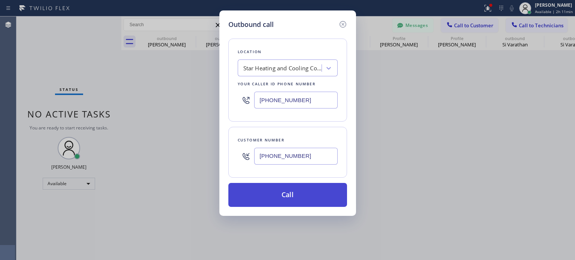
click at [317, 192] on button "Call" at bounding box center [287, 195] width 119 height 24
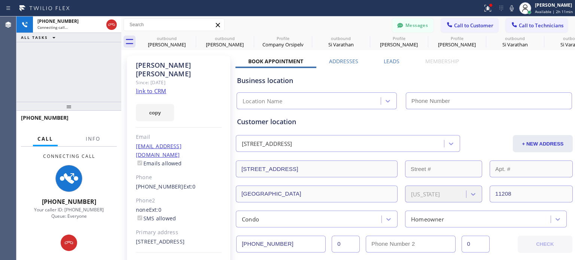
drag, startPoint x: 190, startPoint y: 38, endPoint x: 191, endPoint y: 50, distance: 12.4
click at [0, 0] on icon at bounding box center [0, 0] width 0 height 0
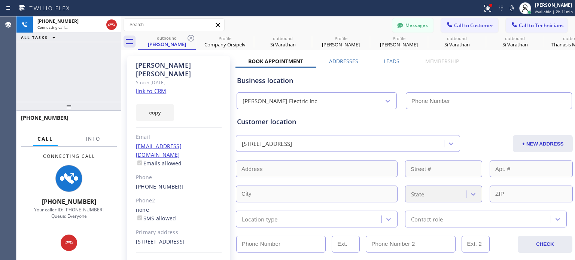
type input "[PHONE_NUMBER]"
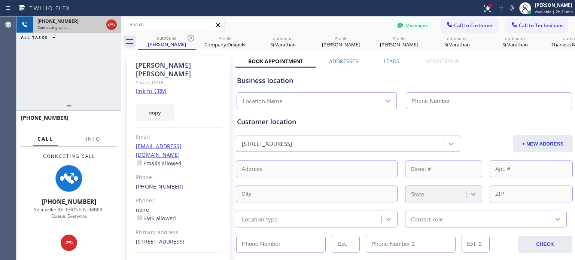
click at [114, 30] on div at bounding box center [111, 24] width 13 height 16
click at [112, 25] on icon at bounding box center [111, 24] width 9 height 9
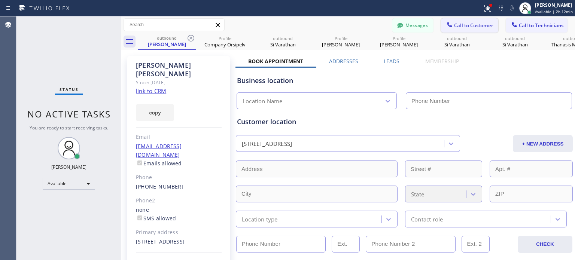
click at [454, 28] on span "Call to Customer" at bounding box center [473, 25] width 39 height 7
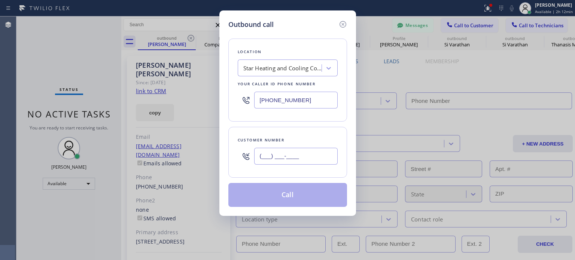
click at [265, 160] on input "(___) ___-____" at bounding box center [295, 156] width 83 height 17
paste input "253) 632-8386"
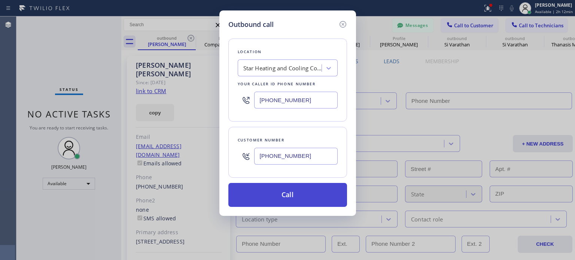
type input "[PHONE_NUMBER]"
click at [275, 195] on button "Call" at bounding box center [287, 195] width 119 height 24
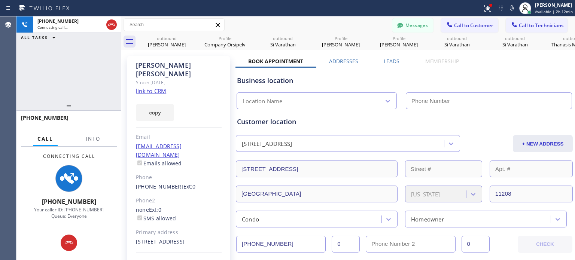
type input "[PHONE_NUMBER]"
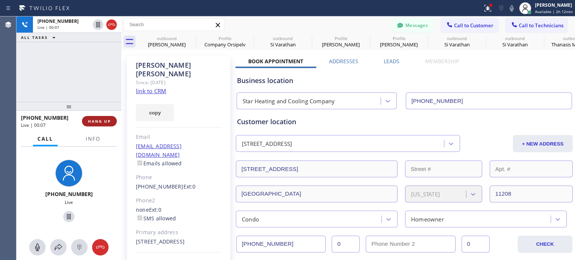
click at [104, 122] on span "HANG UP" at bounding box center [99, 121] width 23 height 5
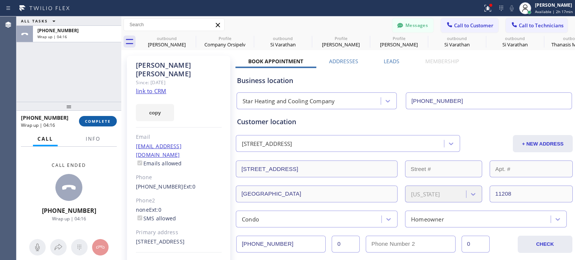
click at [102, 120] on span "COMPLETE" at bounding box center [98, 121] width 26 height 5
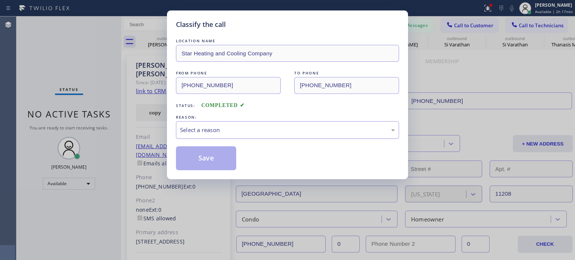
click at [247, 132] on div "Select a reason" at bounding box center [287, 130] width 215 height 9
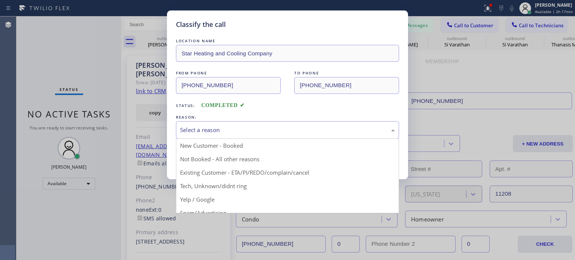
drag, startPoint x: 268, startPoint y: 170, endPoint x: 238, endPoint y: 176, distance: 30.8
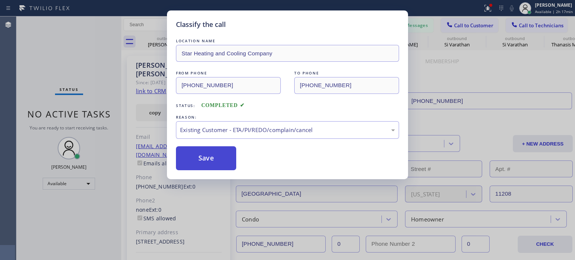
click at [208, 164] on button "Save" at bounding box center [206, 158] width 60 height 24
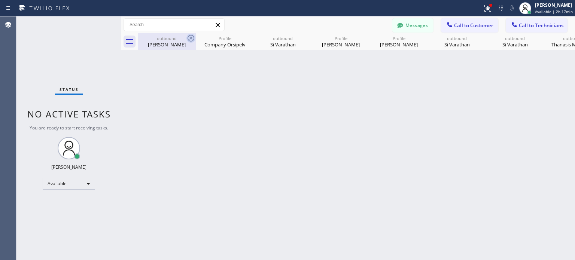
click at [191, 38] on icon at bounding box center [191, 38] width 7 height 7
click at [0, 0] on icon at bounding box center [0, 0] width 0 height 0
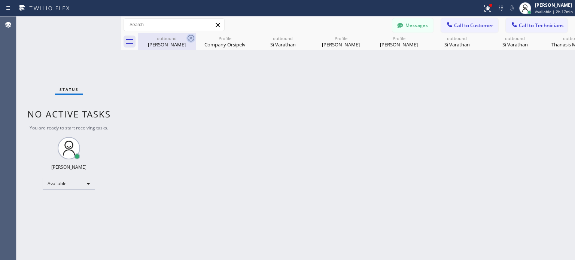
click at [0, 0] on icon at bounding box center [0, 0] width 0 height 0
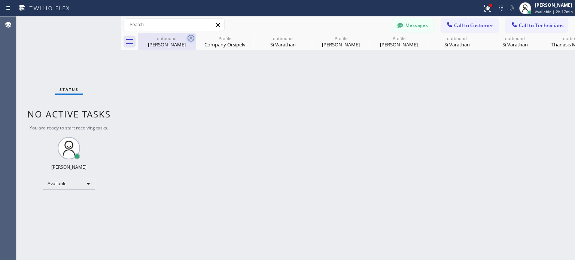
click at [0, 0] on icon at bounding box center [0, 0] width 0 height 0
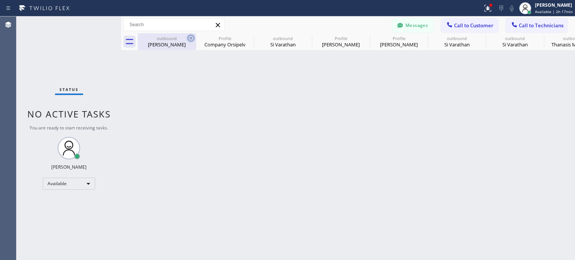
click at [0, 0] on icon at bounding box center [0, 0] width 0 height 0
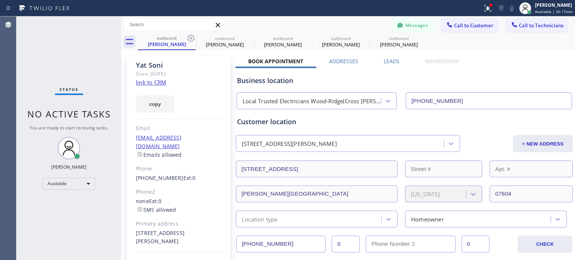
click at [191, 38] on icon at bounding box center [191, 38] width 7 height 7
click at [0, 0] on icon at bounding box center [0, 0] width 0 height 0
type input "[PHONE_NUMBER]"
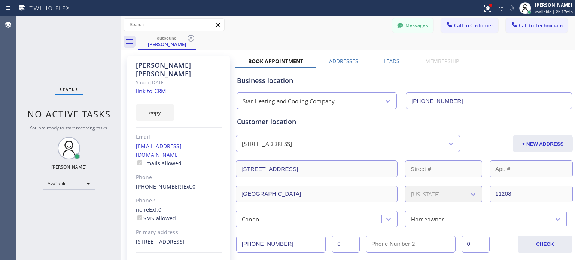
click at [191, 38] on icon at bounding box center [191, 38] width 7 height 7
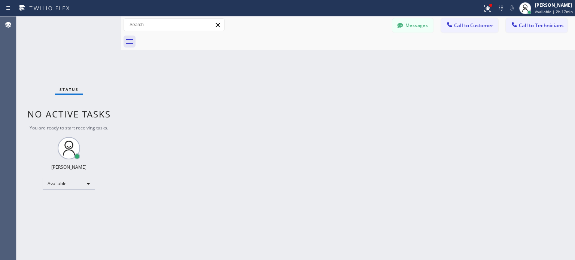
click at [191, 38] on div at bounding box center [356, 41] width 437 height 17
click at [449, 23] on icon at bounding box center [449, 24] width 7 height 7
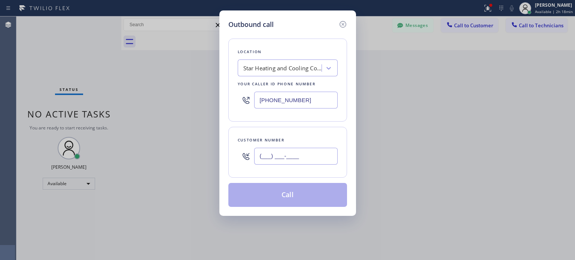
click at [271, 161] on input "(___) ___-____" at bounding box center [295, 156] width 83 height 17
paste input "310) 527-1689"
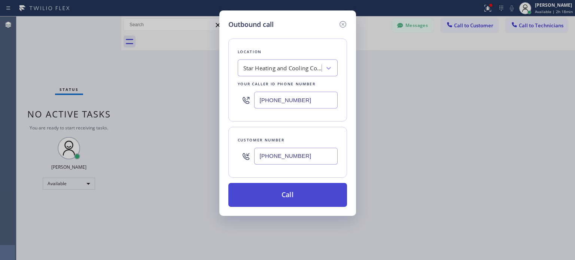
type input "[PHONE_NUMBER]"
click at [271, 198] on button "Call" at bounding box center [287, 195] width 119 height 24
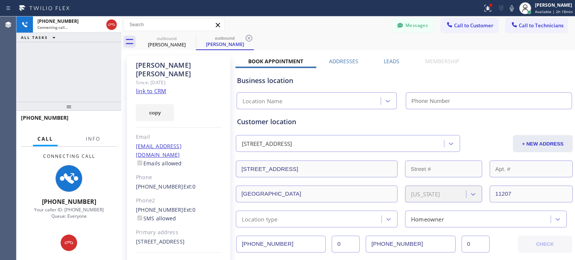
type input "[PHONE_NUMBER]"
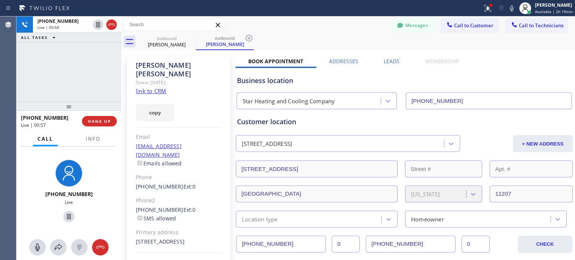
scroll to position [523, 0]
click at [412, 25] on button "Messages" at bounding box center [412, 25] width 41 height 14
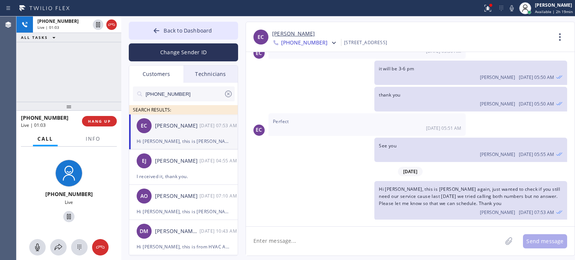
click at [157, 139] on div "Hi [PERSON_NAME], this is [PERSON_NAME] again, just wanted to check if you stil…" at bounding box center [184, 141] width 94 height 9
click at [266, 244] on textarea at bounding box center [374, 241] width 256 height 29
click at [295, 241] on textarea at bounding box center [374, 241] width 256 height 29
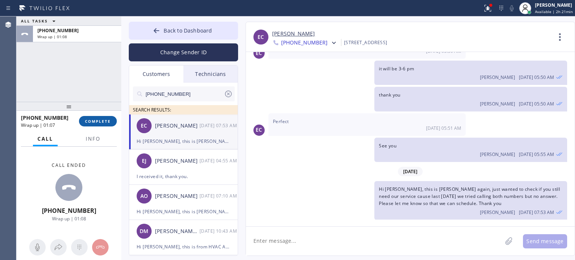
click at [107, 124] on button "COMPLETE" at bounding box center [98, 121] width 38 height 10
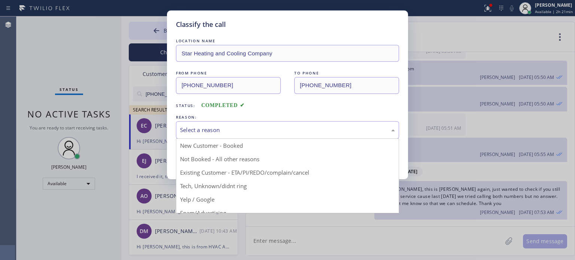
click at [219, 124] on div "Select a reason" at bounding box center [287, 130] width 223 height 18
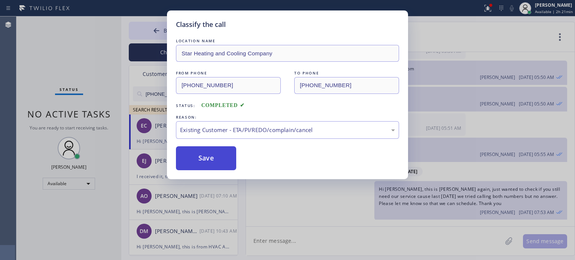
click at [227, 153] on button "Save" at bounding box center [206, 158] width 60 height 24
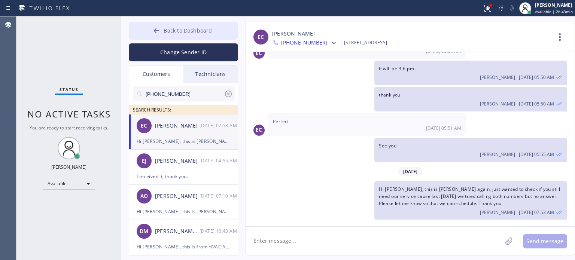
click at [201, 32] on span "Back to Dashboard" at bounding box center [188, 30] width 48 height 7
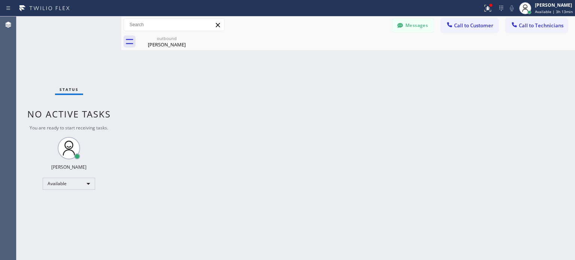
click at [319, 125] on div "Back to Dashboard Change Sender ID Customers Technicians [PHONE_NUMBER] SEARCH …" at bounding box center [348, 138] width 454 height 244
click at [373, 161] on div "Back to Dashboard Change Sender ID Customers Technicians [PHONE_NUMBER] SEARCH …" at bounding box center [348, 138] width 454 height 244
